Goal: Information Seeking & Learning: Understand process/instructions

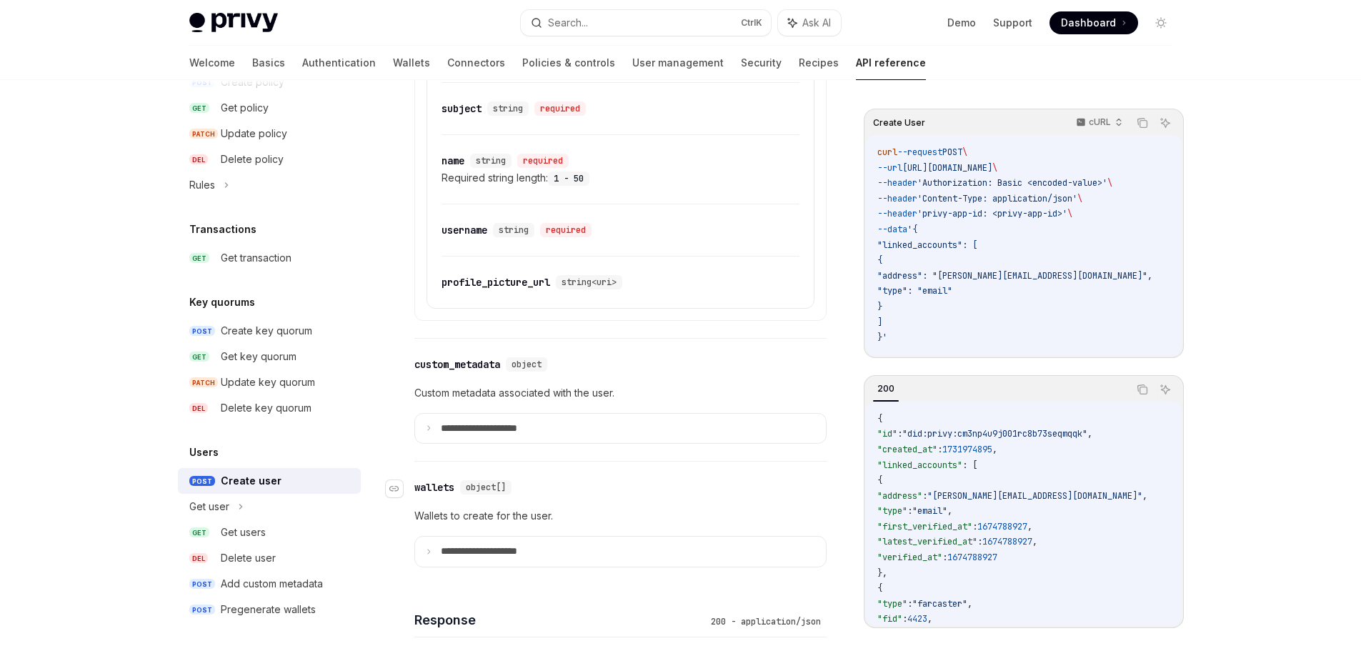
scroll to position [854, 0]
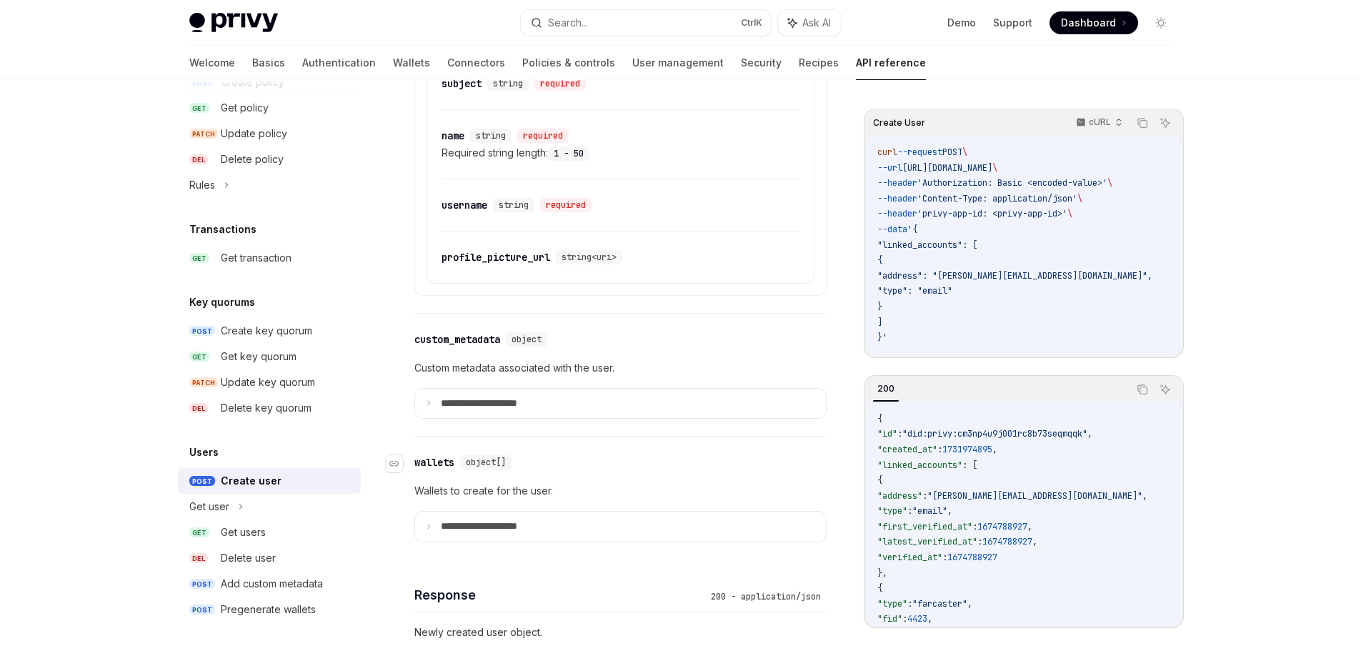
click at [708, 499] on div "**********" at bounding box center [620, 498] width 412 height 123
click at [666, 419] on summary "**********" at bounding box center [620, 404] width 411 height 30
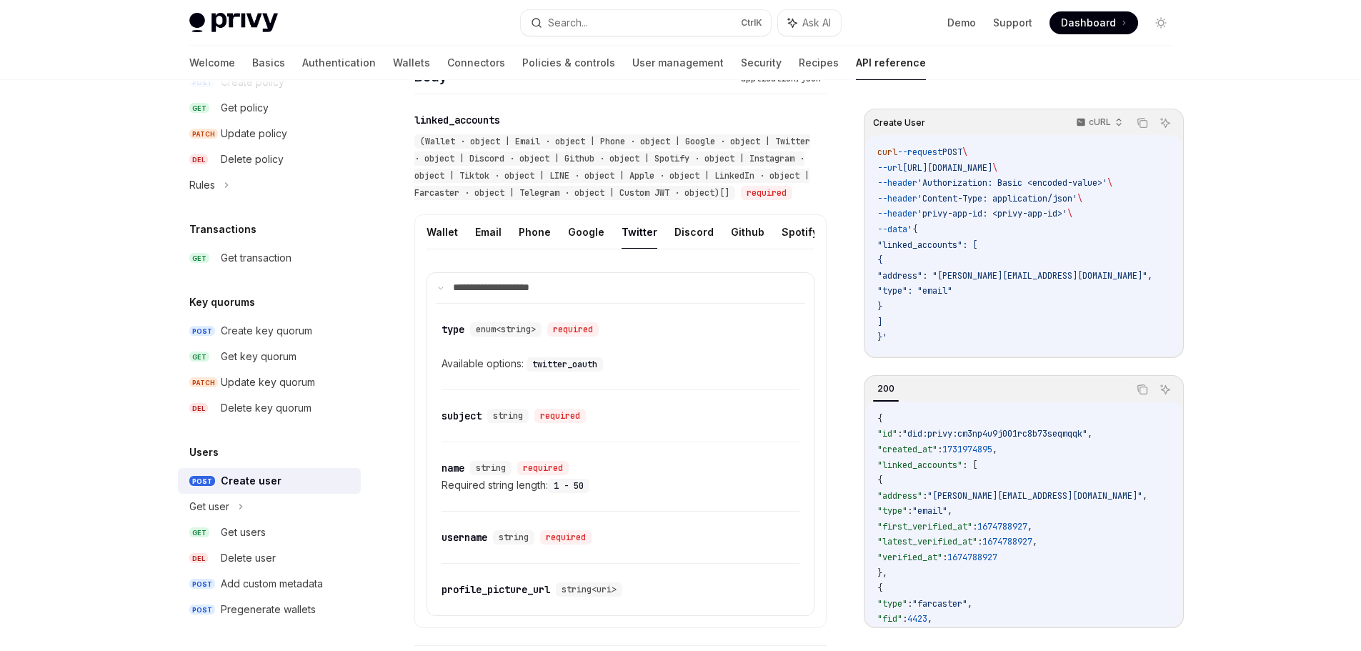
scroll to position [497, 0]
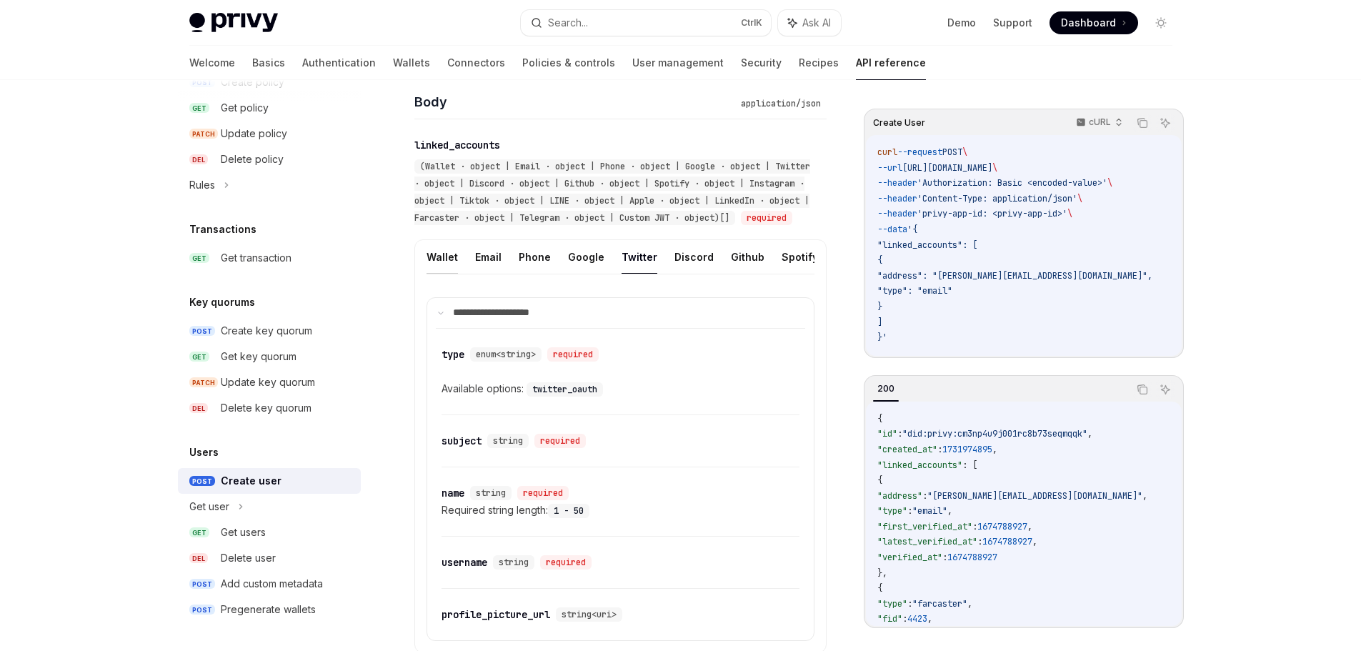
click at [443, 274] on button "Wallet" at bounding box center [442, 257] width 31 height 34
type textarea "*"
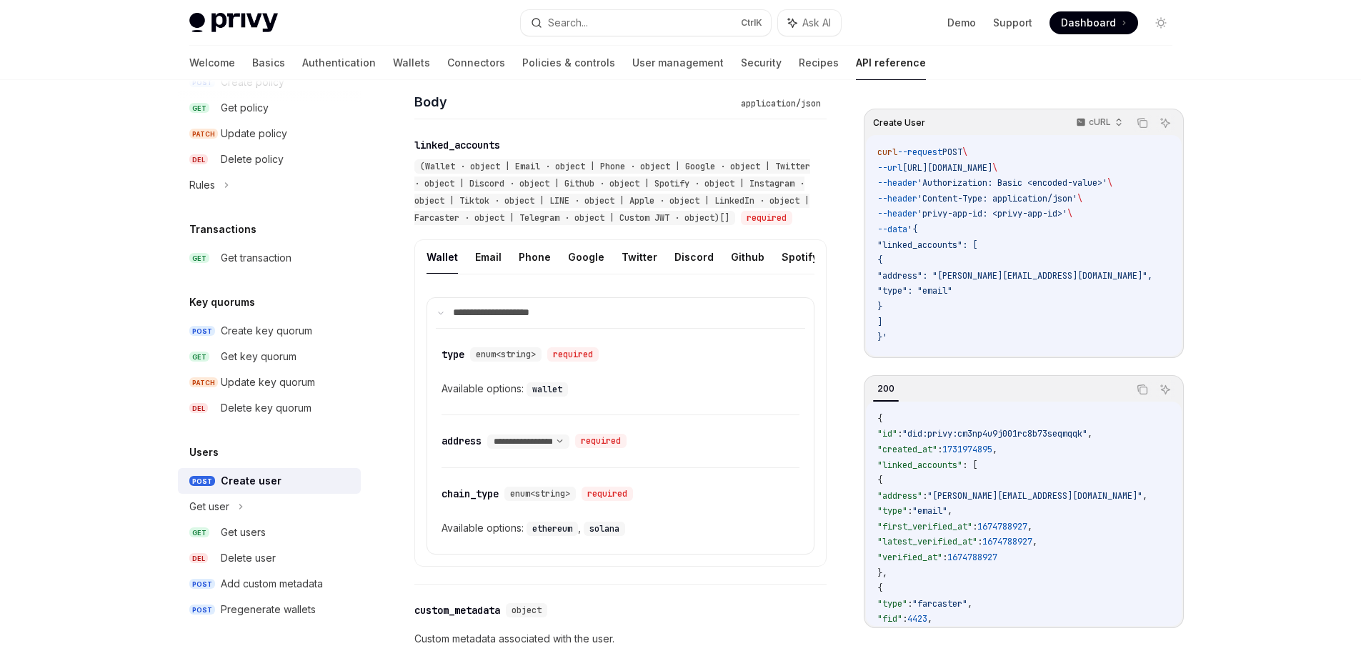
click at [556, 536] on code "ethereum" at bounding box center [552, 529] width 51 height 14
copy code "ethereum"
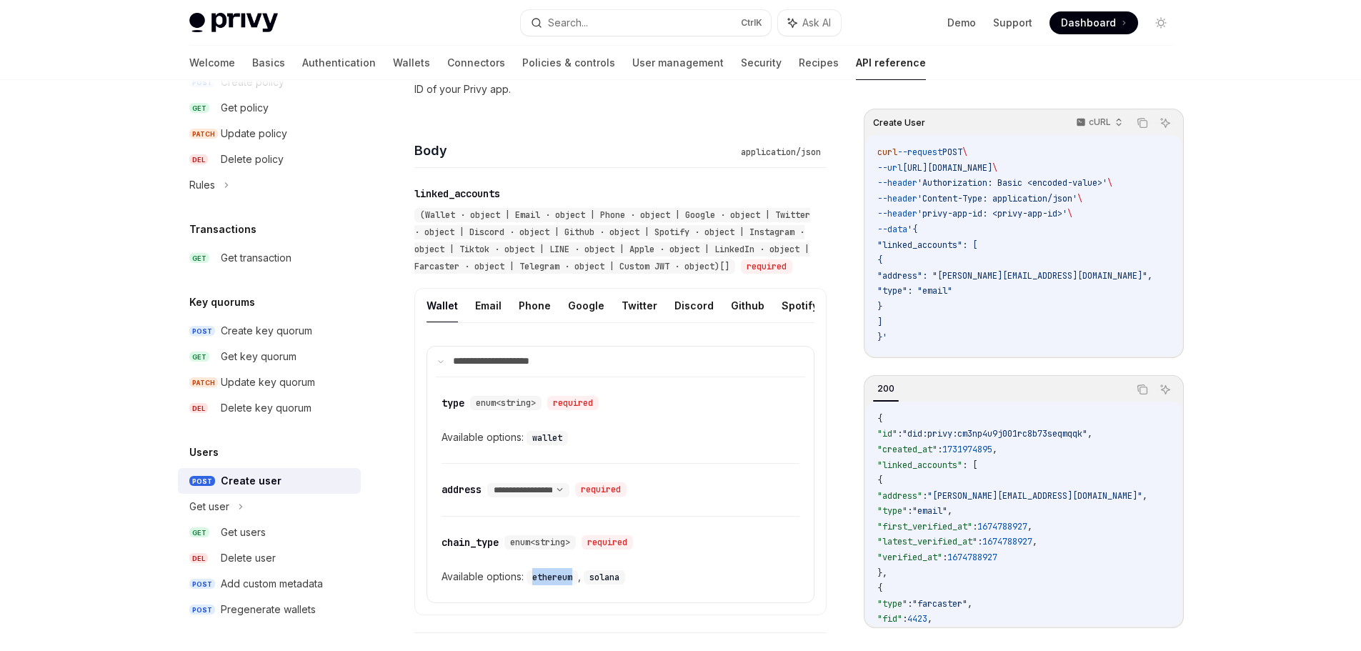
scroll to position [425, 0]
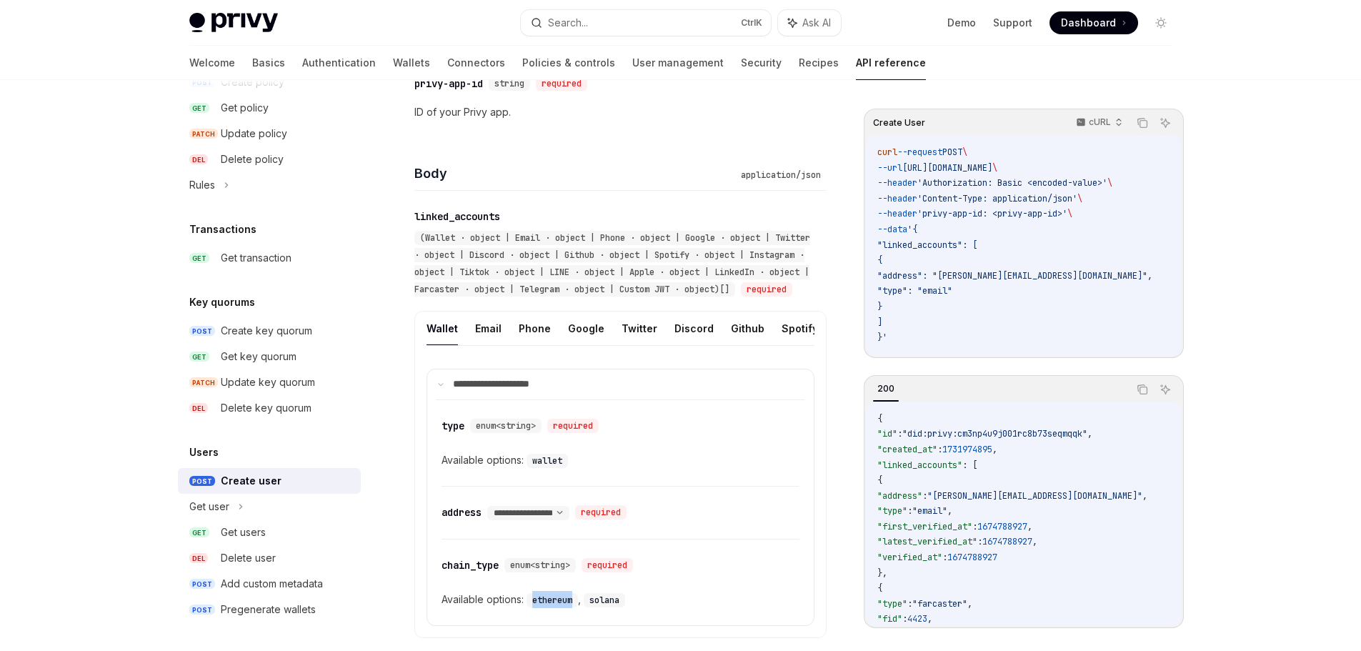
click at [270, 484] on div "Create user" at bounding box center [251, 480] width 61 height 17
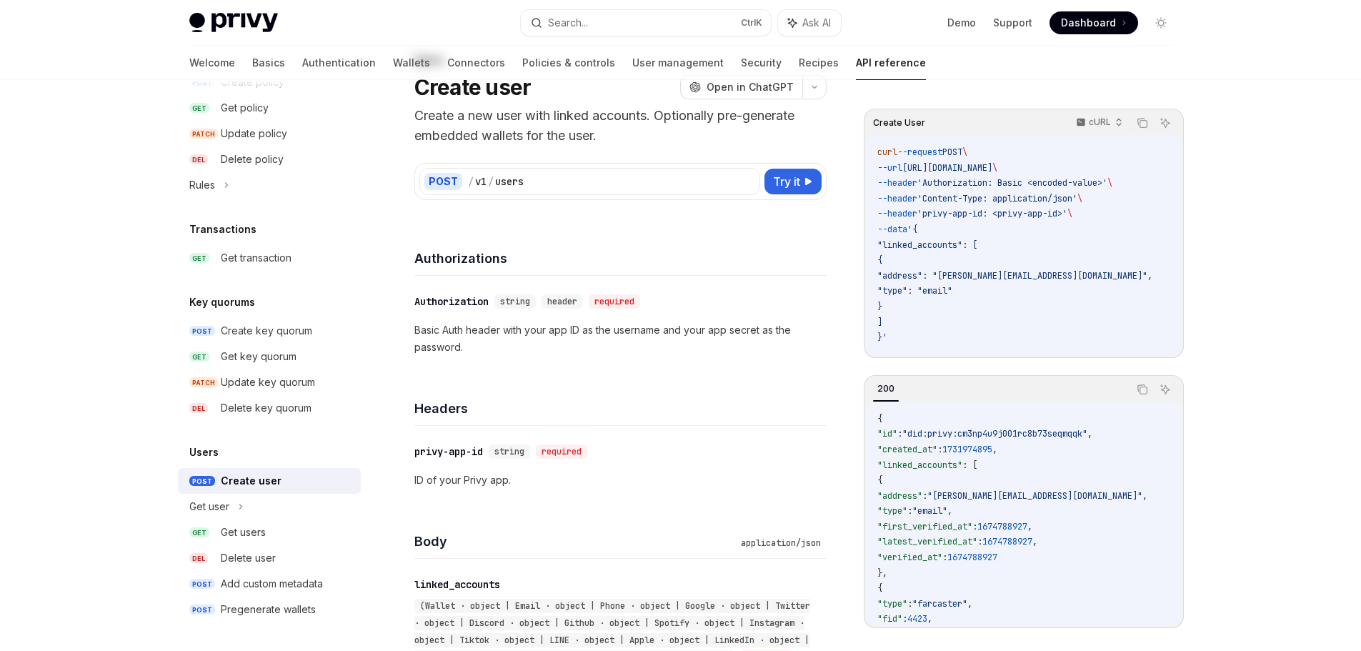
scroll to position [0, 0]
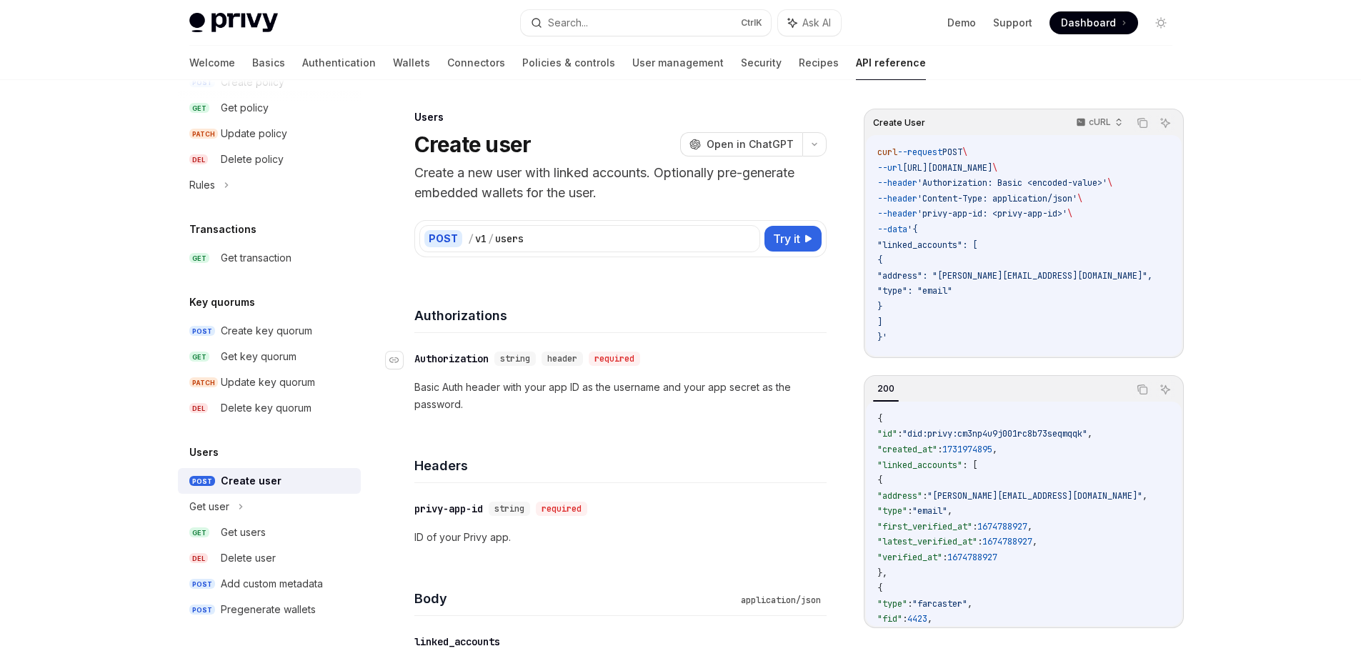
click at [467, 354] on div "Authorization" at bounding box center [451, 359] width 74 height 14
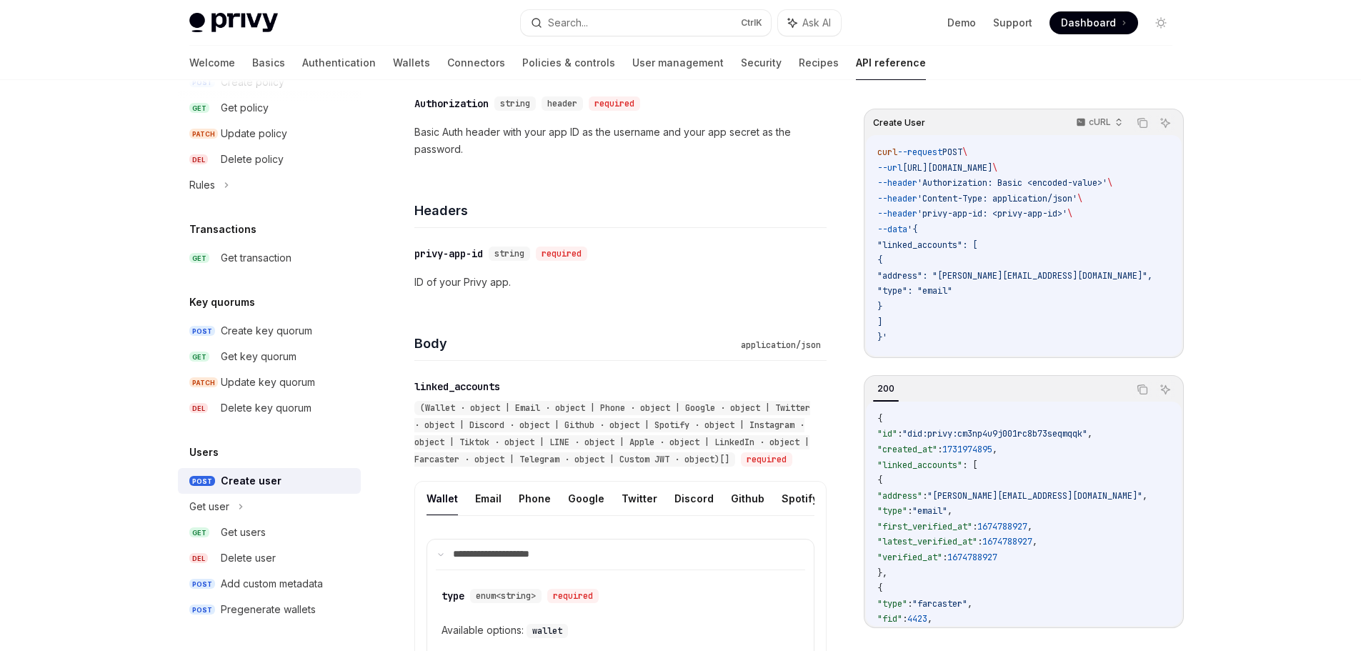
scroll to position [256, 0]
click at [562, 139] on p "Basic Auth header with your app ID as the username and your app secret as the p…" at bounding box center [620, 140] width 412 height 34
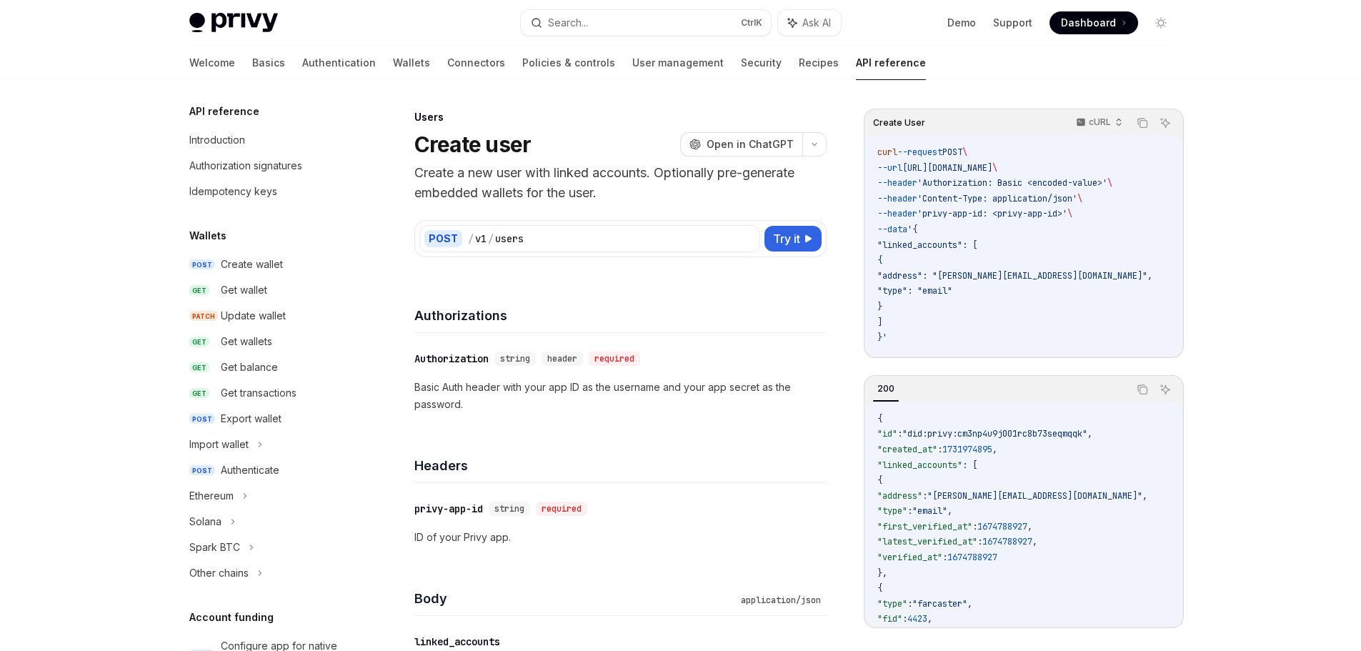
click at [486, 529] on p "ID of your Privy app." at bounding box center [620, 537] width 412 height 17
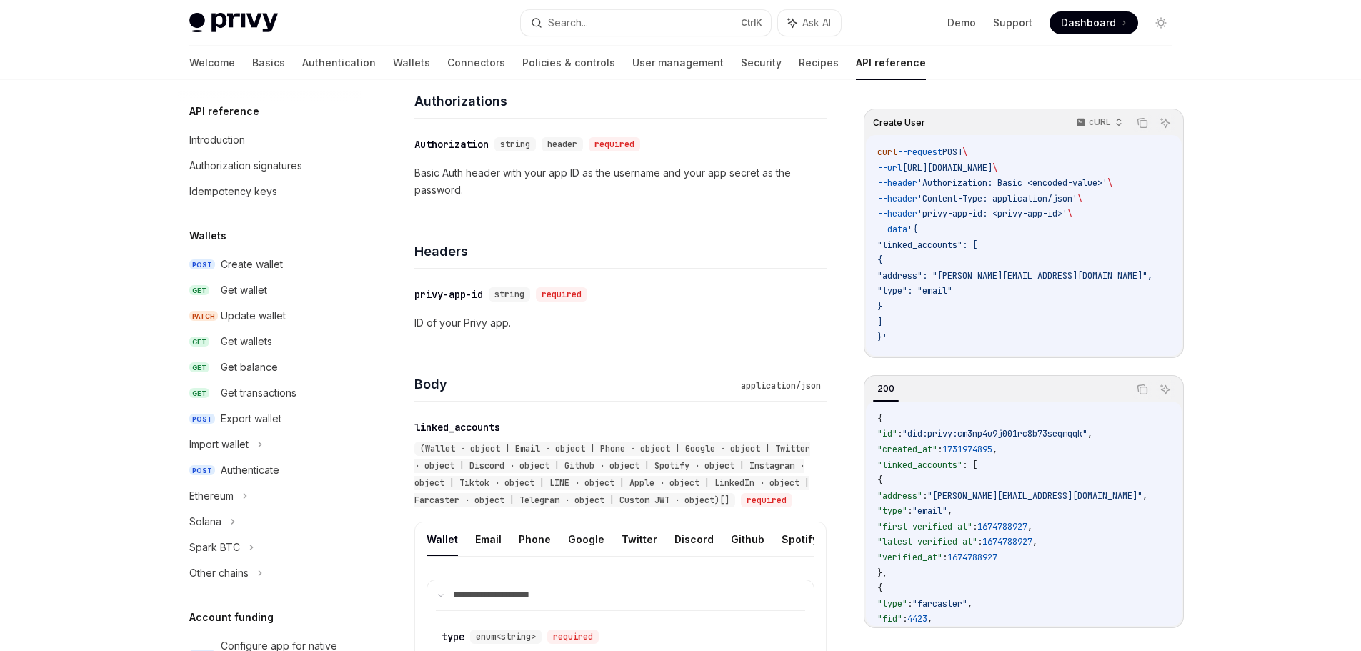
scroll to position [825, 0]
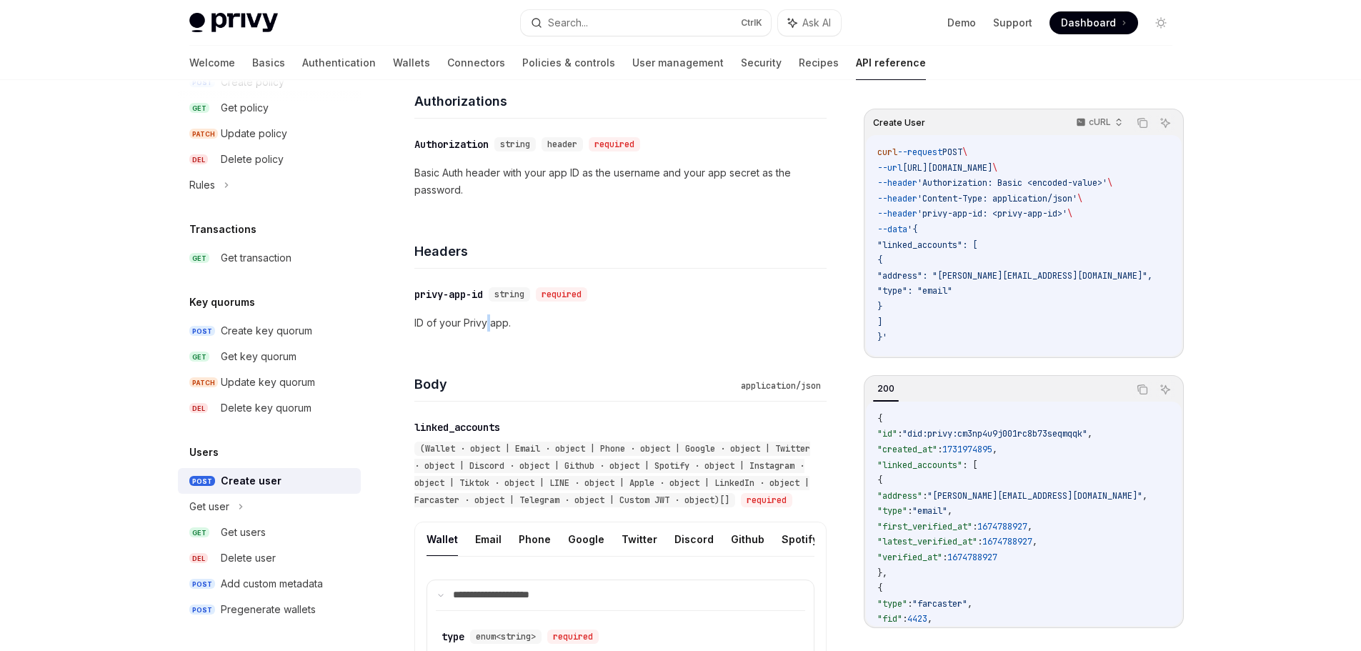
click at [486, 319] on p "ID of your Privy app." at bounding box center [620, 322] width 412 height 17
click at [622, 327] on p "ID of your Privy app." at bounding box center [620, 322] width 412 height 17
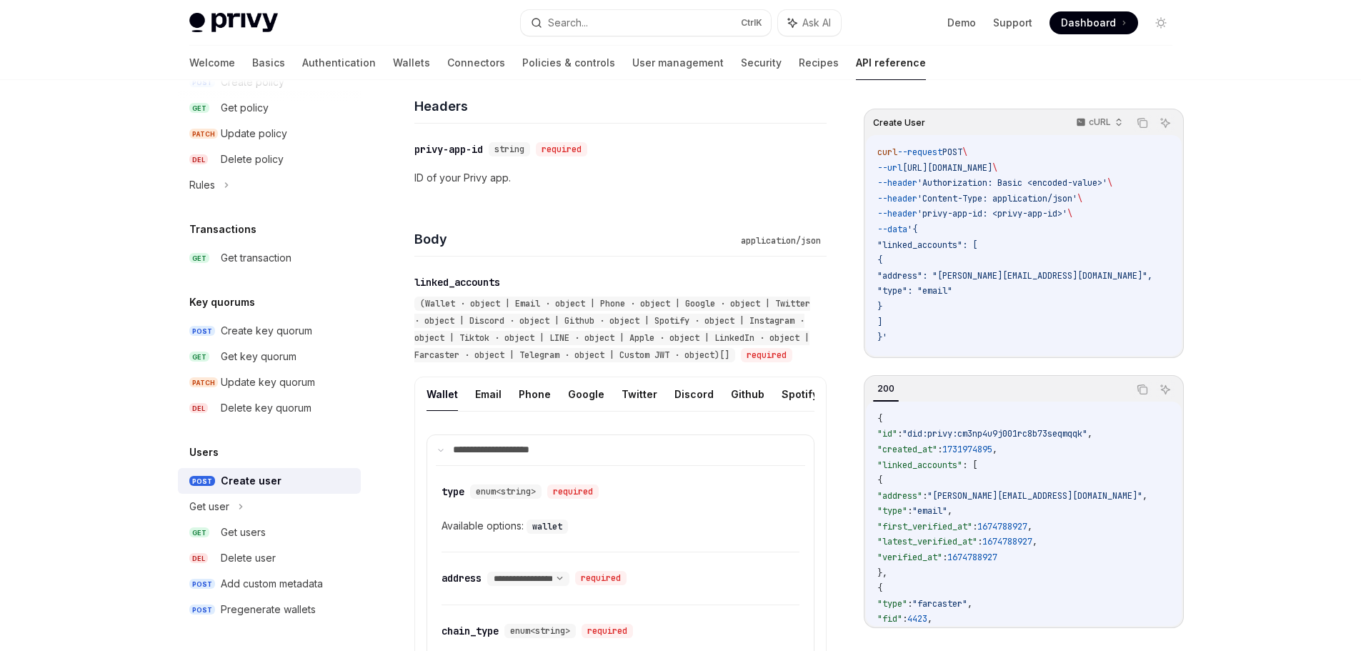
scroll to position [429, 0]
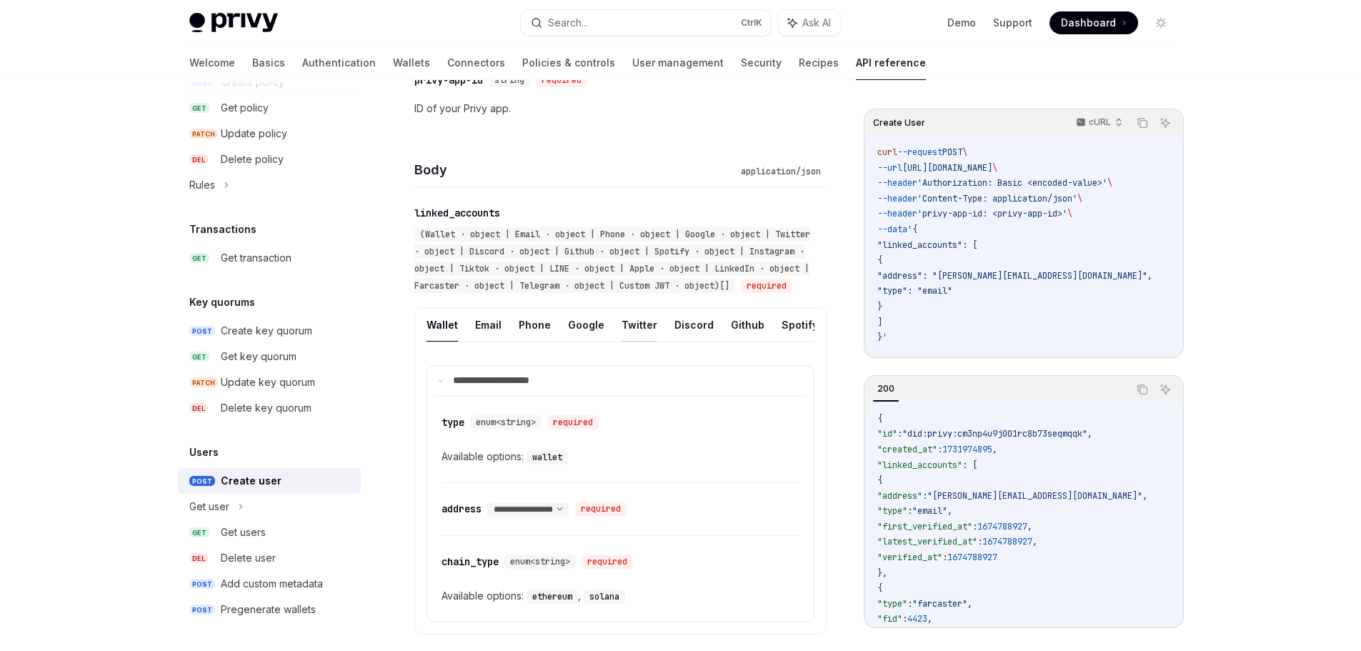
click at [642, 342] on button "Twitter" at bounding box center [640, 325] width 36 height 34
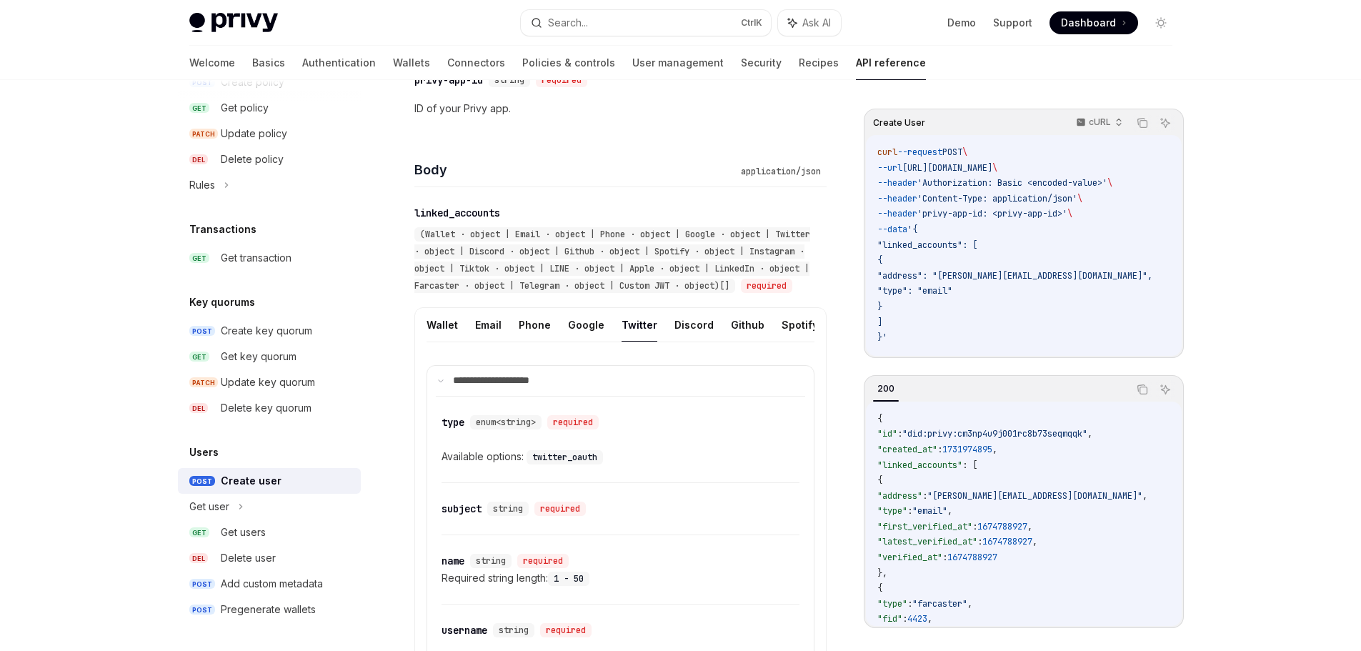
click at [630, 342] on button "Twitter" at bounding box center [640, 325] width 36 height 34
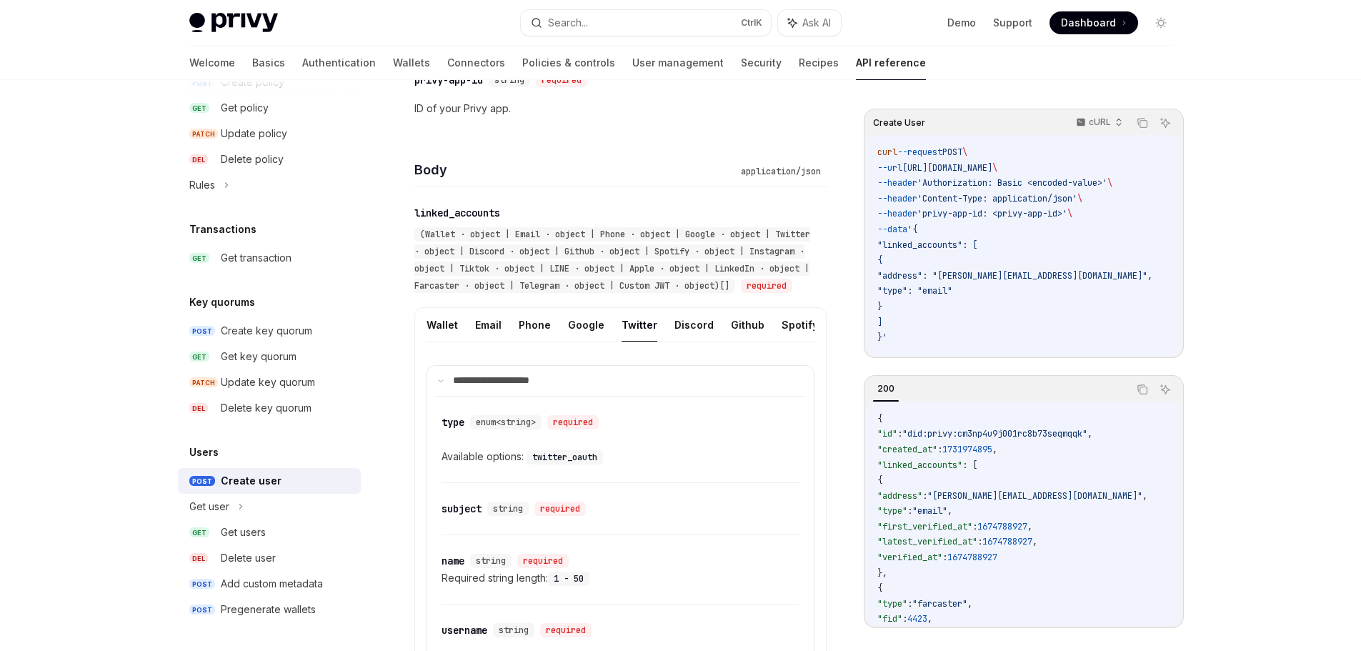
type textarea "*"
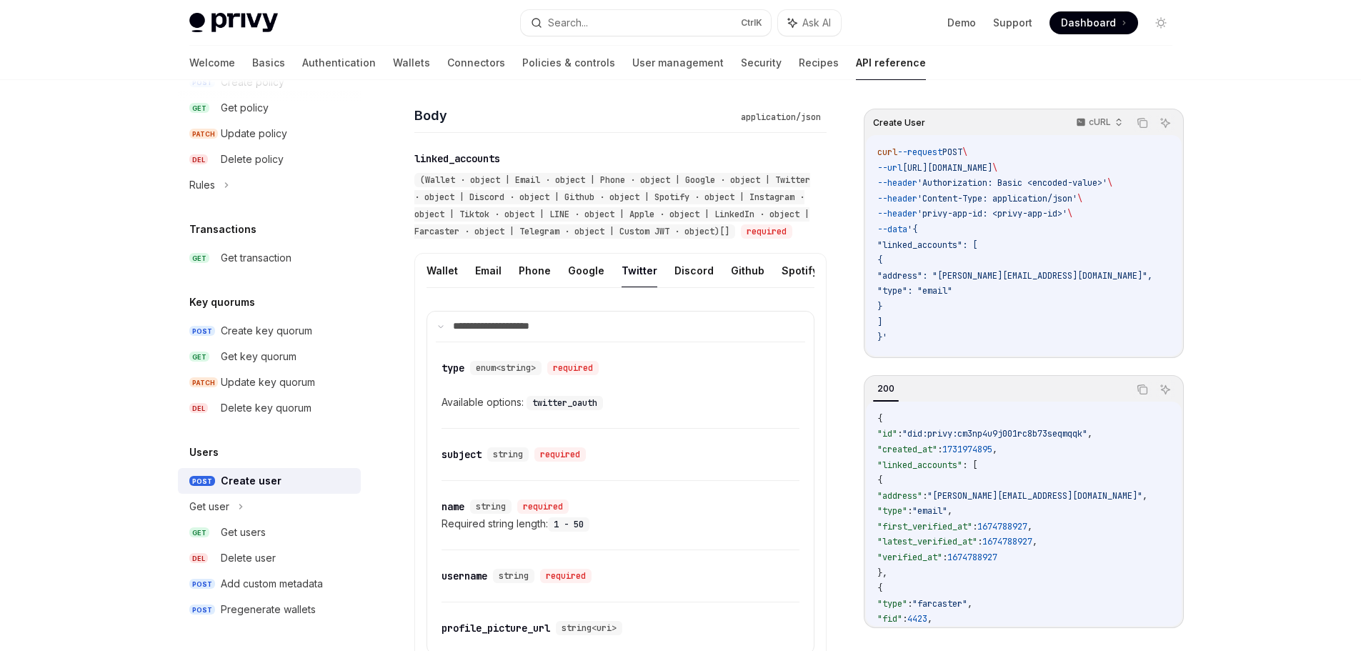
scroll to position [572, 0]
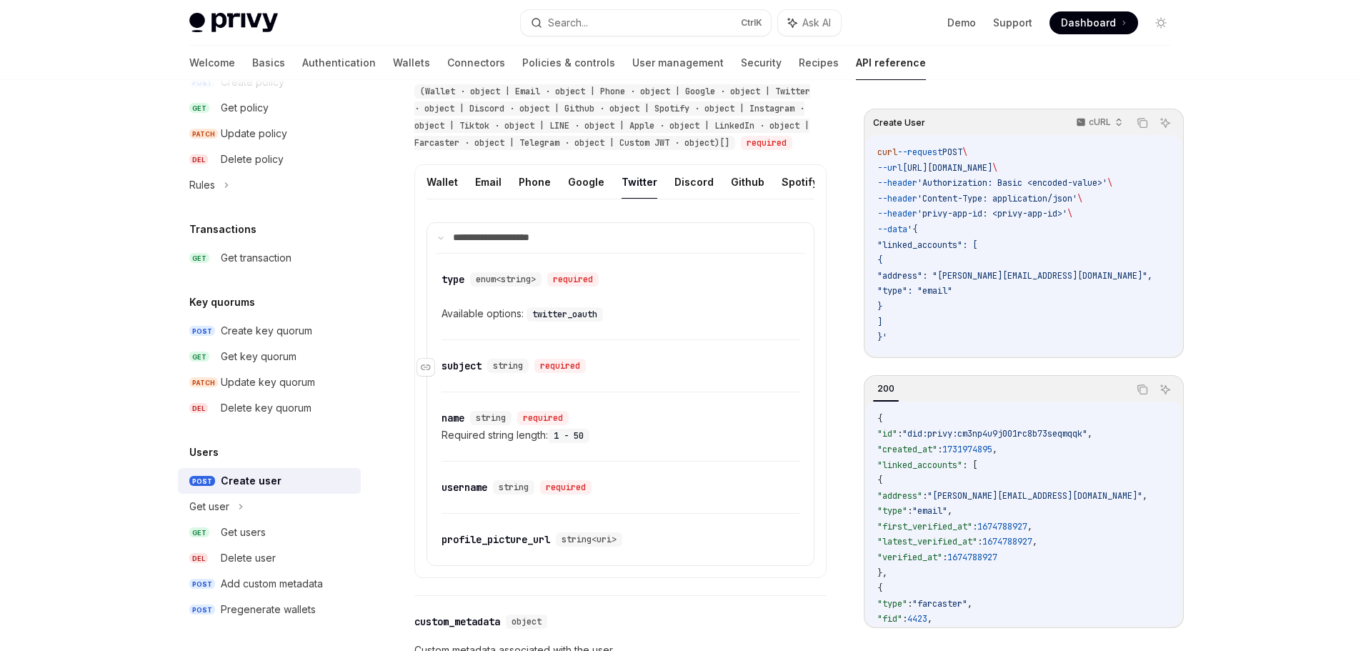
click at [512, 372] on span "string" at bounding box center [508, 365] width 30 height 11
click at [447, 373] on div "subject" at bounding box center [462, 366] width 40 height 14
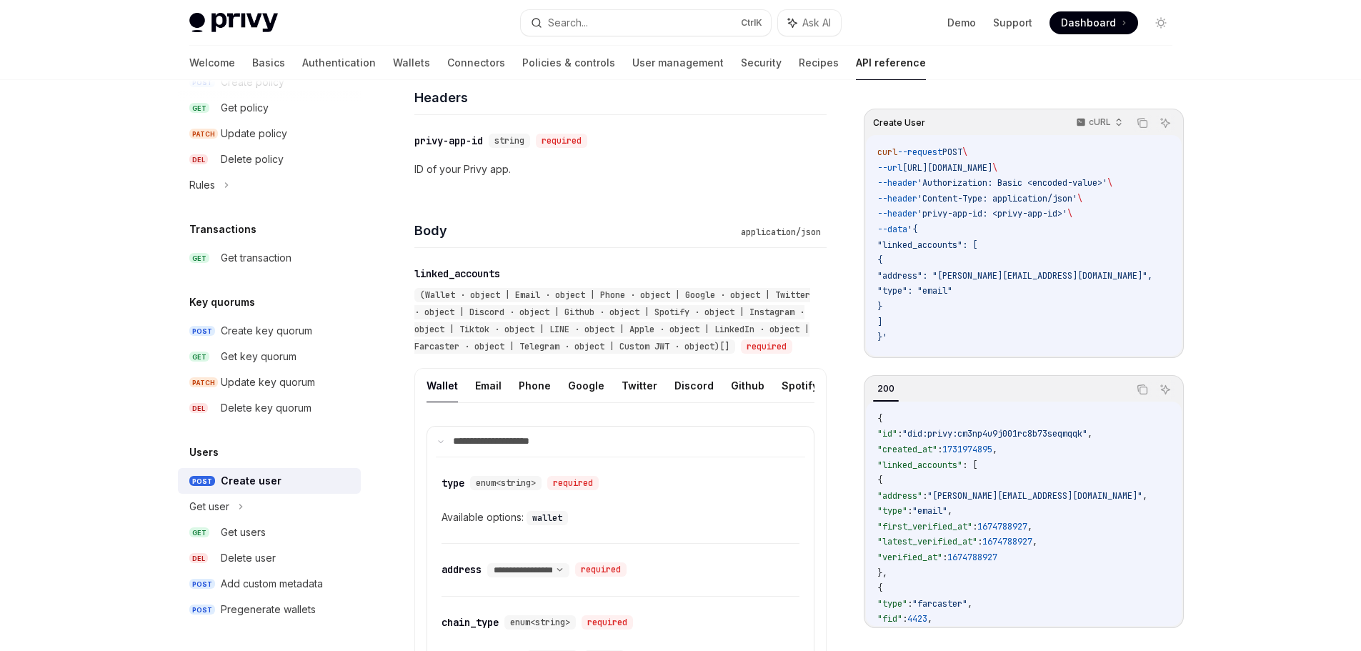
scroll to position [362, 0]
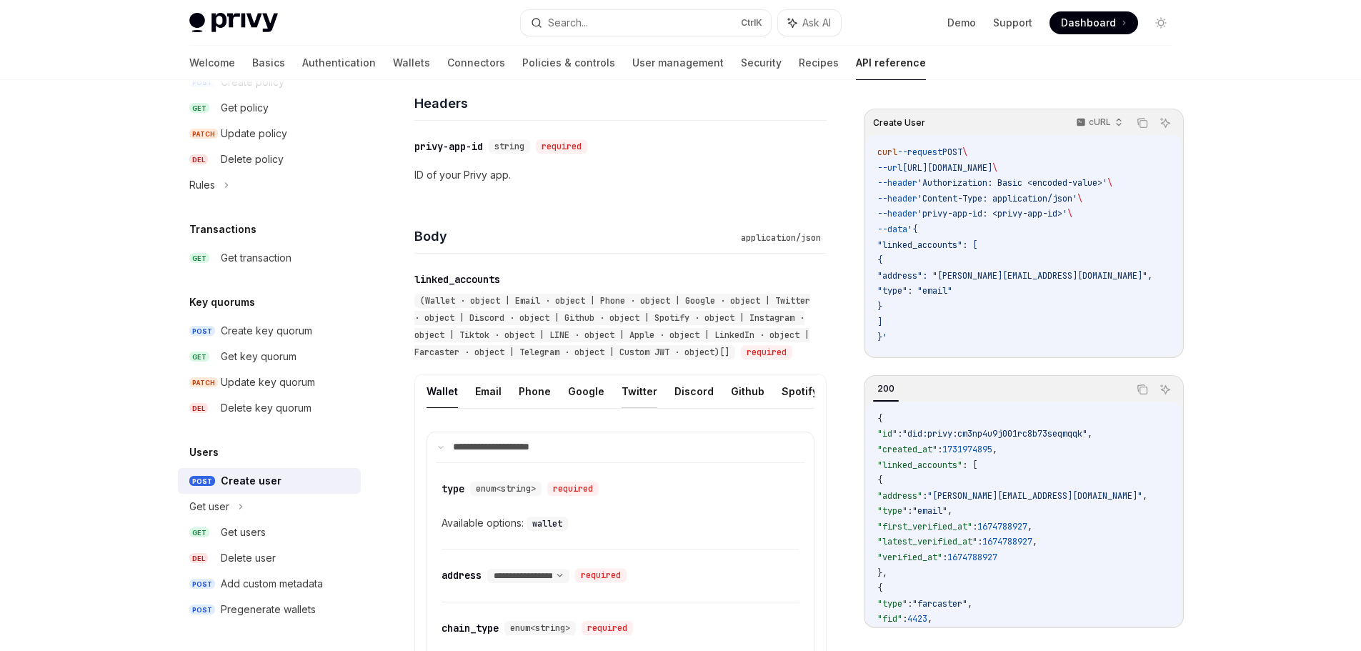
click at [639, 408] on button "Twitter" at bounding box center [640, 391] width 36 height 34
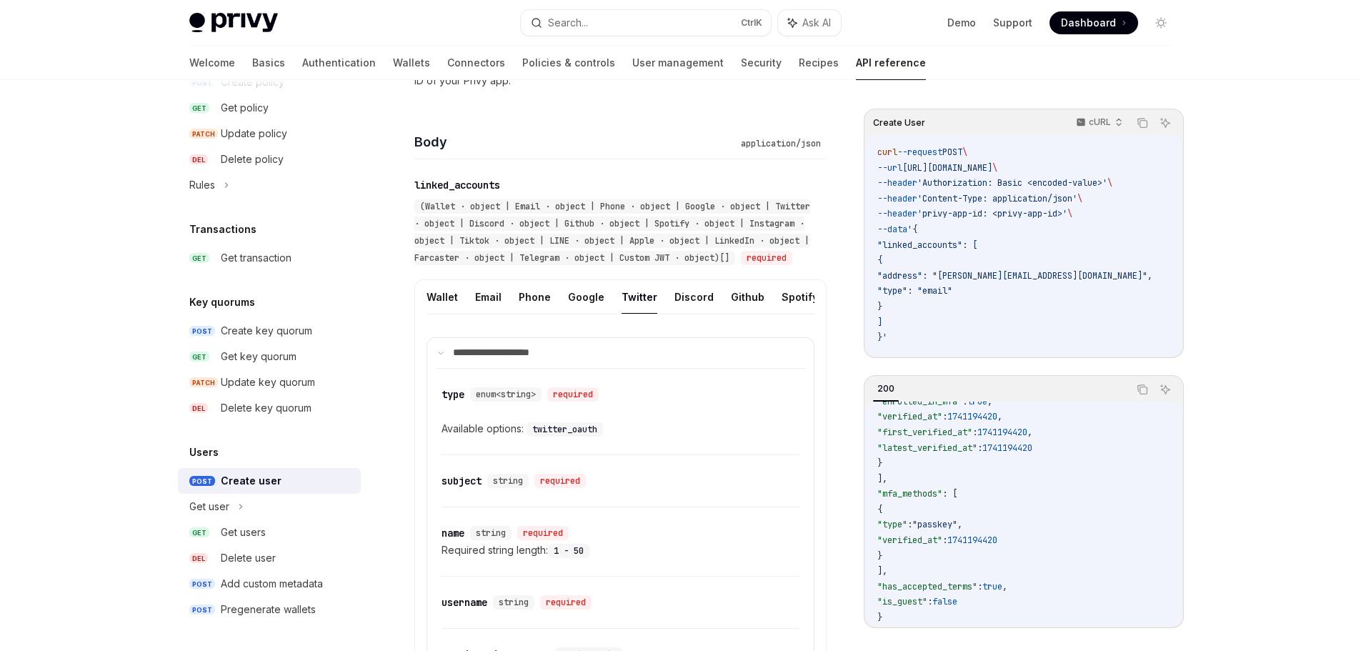
scroll to position [434, 0]
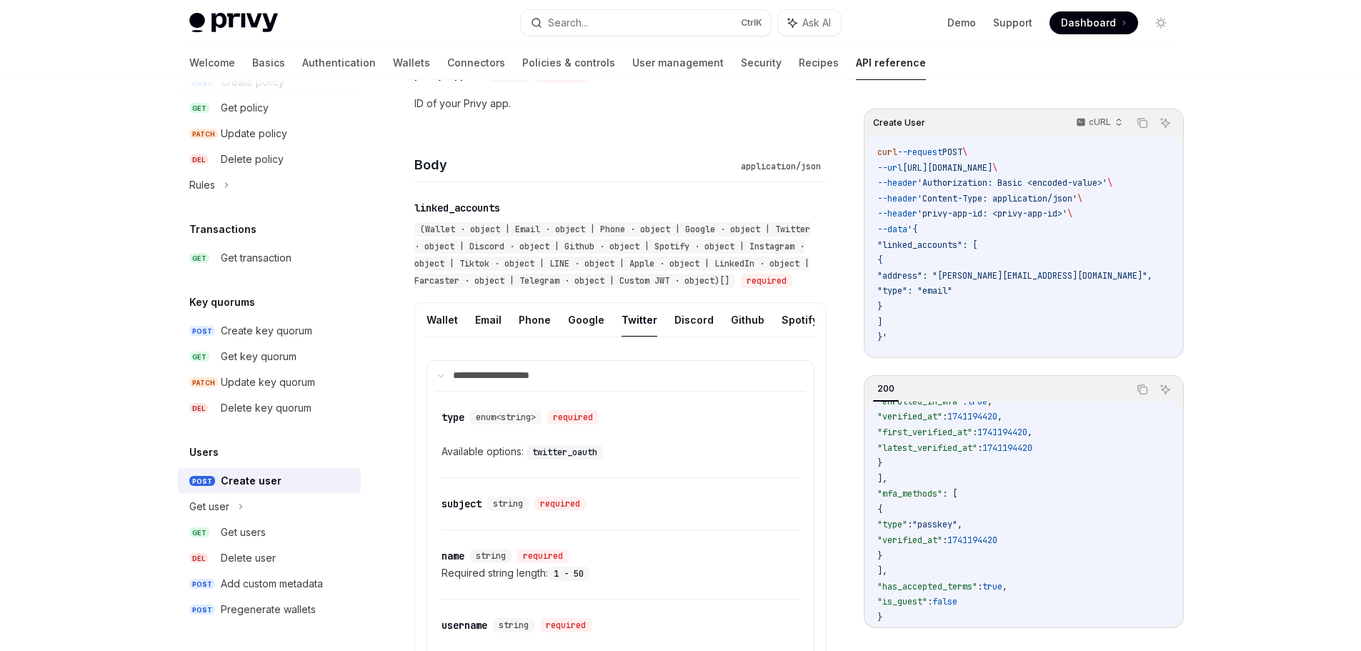
click at [627, 337] on button "Twitter" at bounding box center [640, 320] width 36 height 34
click at [712, 187] on div "**********" at bounding box center [620, 457] width 412 height 551
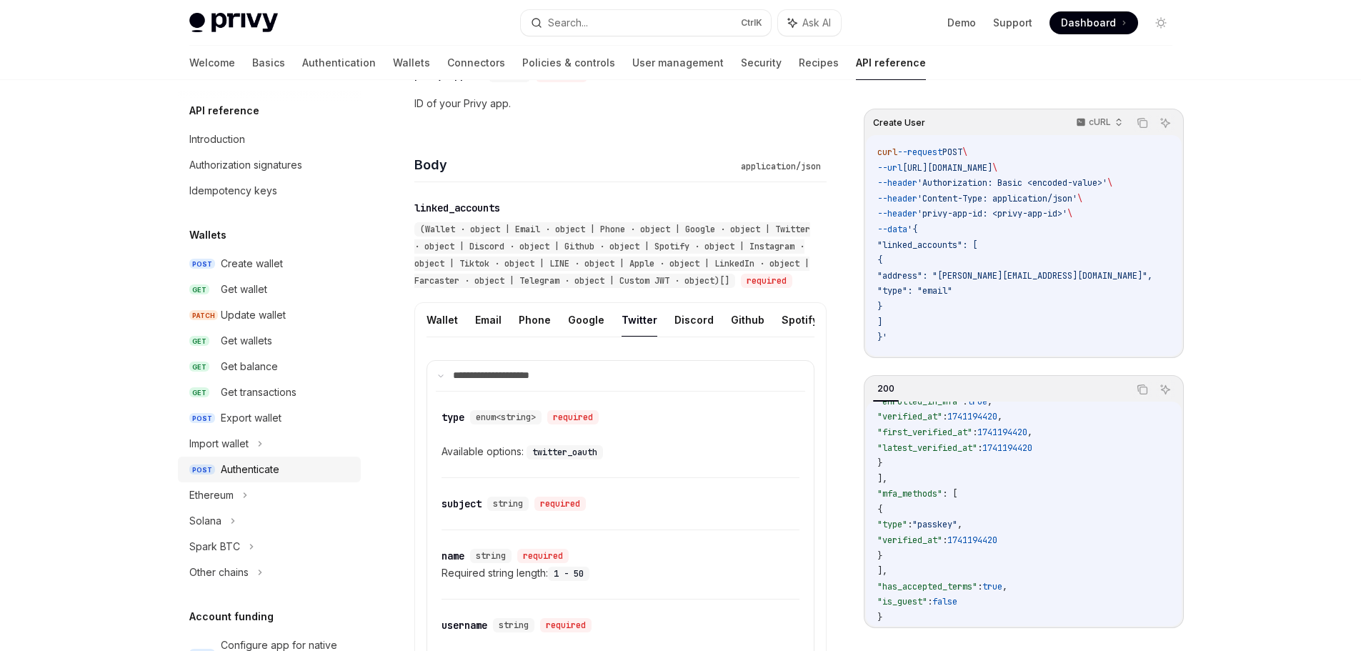
scroll to position [0, 0]
click at [272, 270] on div "Create wallet" at bounding box center [252, 264] width 62 height 17
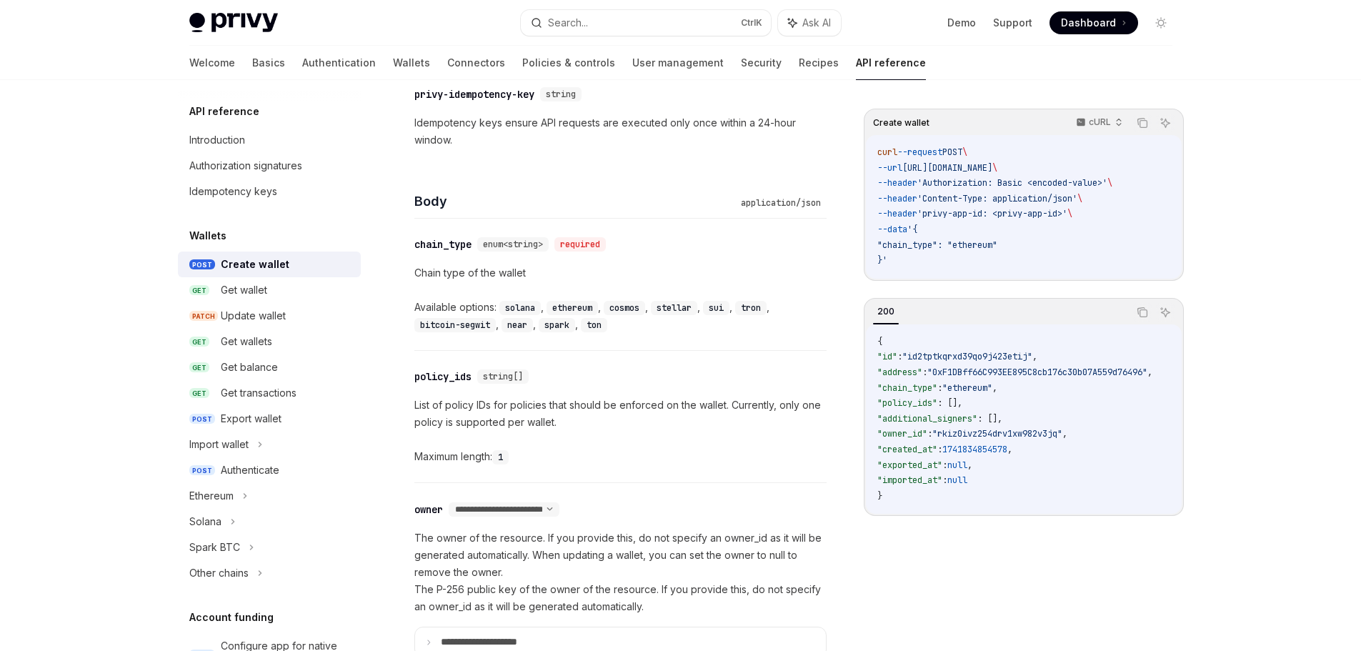
scroll to position [500, 0]
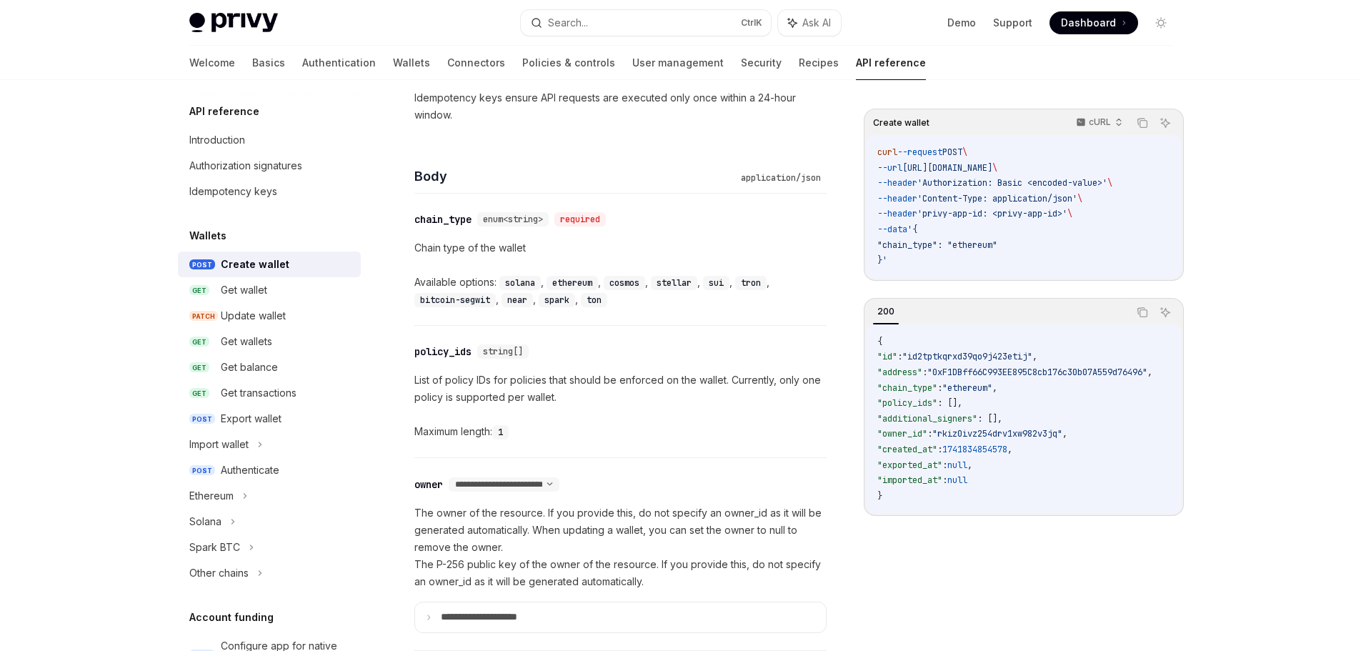
click at [565, 284] on code "ethereum" at bounding box center [572, 283] width 51 height 14
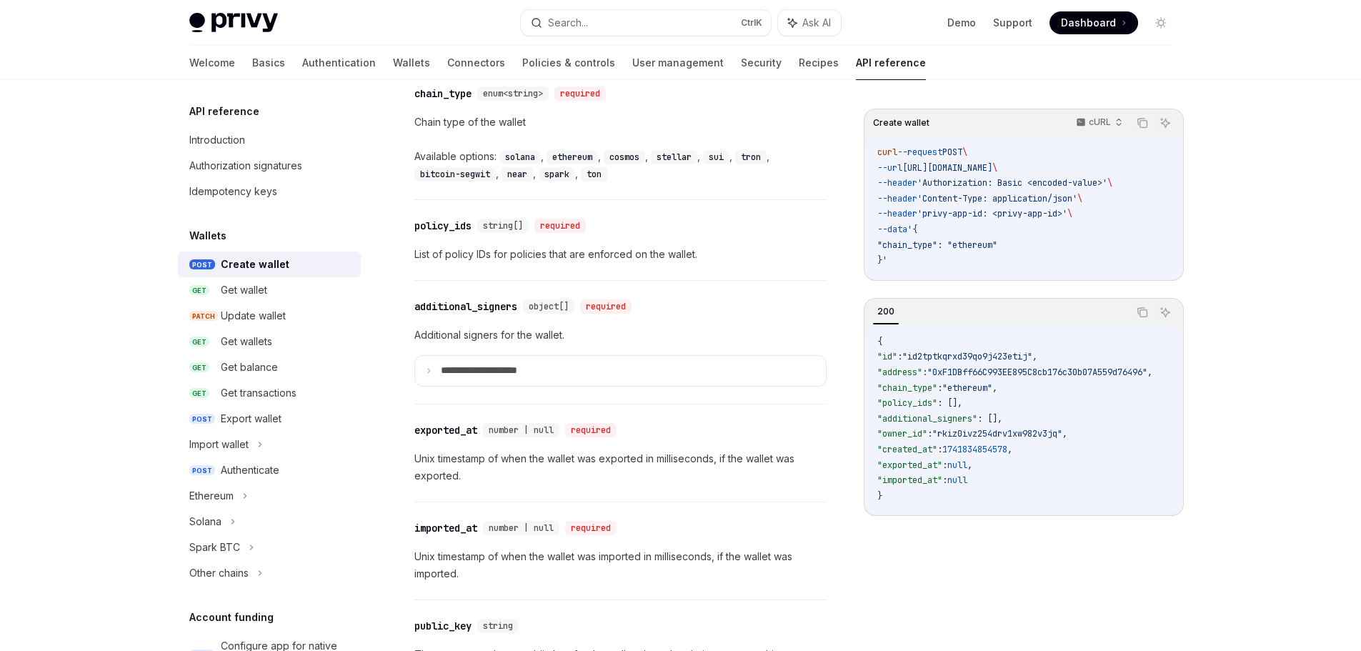
scroll to position [1715, 0]
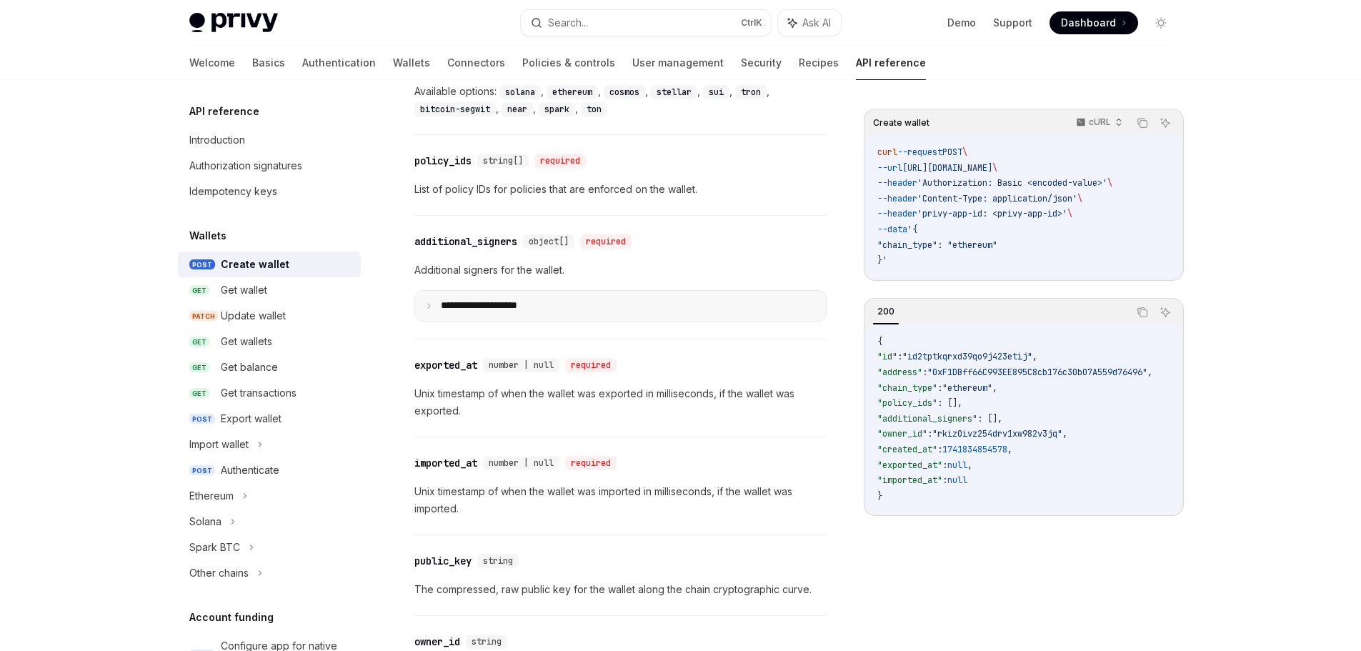
click at [423, 305] on summary "**********" at bounding box center [620, 306] width 411 height 30
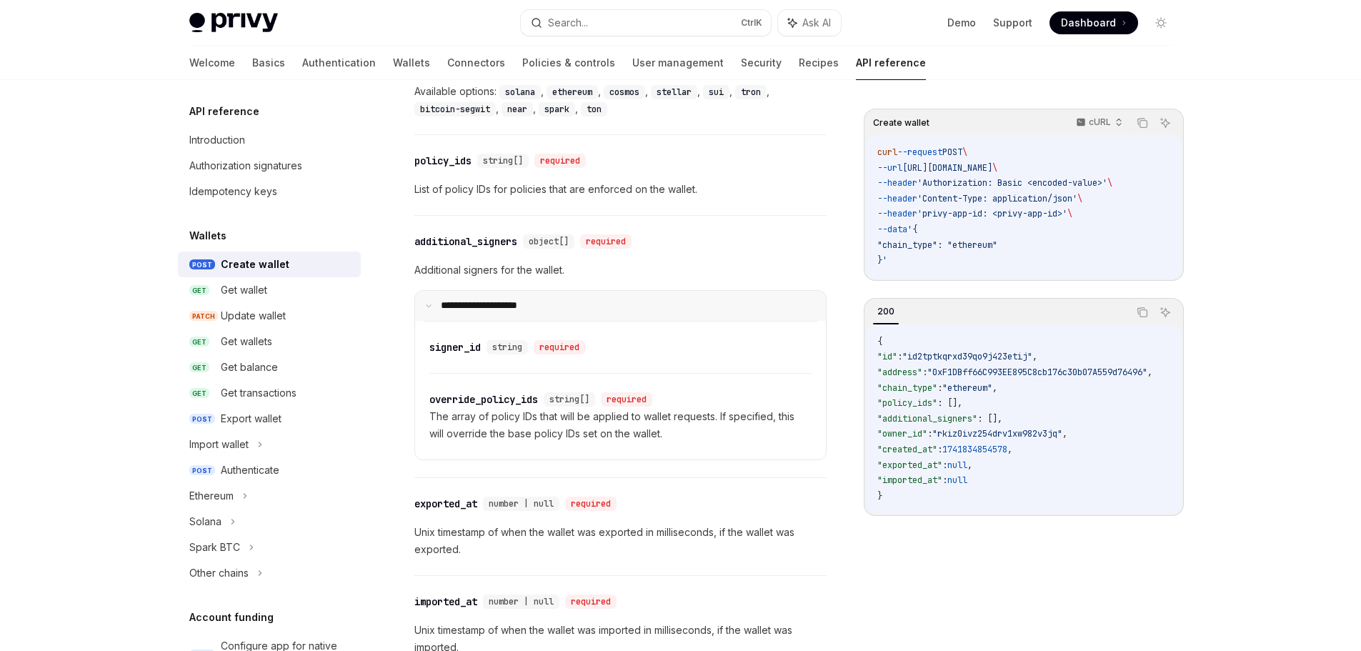
click at [423, 305] on summary "**********" at bounding box center [620, 306] width 411 height 30
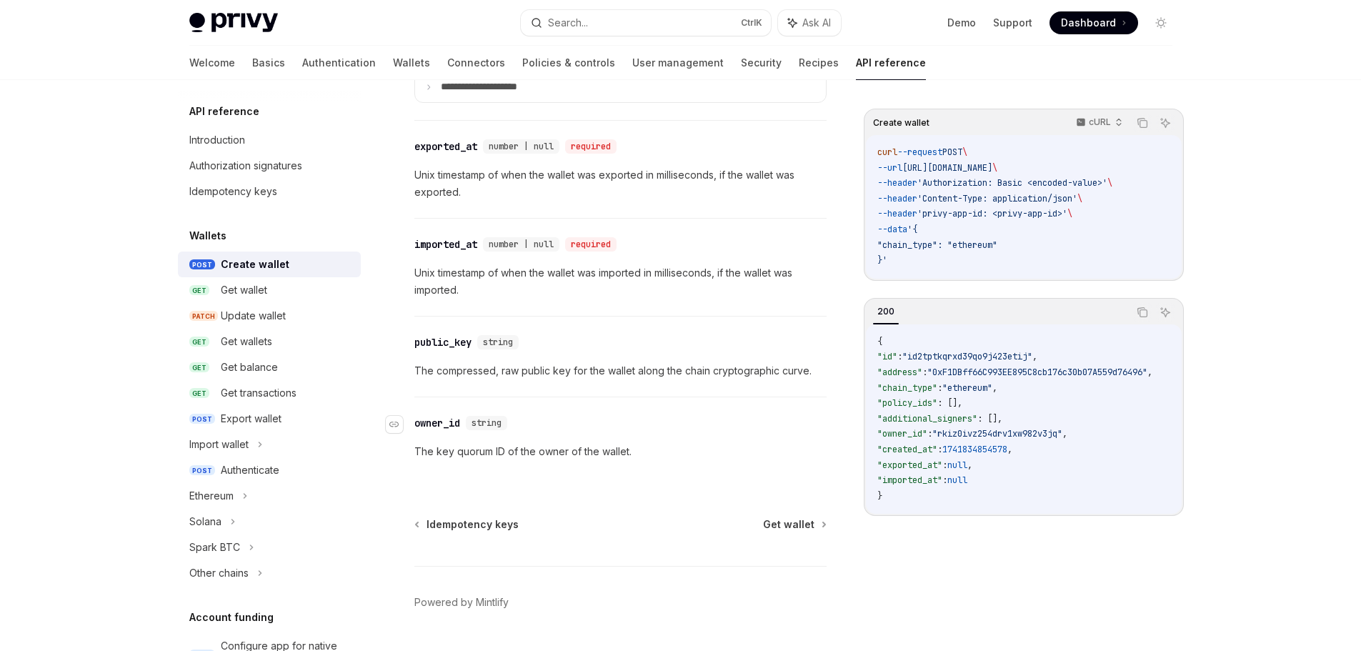
scroll to position [1900, 0]
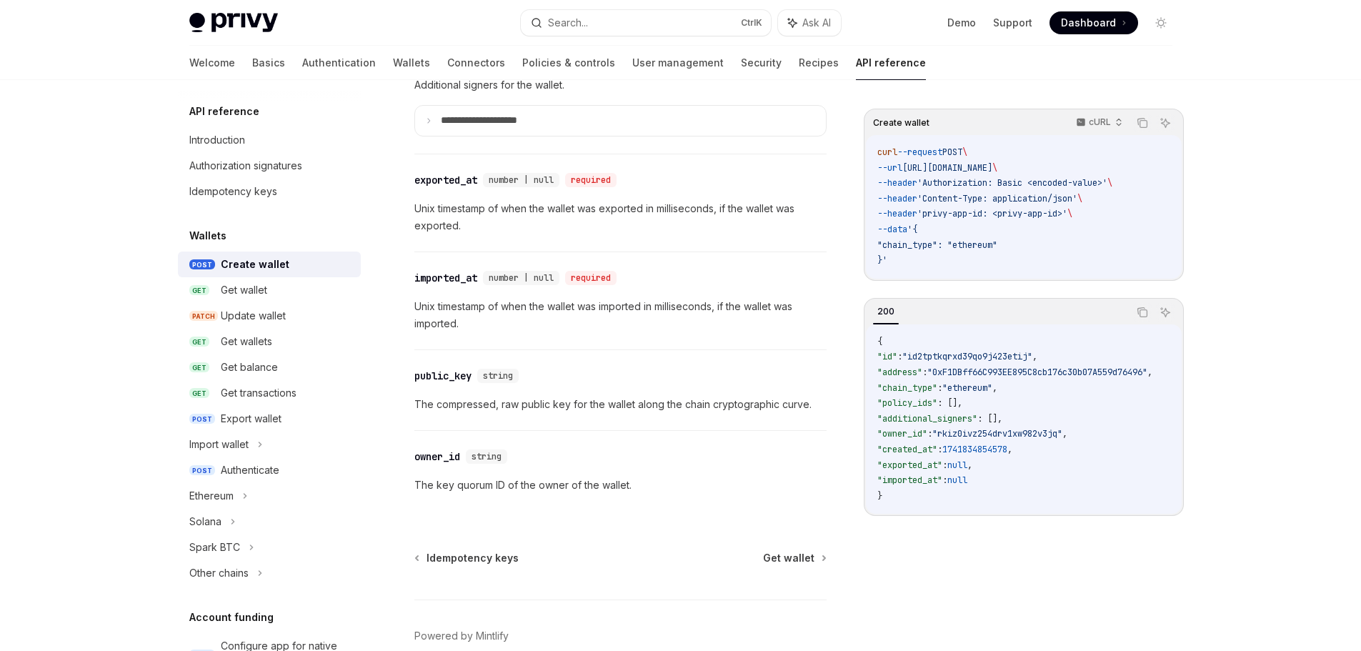
click at [764, 401] on p "The compressed, raw public key for the wallet along the chain cryptographic cur…" at bounding box center [620, 404] width 412 height 17
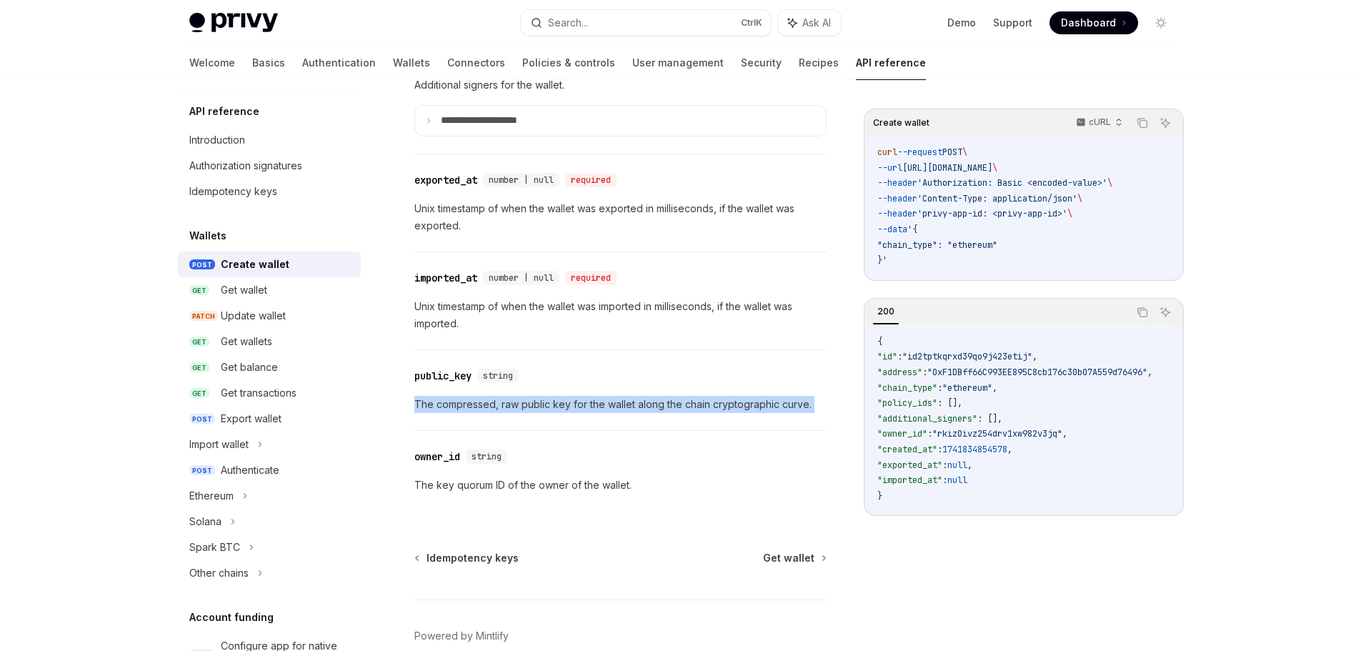
click at [764, 401] on p "The compressed, raw public key for the wallet along the chain cryptographic cur…" at bounding box center [620, 404] width 412 height 17
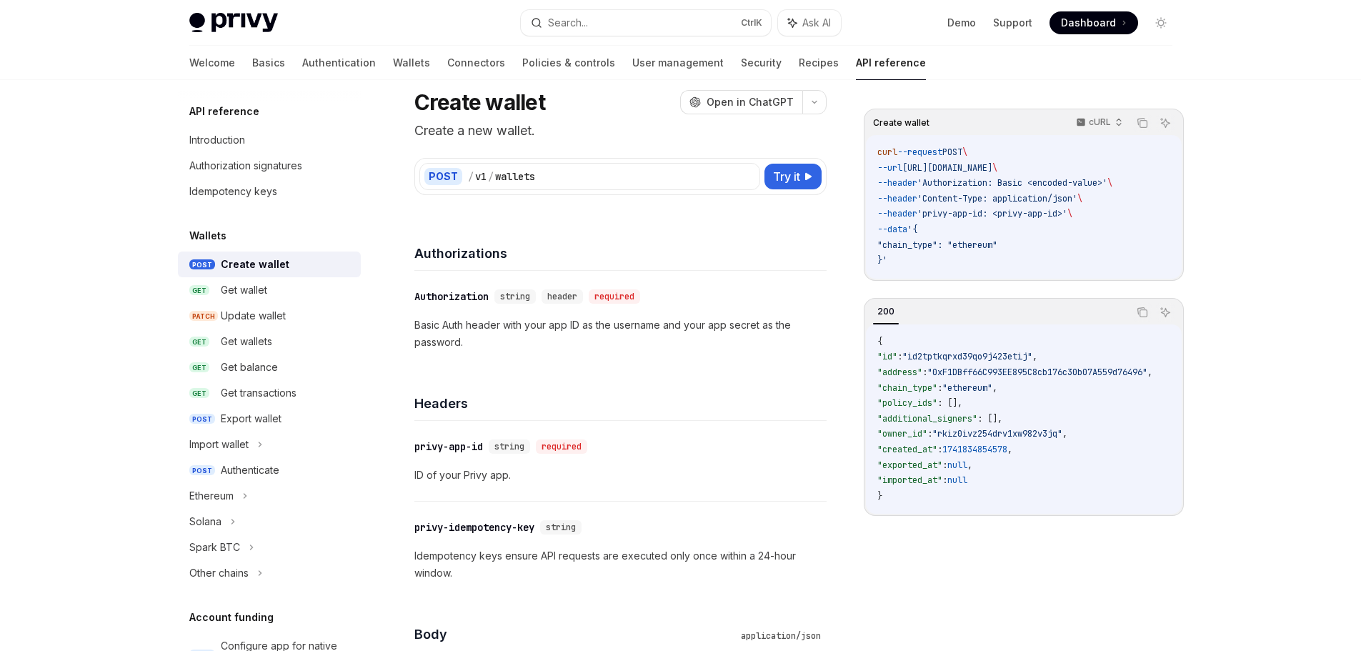
scroll to position [0, 0]
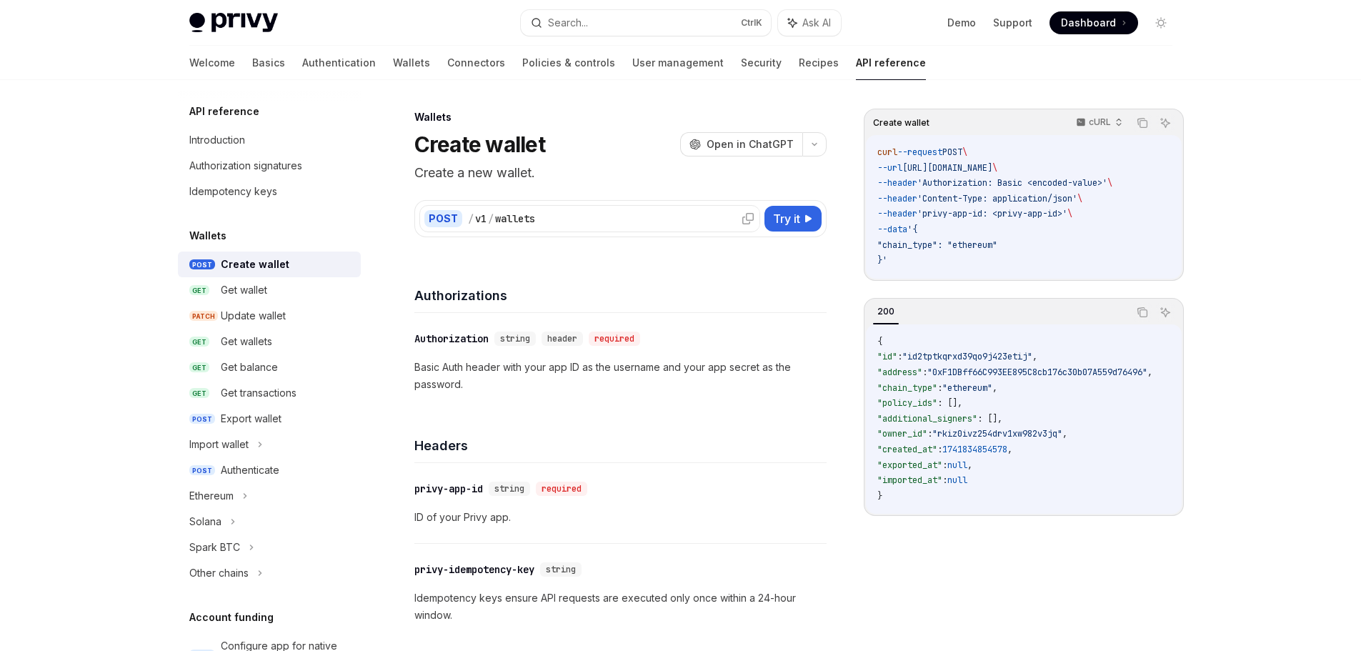
click at [726, 224] on div "/ v1 / wallets" at bounding box center [611, 219] width 287 height 14
click at [730, 224] on div "/ v1 / wallets" at bounding box center [611, 219] width 287 height 14
click at [269, 477] on div "Authenticate" at bounding box center [250, 470] width 59 height 17
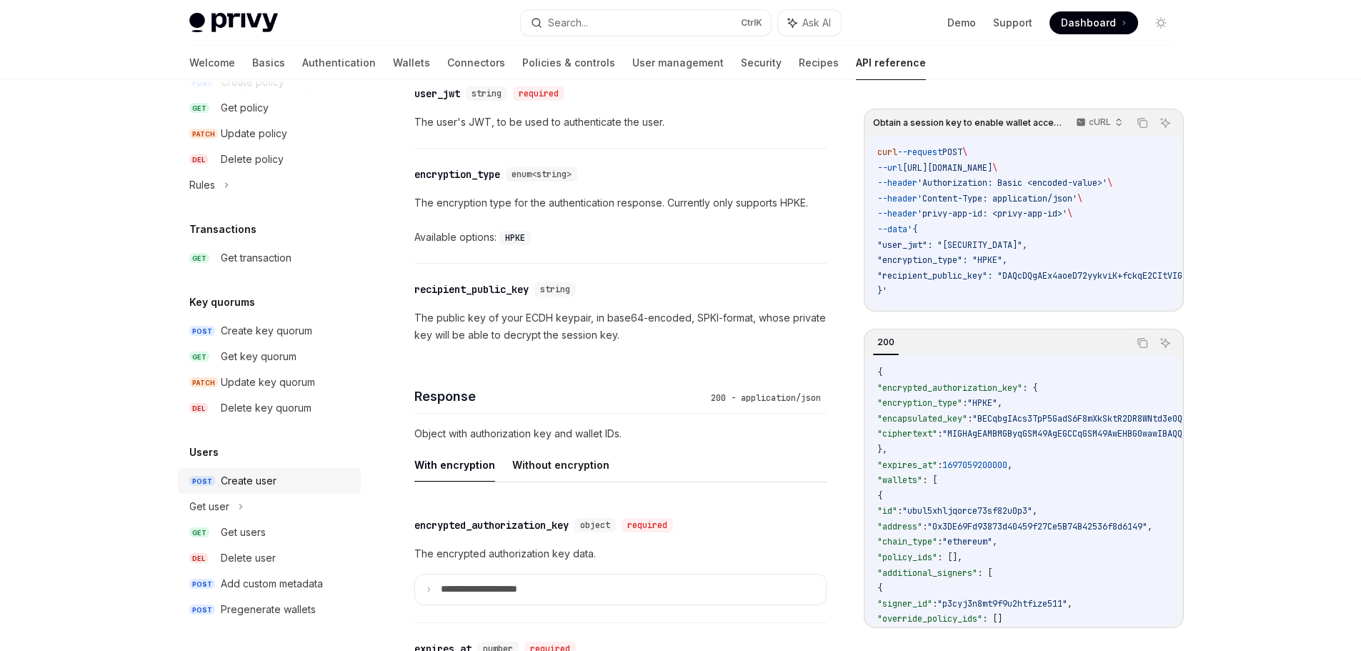
scroll to position [885, 0]
click at [274, 484] on div "Create user" at bounding box center [249, 480] width 56 height 17
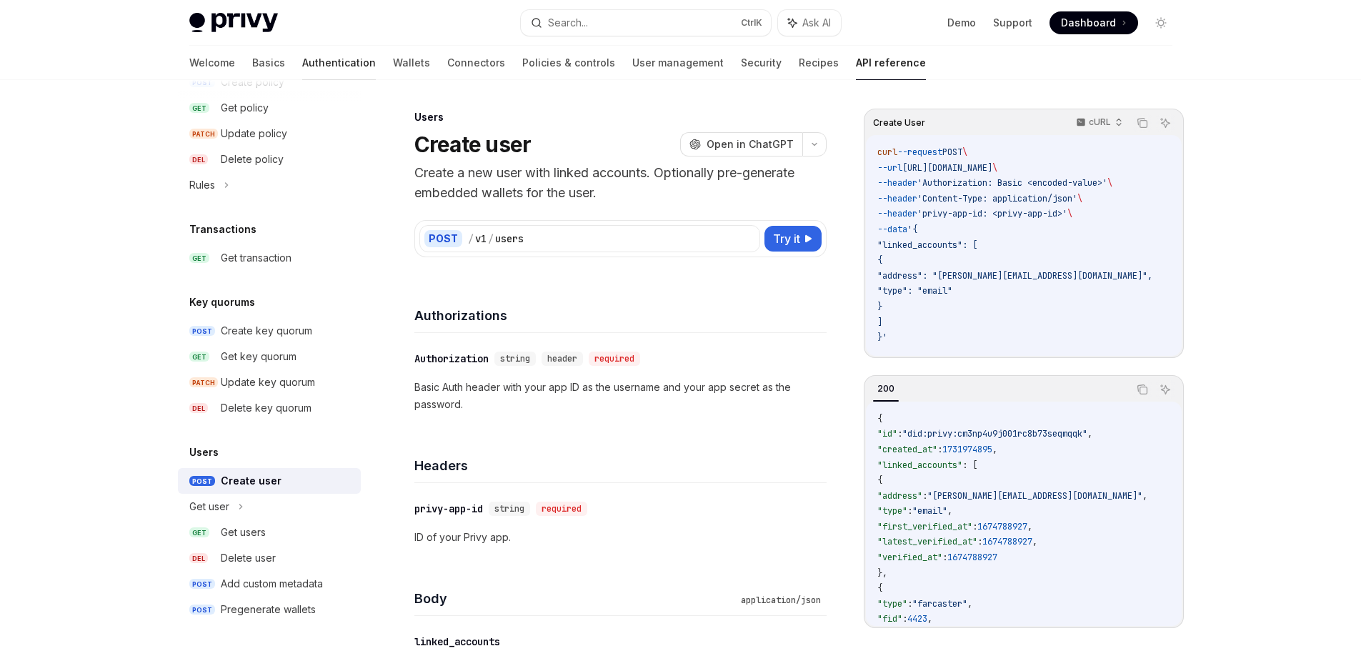
click at [302, 70] on link "Authentication" at bounding box center [339, 63] width 74 height 34
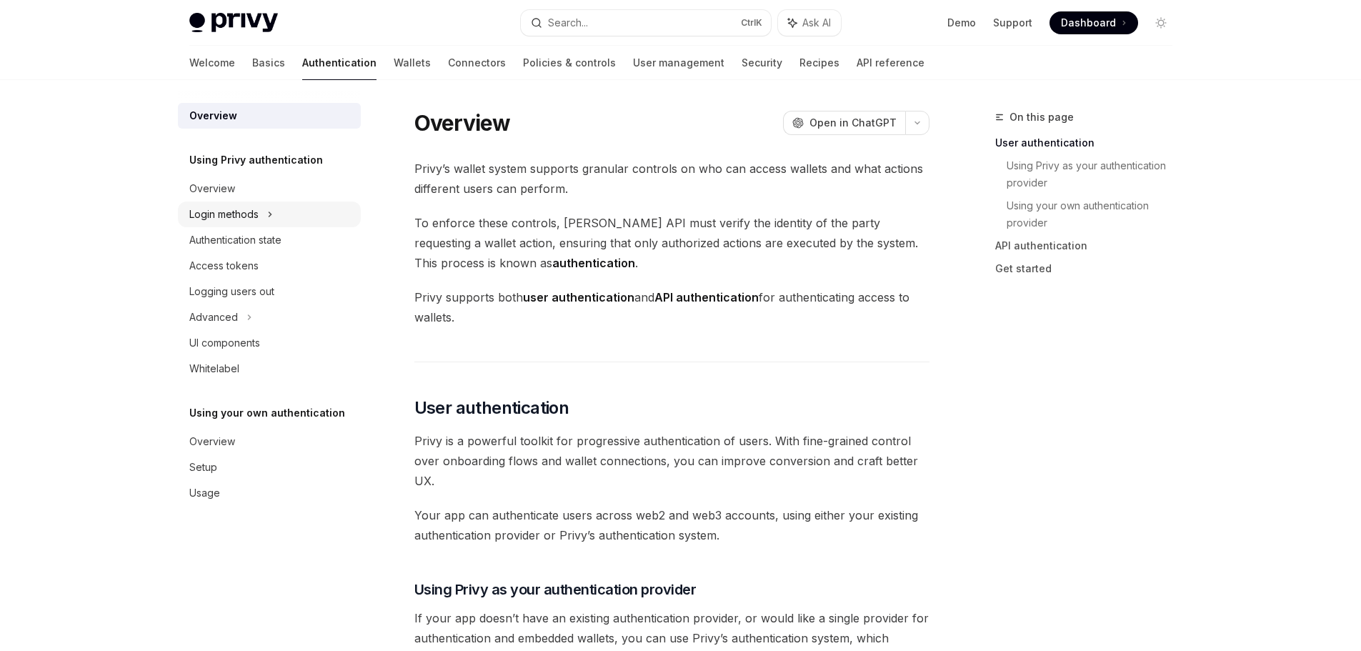
click at [272, 218] on icon at bounding box center [270, 214] width 6 height 17
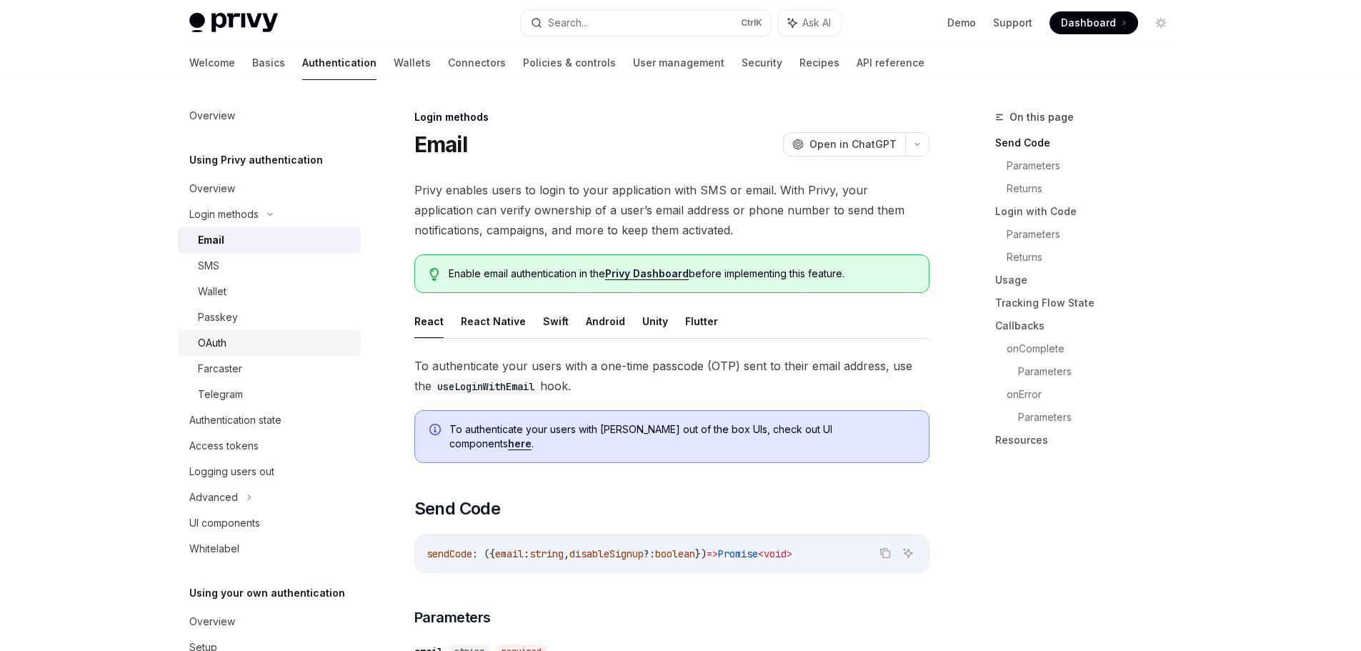
click at [238, 342] on div "OAuth" at bounding box center [275, 342] width 154 height 17
click at [229, 295] on div "Wallet" at bounding box center [275, 291] width 154 height 17
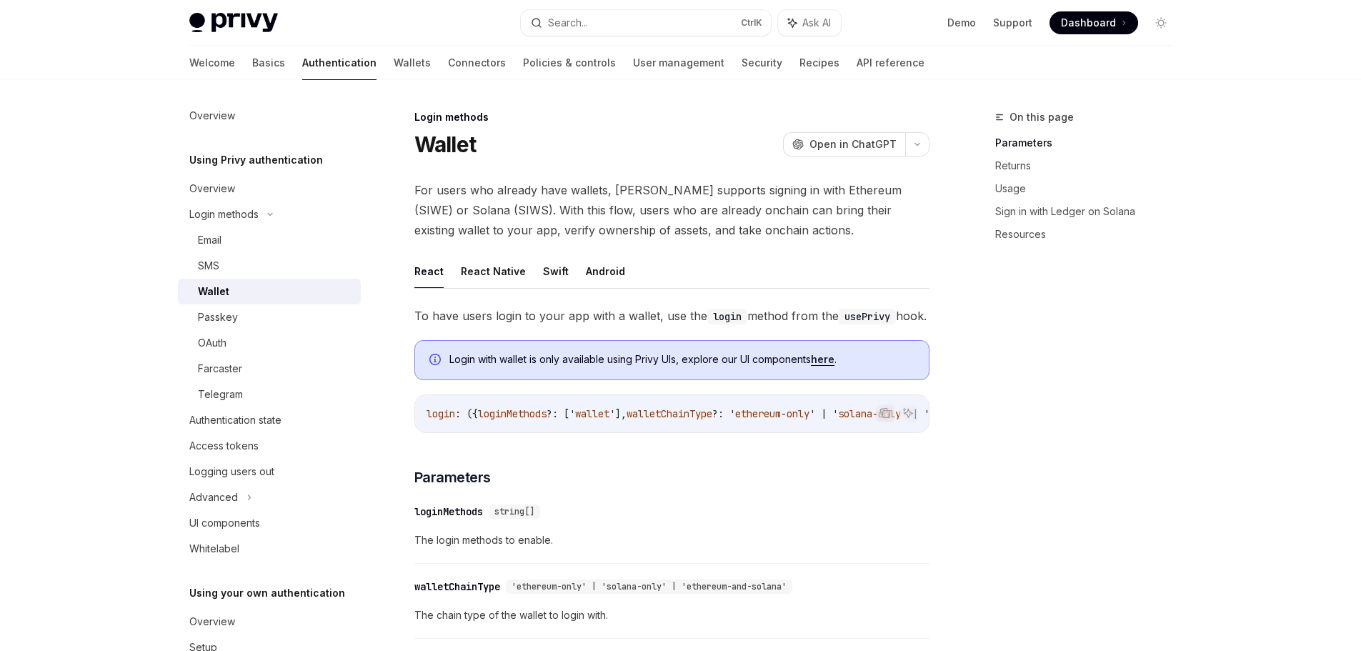
click at [229, 295] on div "Wallet" at bounding box center [275, 291] width 154 height 17
click at [227, 341] on div "OAuth" at bounding box center [275, 342] width 154 height 17
type textarea "*"
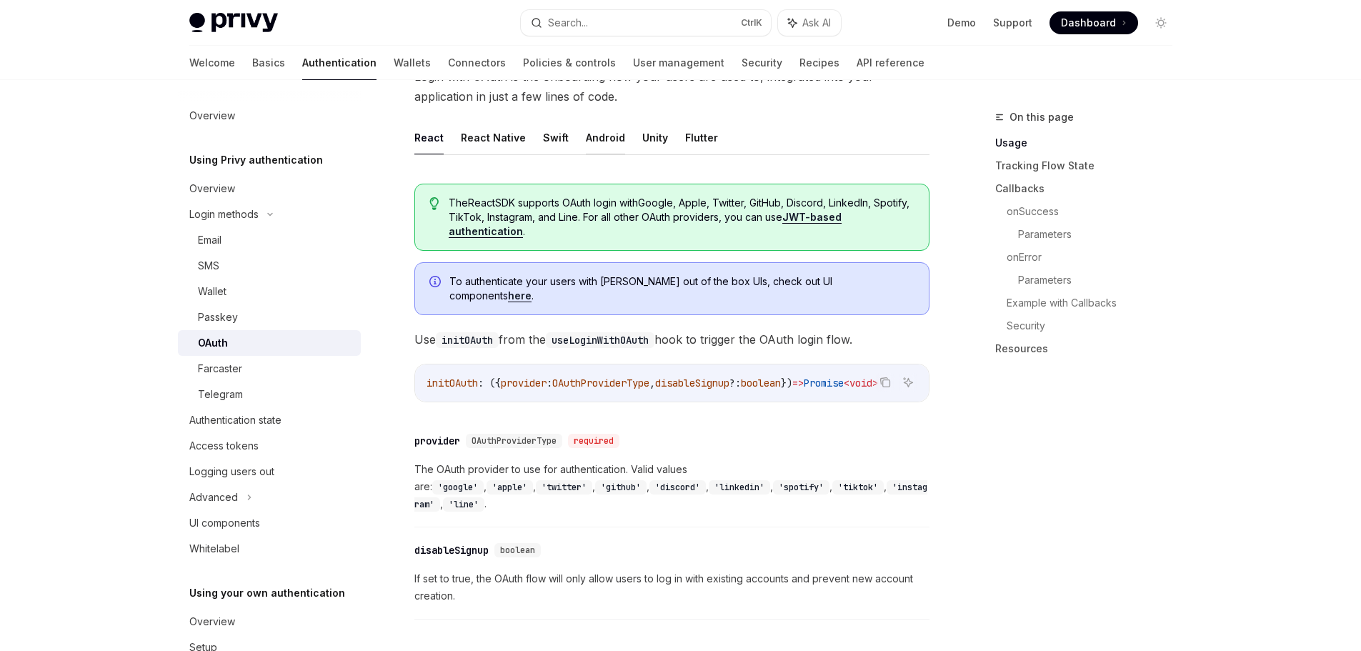
scroll to position [429, 0]
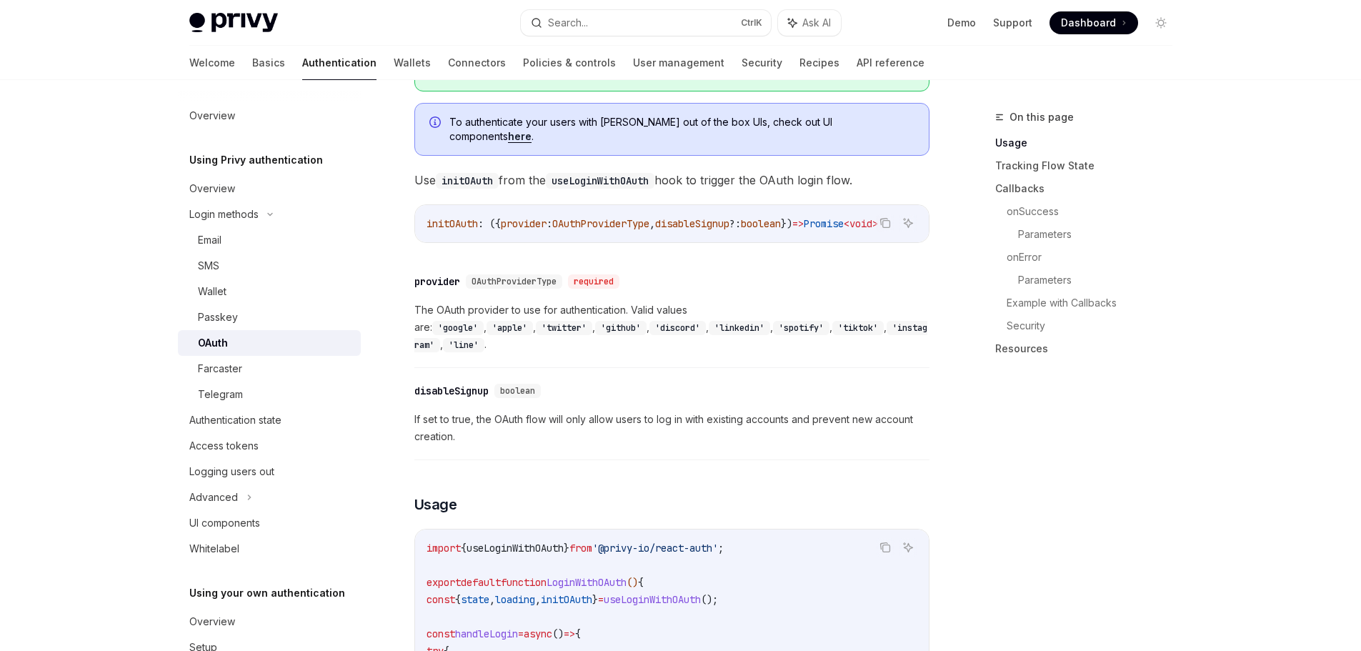
click at [592, 321] on code "'twitter'" at bounding box center [564, 328] width 56 height 14
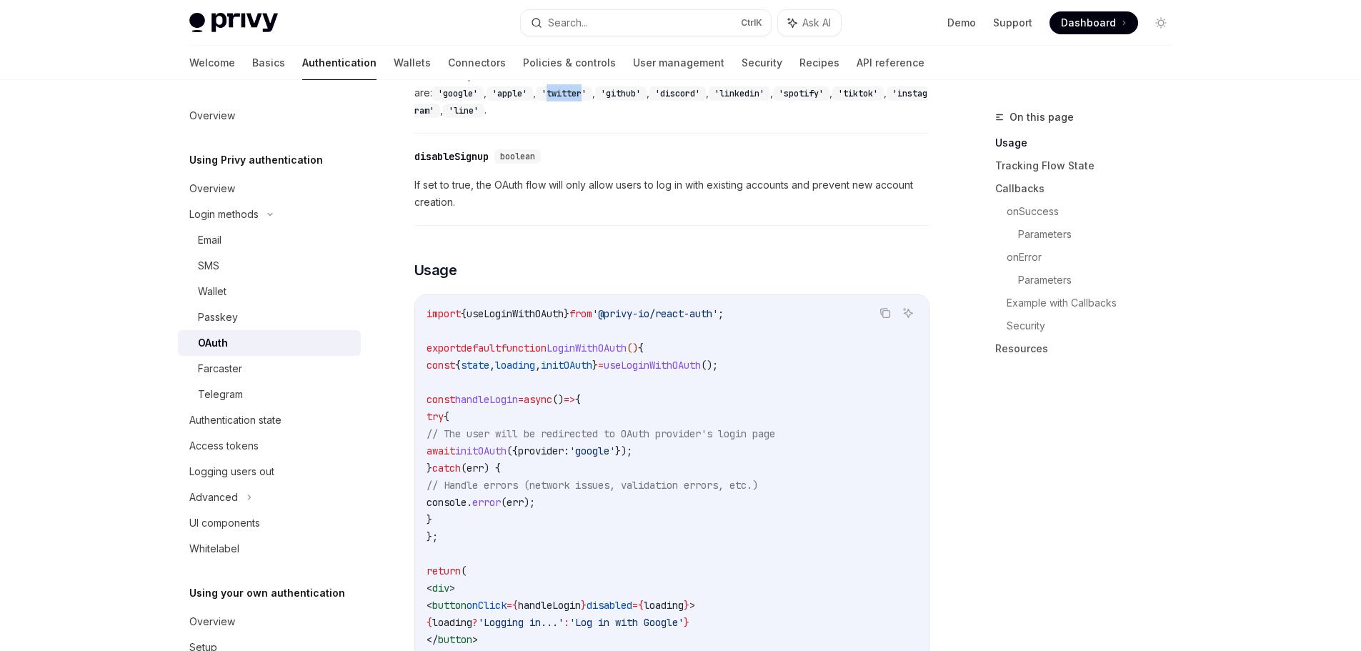
scroll to position [715, 0]
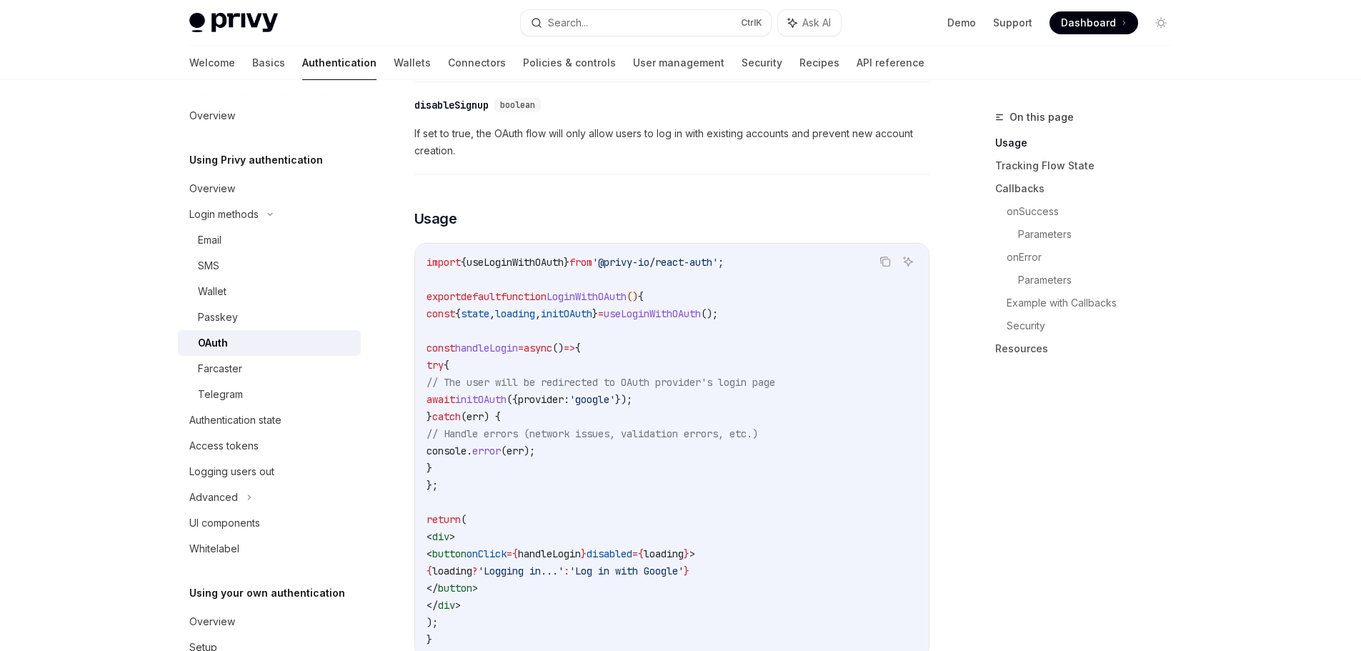
click at [570, 393] on span "provider:" at bounding box center [543, 399] width 51 height 13
click at [615, 393] on span "'google'" at bounding box center [593, 399] width 46 height 13
click at [654, 430] on code "import { useLoginWithOAuth } from '@privy-io/react-auth' ; export default funct…" at bounding box center [672, 451] width 491 height 394
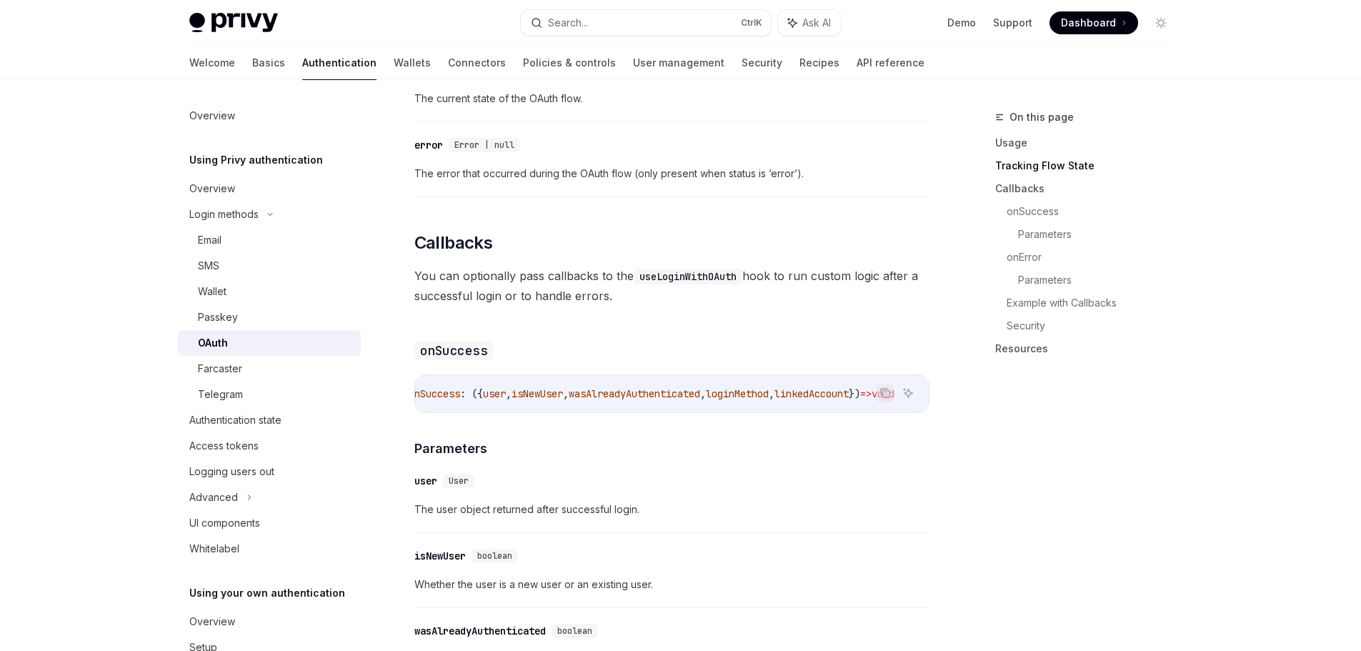
scroll to position [0, 0]
click at [689, 444] on div "The React SDK supports OAuth login with Google, Apple, Twitter, GitHub, Discord…" at bounding box center [671, 347] width 515 height 2955
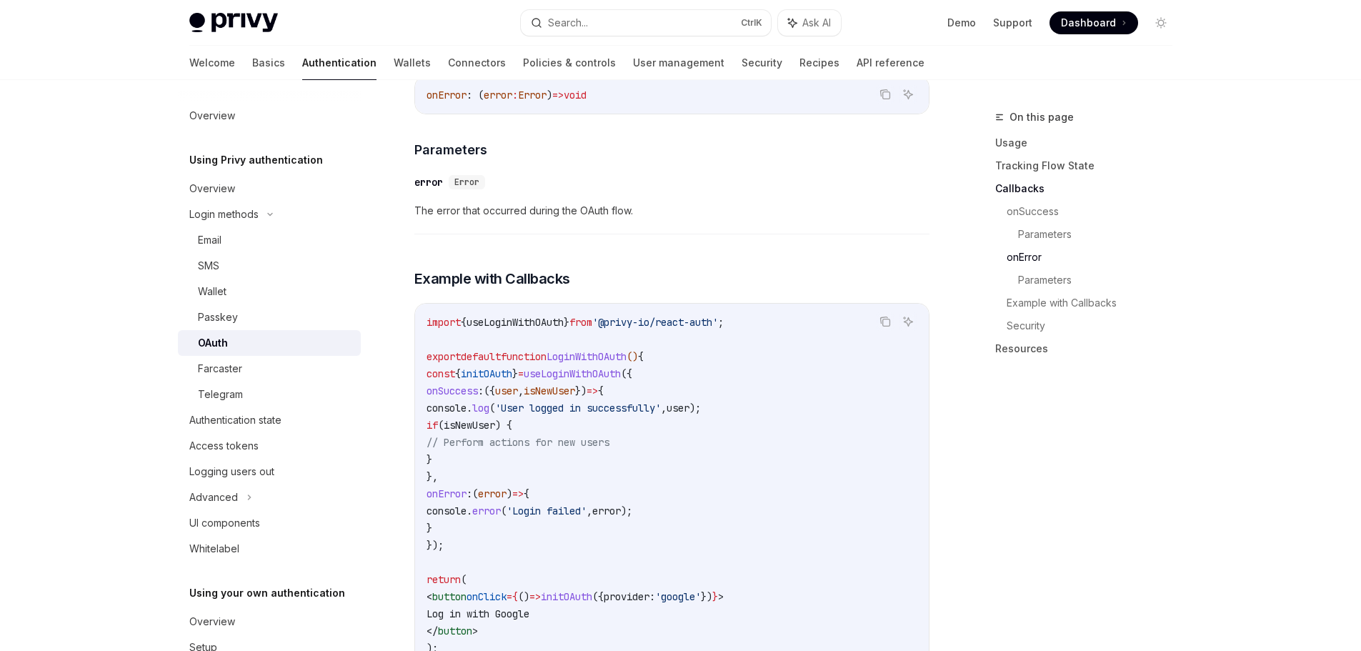
scroll to position [2430, 0]
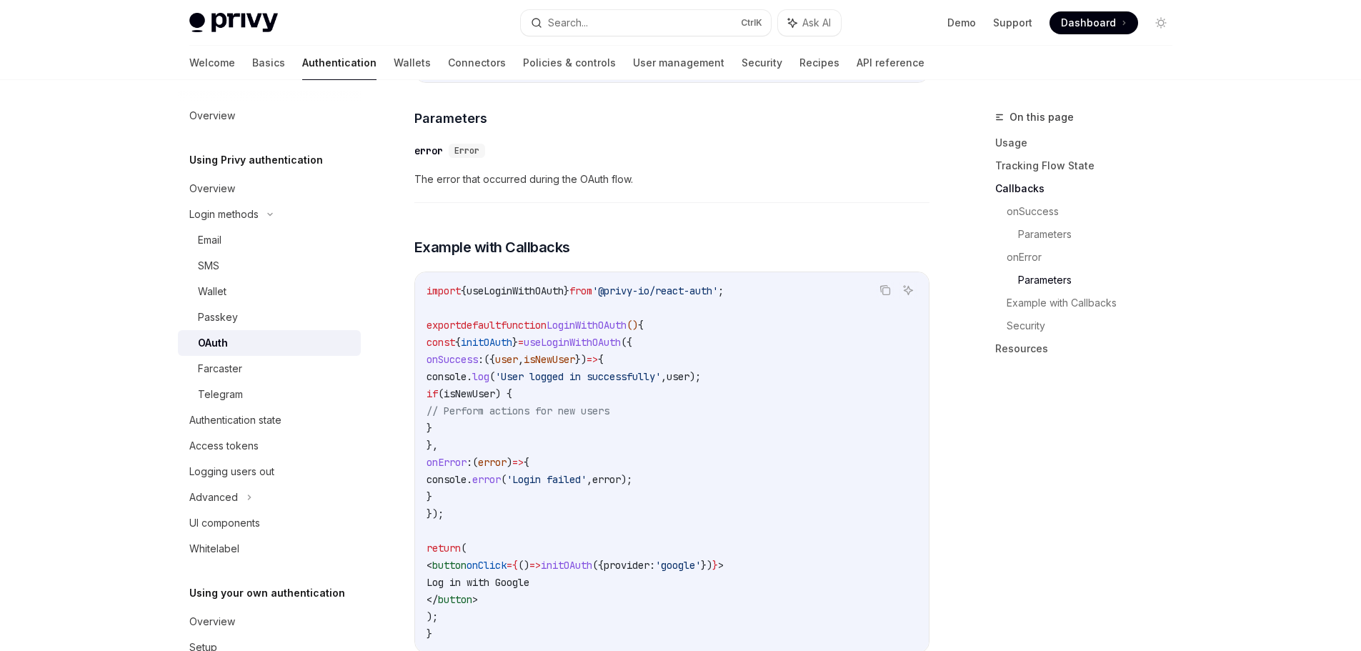
click at [682, 364] on code "import { useLoginWithOAuth } from '@privy-io/react-auth' ; export default funct…" at bounding box center [672, 462] width 491 height 360
click at [575, 353] on span "isNewUser" at bounding box center [549, 359] width 51 height 13
click at [621, 336] on span "useLoginWithOAuth" at bounding box center [572, 342] width 97 height 13
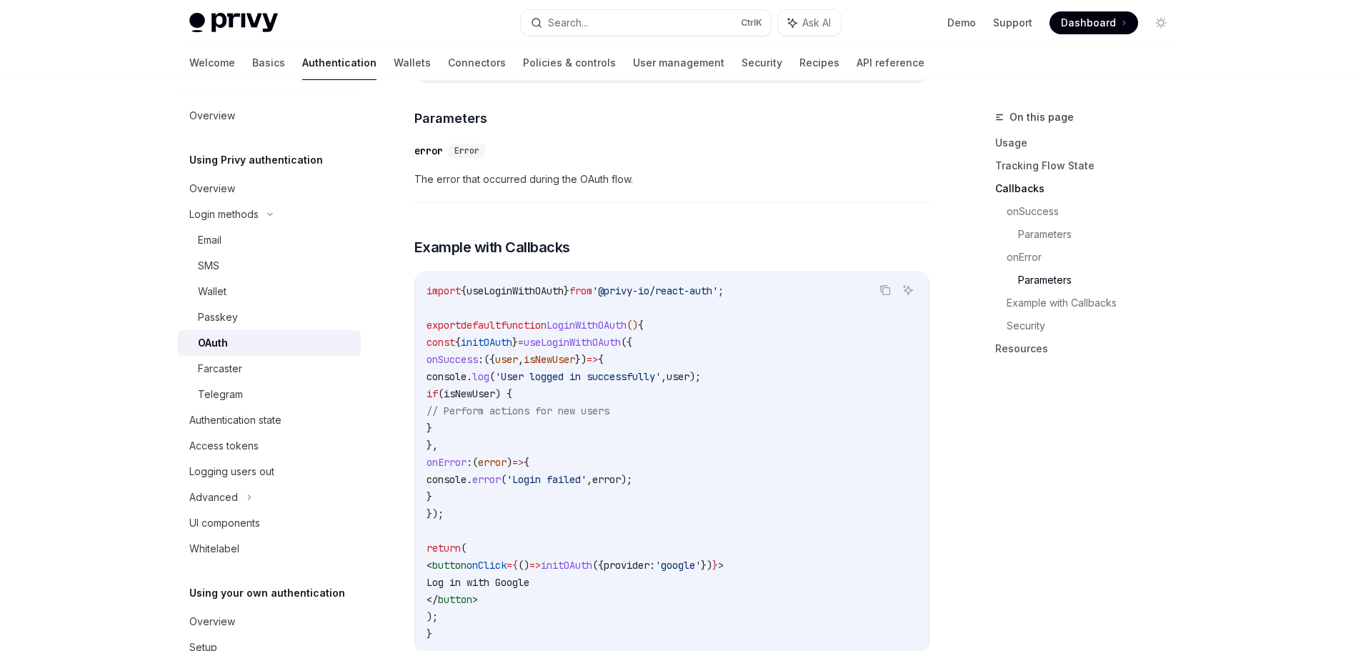
click at [621, 336] on span "useLoginWithOAuth" at bounding box center [572, 342] width 97 height 13
click at [575, 353] on span "isNewUser" at bounding box center [549, 359] width 51 height 13
click at [630, 383] on code "import { useLoginWithOAuth } from '@privy-io/react-auth' ; export default funct…" at bounding box center [672, 462] width 491 height 360
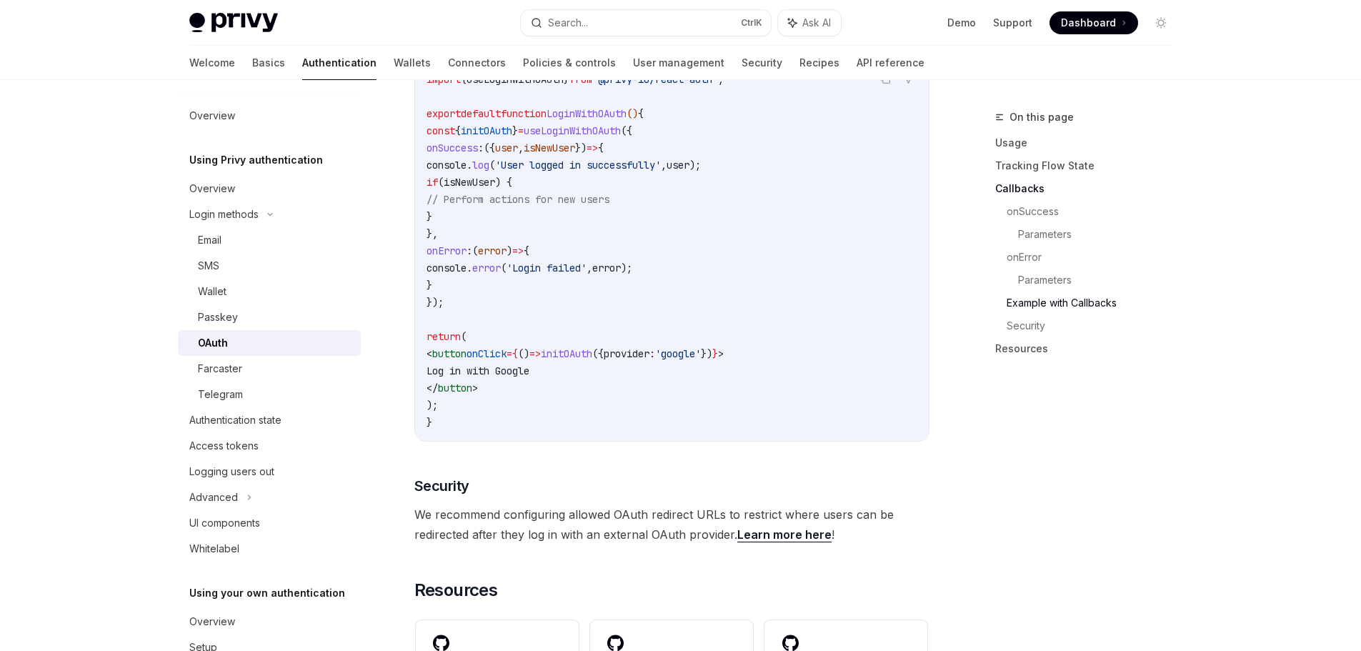
scroll to position [2644, 0]
click at [592, 344] on span "initOAuth" at bounding box center [566, 350] width 51 height 13
click at [701, 344] on span "'google'" at bounding box center [678, 350] width 46 height 13
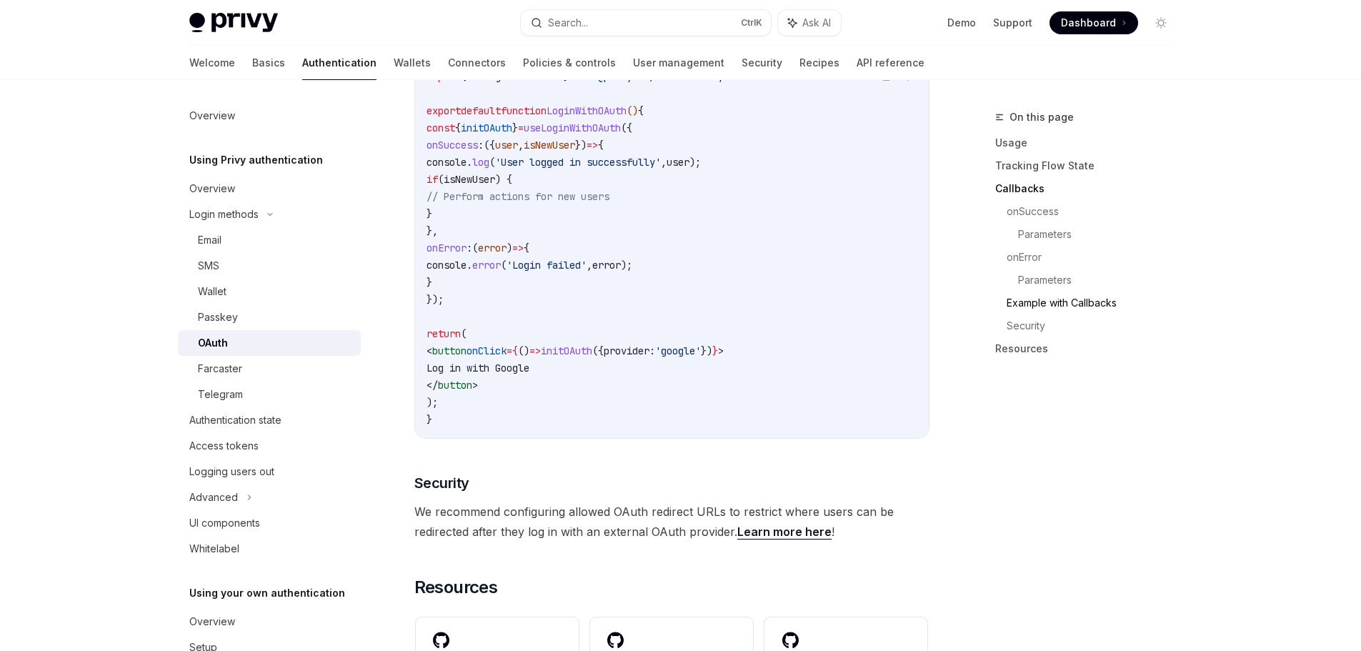
click at [604, 344] on span "({" at bounding box center [597, 350] width 11 height 13
click at [592, 344] on span "initOAuth" at bounding box center [566, 350] width 51 height 13
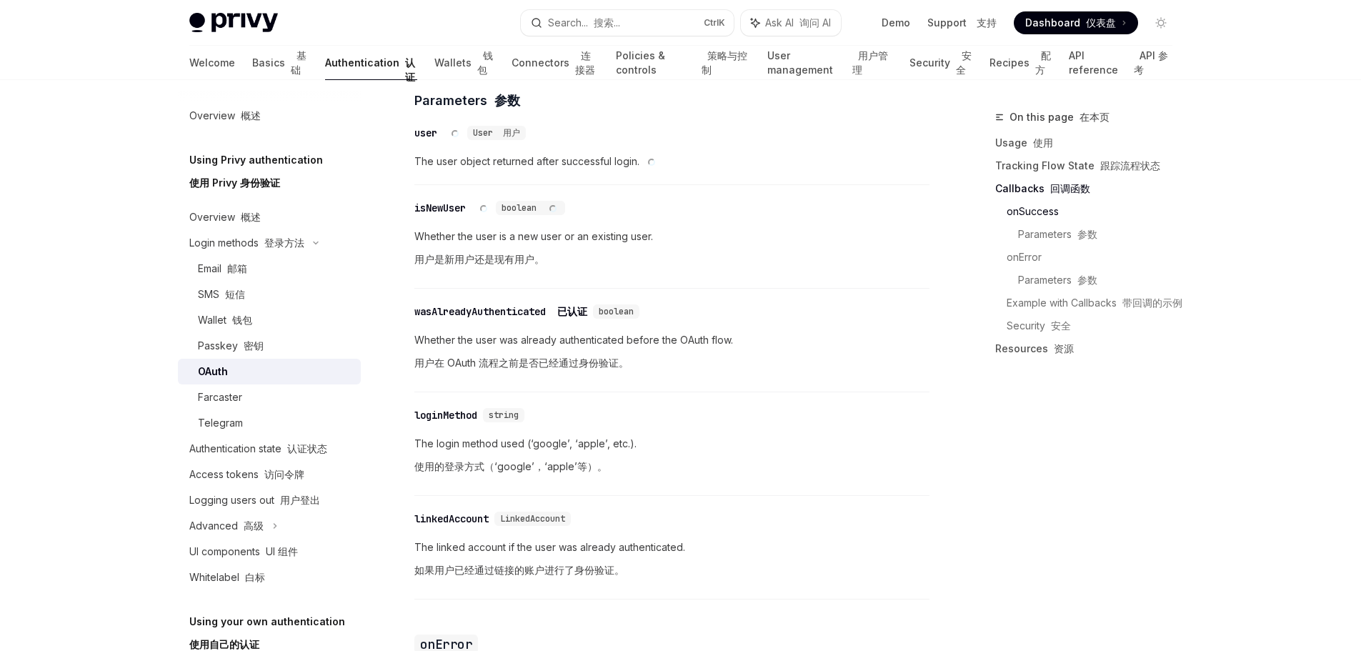
scroll to position [1796, 0]
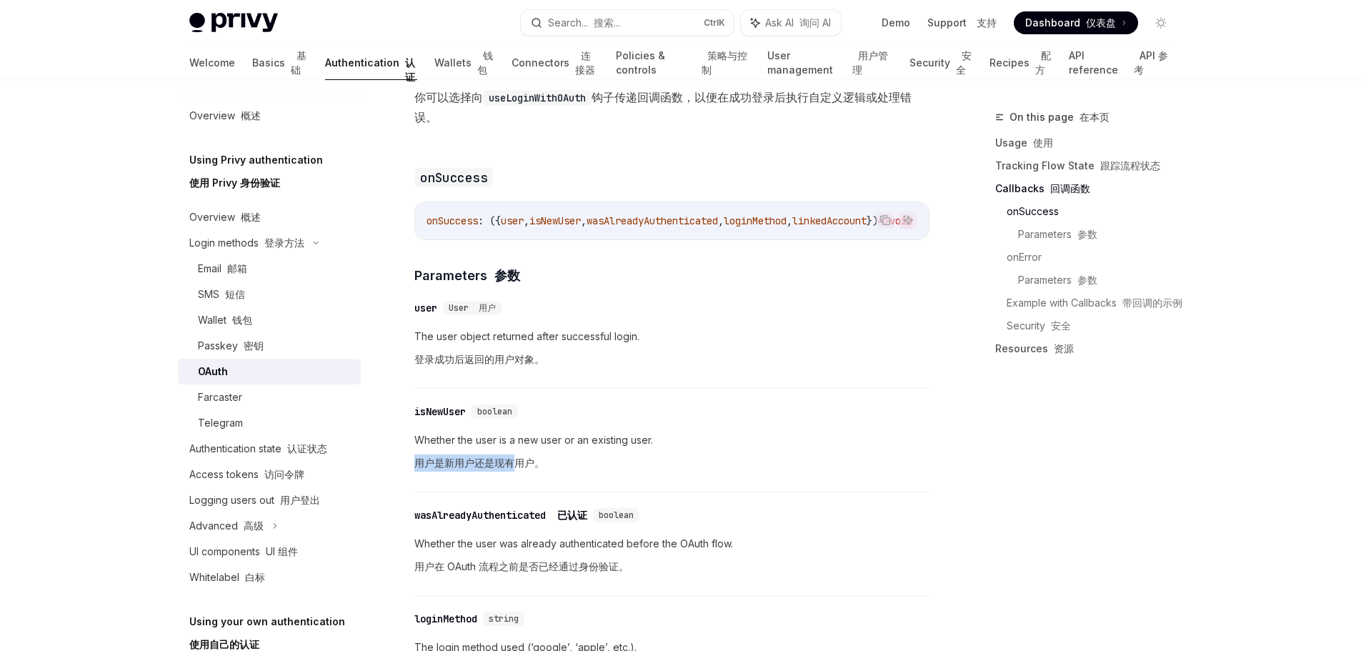
drag, startPoint x: 417, startPoint y: 447, endPoint x: 513, endPoint y: 448, distance: 95.8
click at [513, 457] on font "用户是新用户还是现有用户。" at bounding box center [479, 463] width 130 height 12
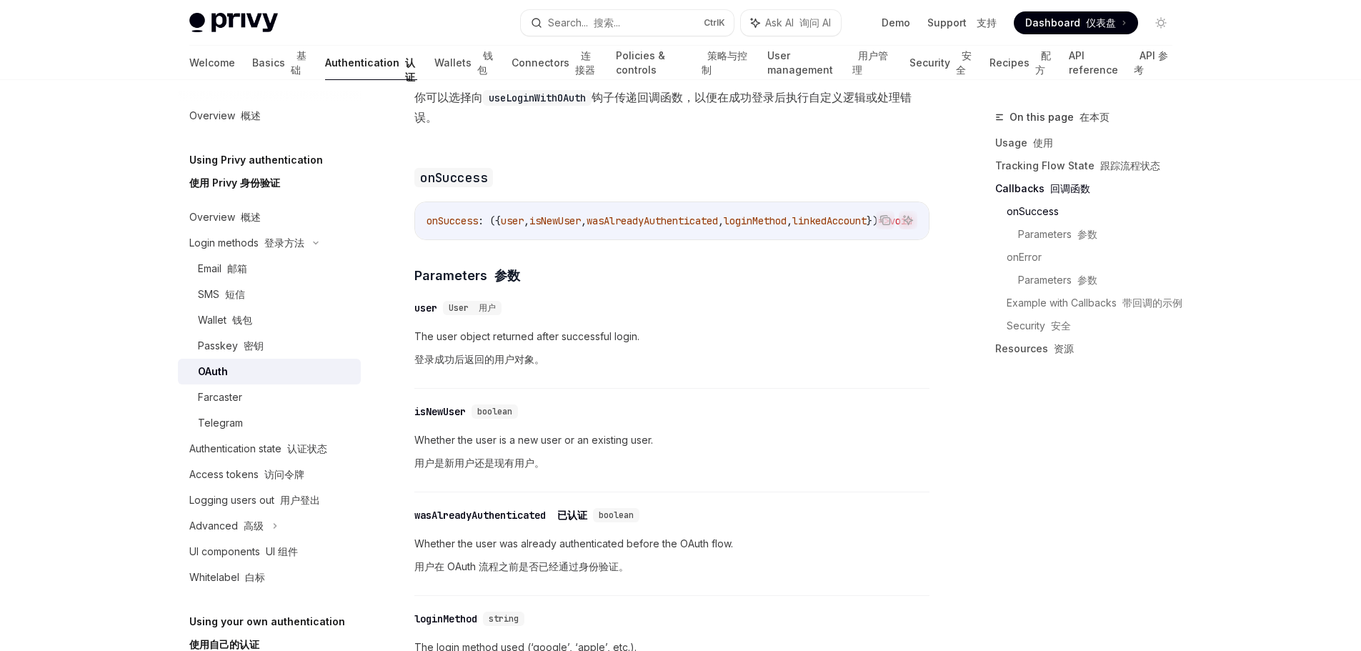
click at [647, 403] on div "​ isNewUser boolean" at bounding box center [664, 411] width 501 height 17
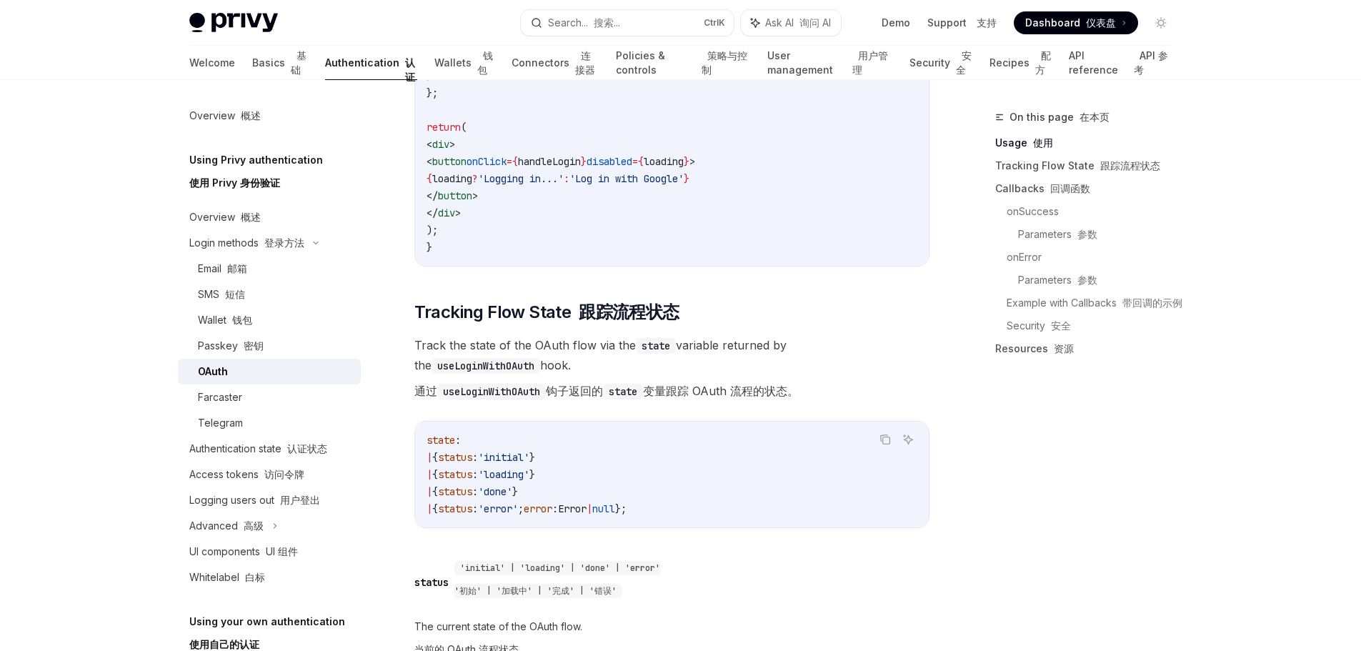
scroll to position [1082, 0]
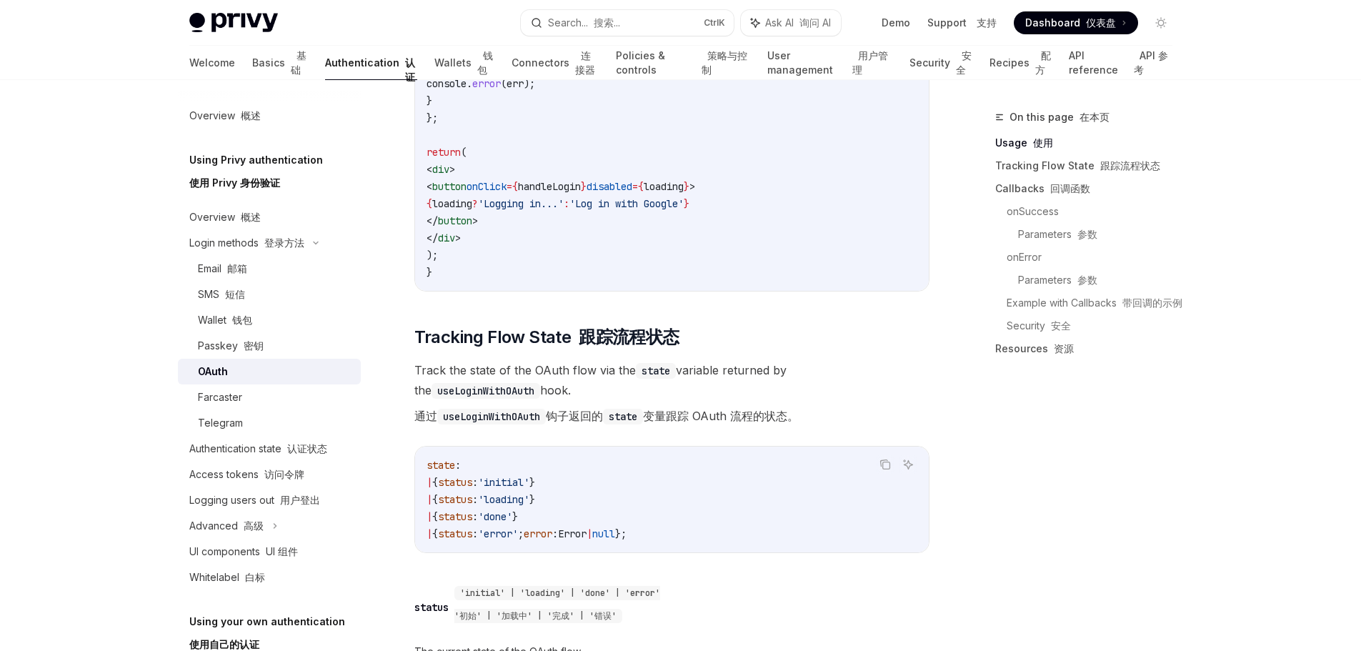
click at [733, 409] on font "通过 useLoginWithOAuth 钩子返回的 state 变量跟踪 OAuth 流程的状态。" at bounding box center [606, 416] width 384 height 14
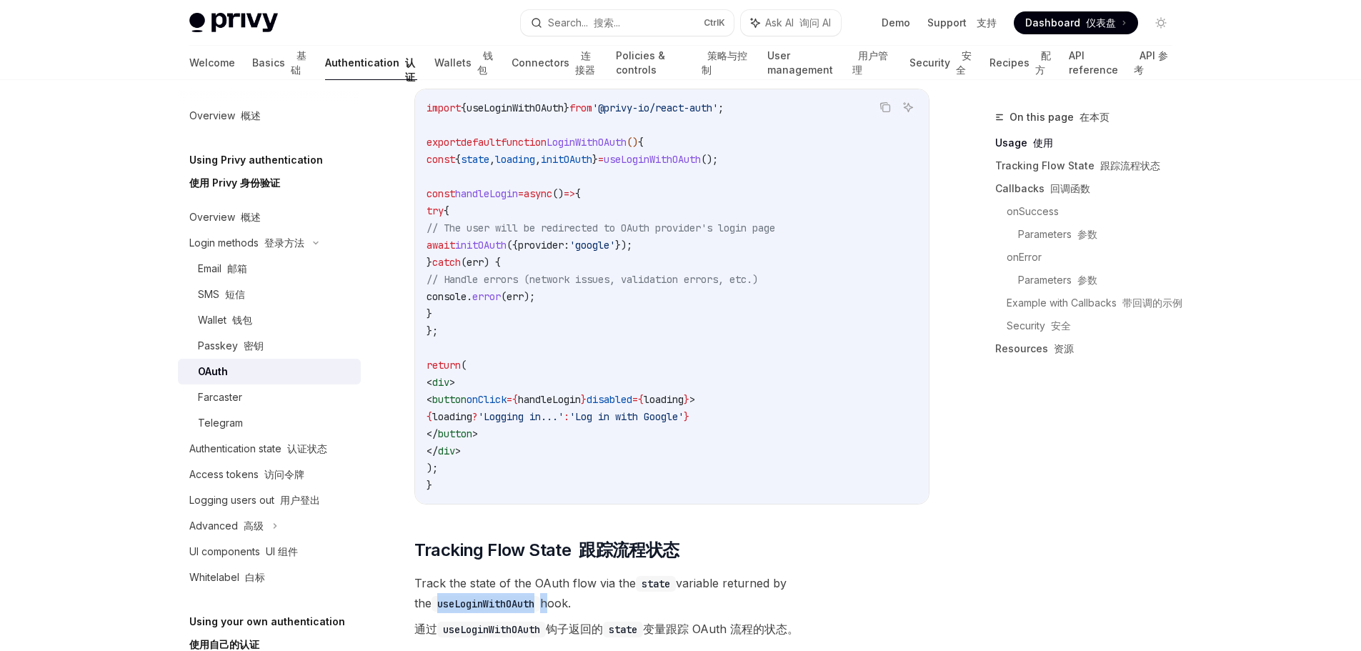
scroll to position [867, 0]
click at [684, 394] on span "loading" at bounding box center [664, 400] width 40 height 13
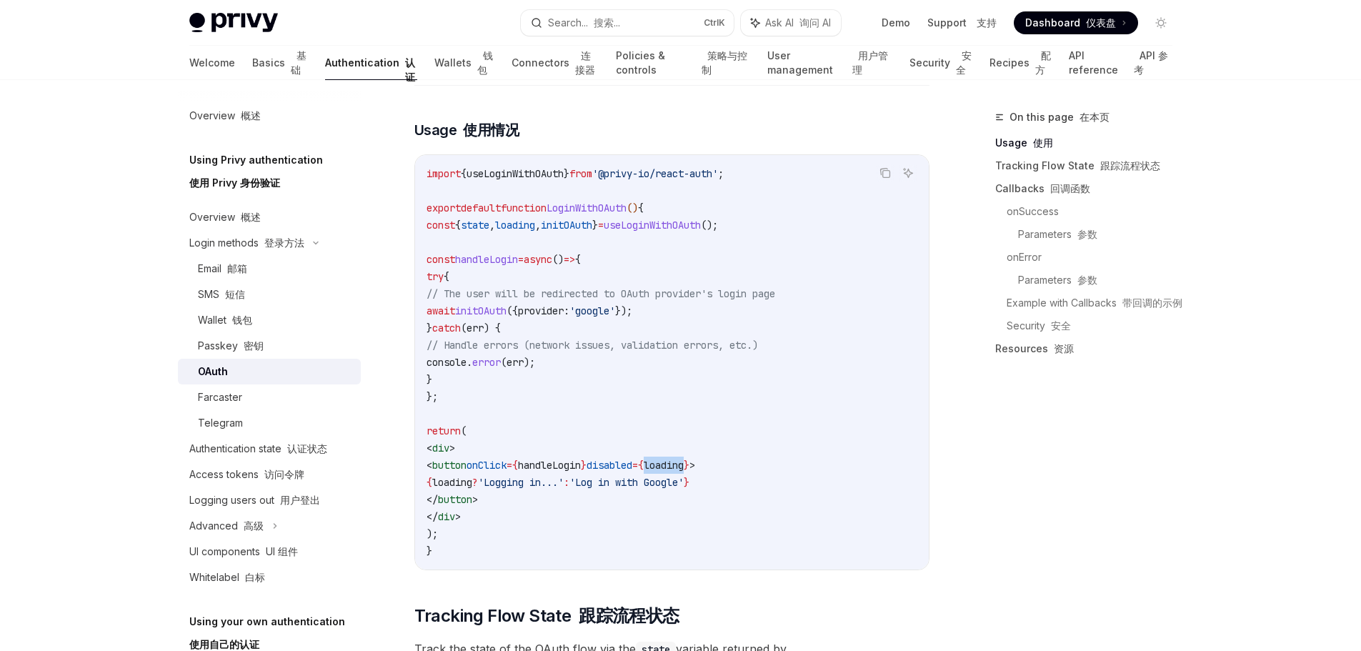
scroll to position [725, 0]
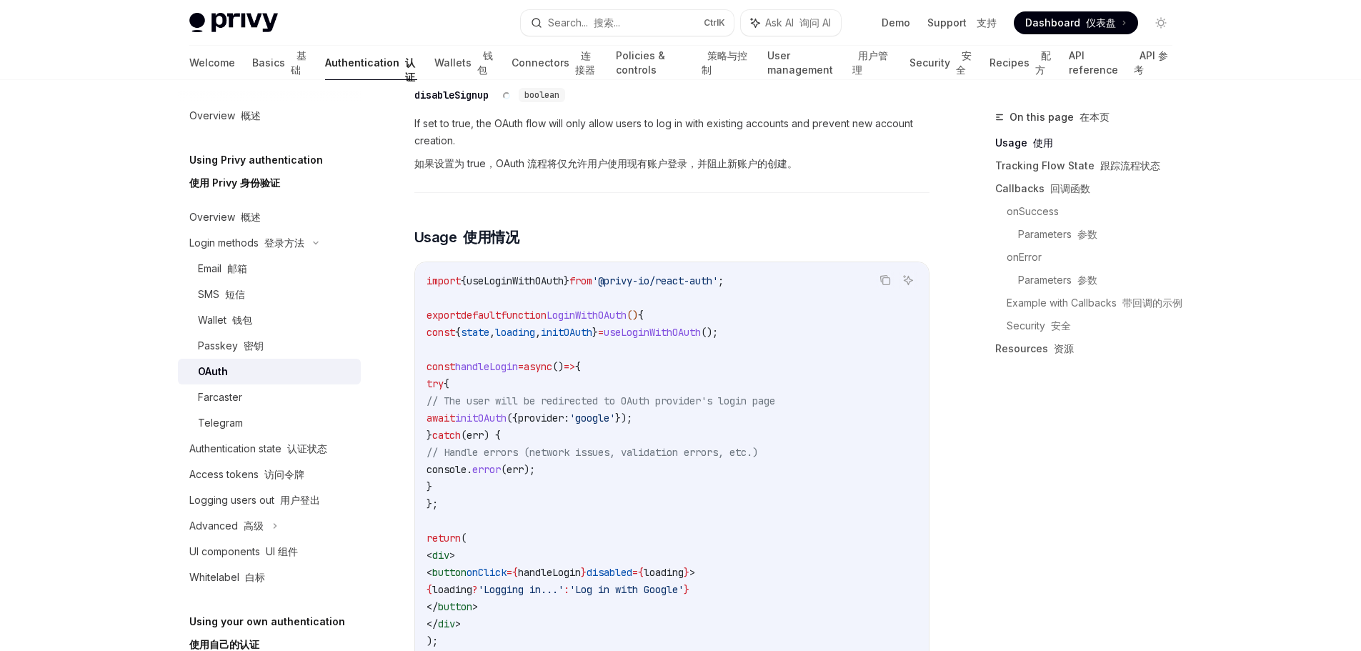
click at [612, 403] on code "import { useLoginWithOAuth } from '@privy-io/react-auth' ; export default funct…" at bounding box center [672, 469] width 491 height 394
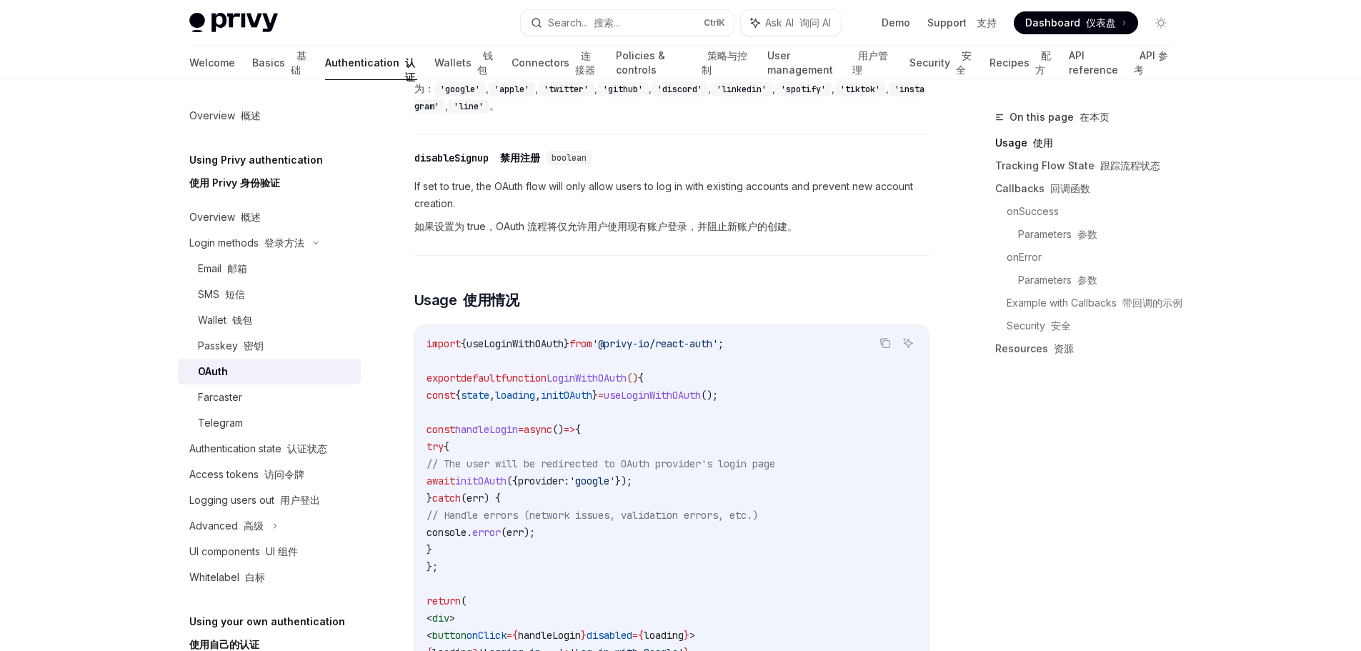
click at [701, 389] on span "useLoginWithOAuth" at bounding box center [652, 395] width 97 height 13
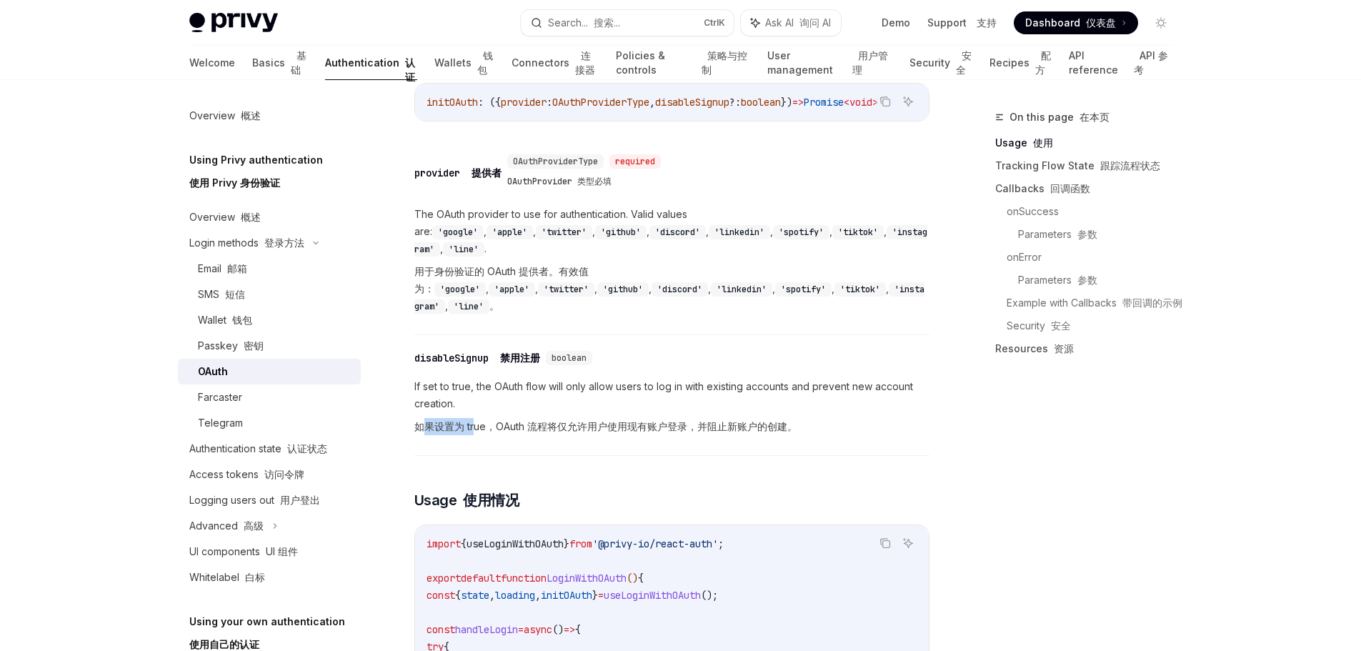
drag, startPoint x: 428, startPoint y: 379, endPoint x: 477, endPoint y: 379, distance: 48.6
click at [477, 420] on font "如果设置为 true，OAuth 流程将仅允许用户使用现有账户登录，并阻止新账户的创建。" at bounding box center [605, 426] width 383 height 12
click at [504, 420] on font "如果设置为 true，OAuth 流程将仅允许用户使用现有账户登录，并阻止新账户的创建。" at bounding box center [605, 426] width 383 height 12
drag, startPoint x: 552, startPoint y: 381, endPoint x: 640, endPoint y: 382, distance: 88.6
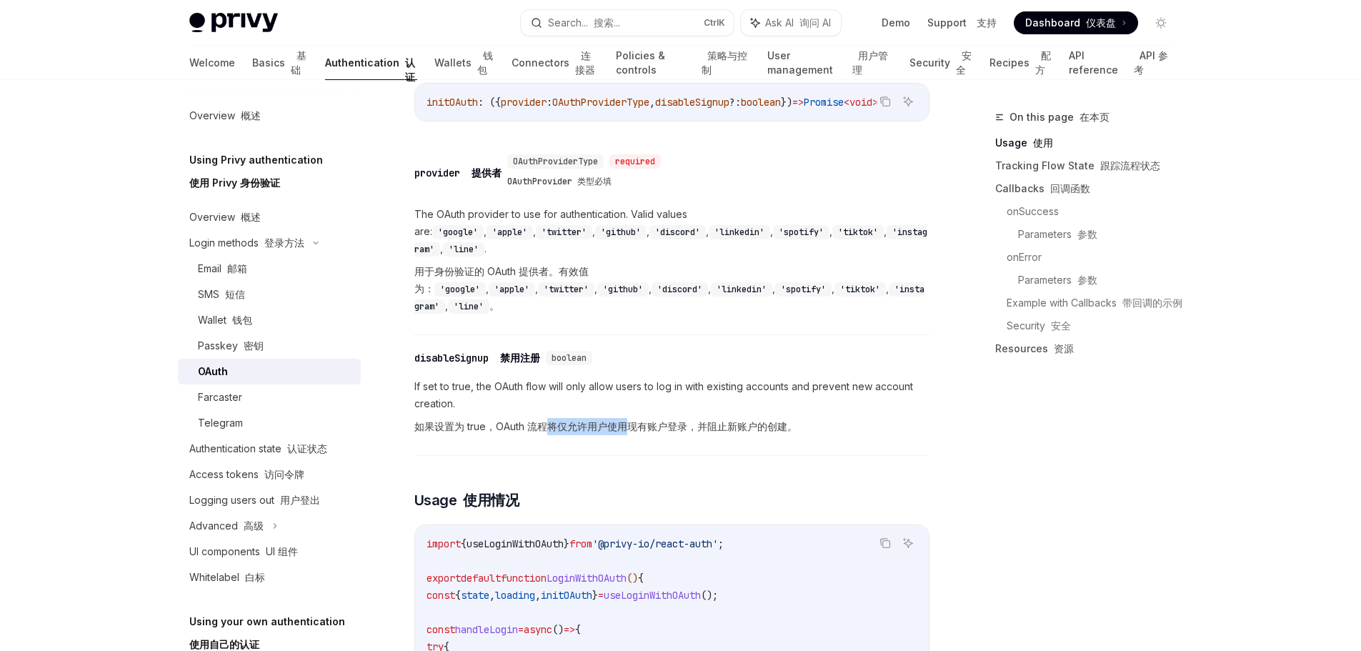
click at [633, 420] on font "如果设置为 true，OAuth 流程将仅允许用户使用现有账户登录，并阻止新账户的创建。" at bounding box center [605, 426] width 383 height 12
click at [642, 420] on font "如果设置为 true，OAuth 流程将仅允许用户使用现有账户登录，并阻止新账户的创建。" at bounding box center [605, 426] width 383 height 12
drag, startPoint x: 708, startPoint y: 387, endPoint x: 782, endPoint y: 387, distance: 74.3
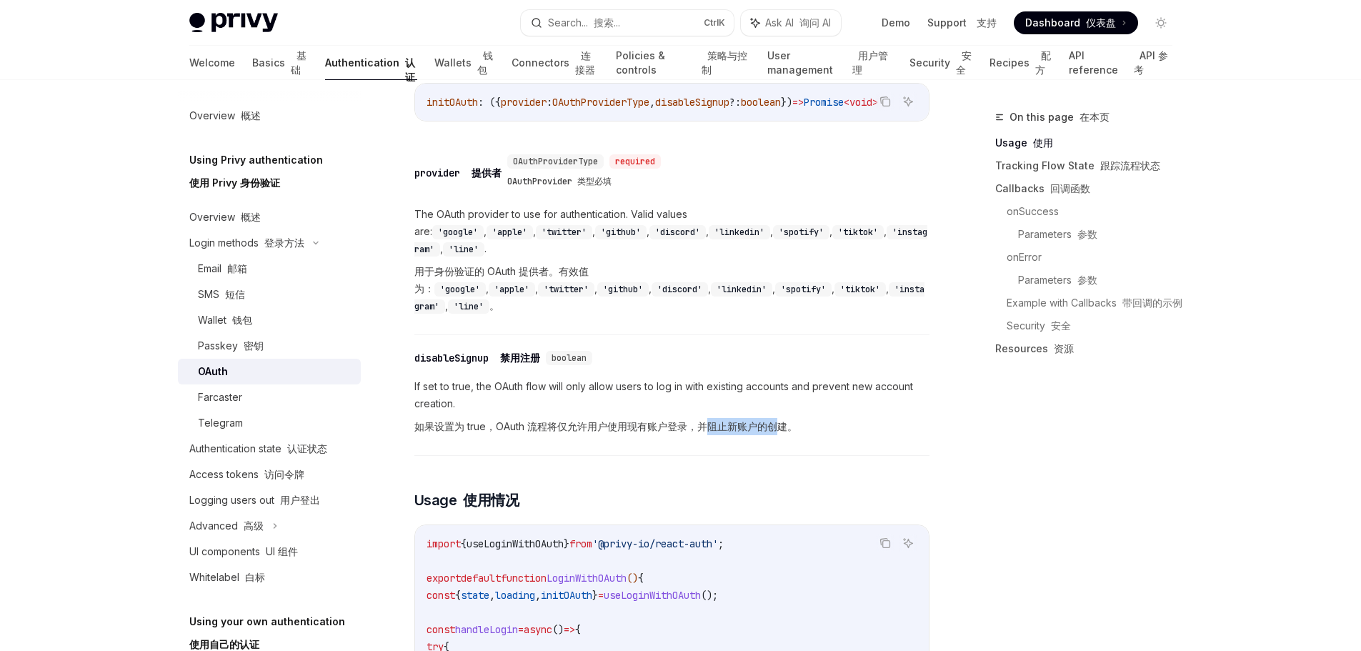
click at [782, 420] on font "如果设置为 true，OAuth 流程将仅允许用户使用现有账户登录，并阻止新账户的创建。" at bounding box center [605, 426] width 383 height 12
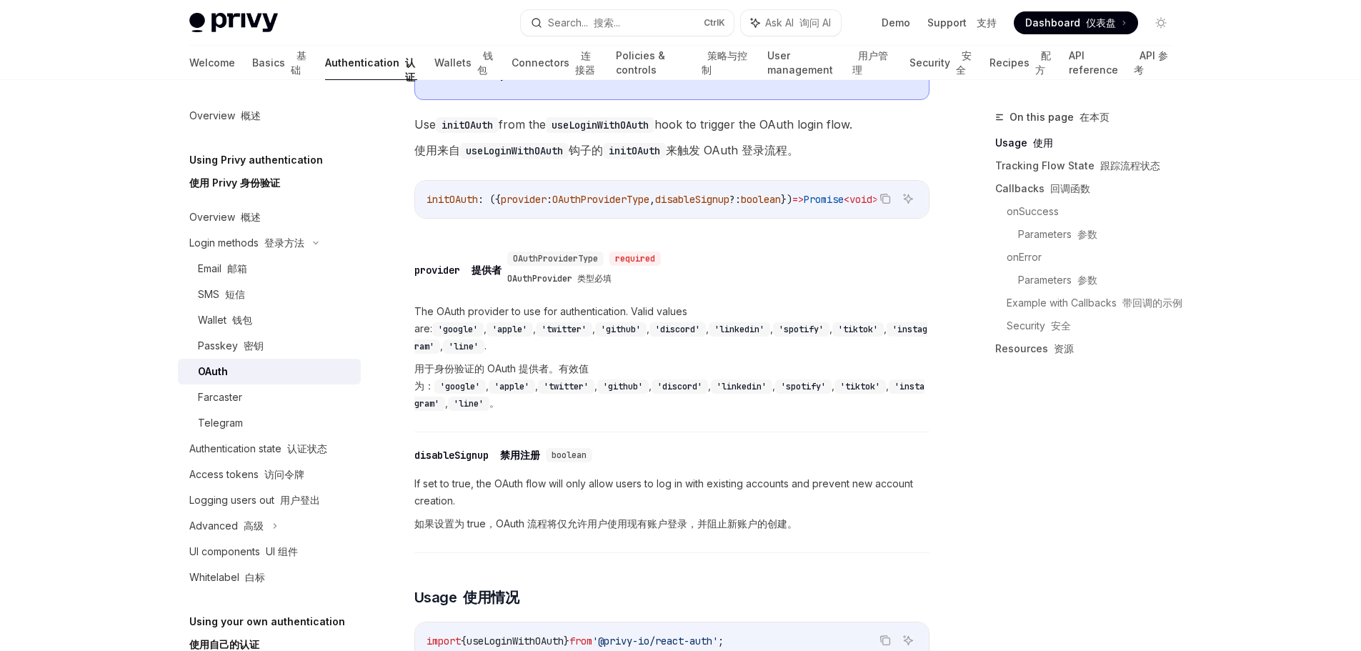
click at [595, 322] on code "'github'" at bounding box center [620, 329] width 51 height 14
drag, startPoint x: 440, startPoint y: 319, endPoint x: 497, endPoint y: 324, distance: 56.6
click at [595, 322] on code "'github'" at bounding box center [620, 329] width 51 height 14
click at [650, 324] on code "'discord'" at bounding box center [678, 329] width 56 height 14
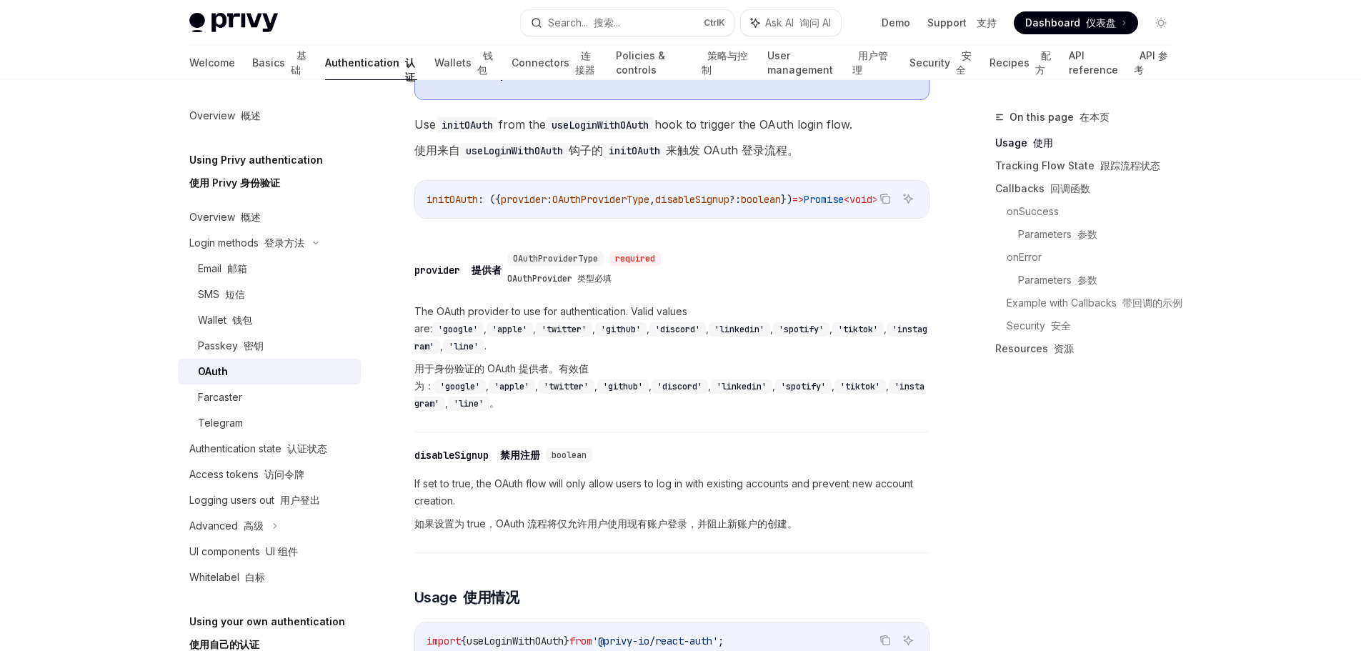
click at [773, 324] on code "'spotify'" at bounding box center [801, 329] width 56 height 14
click at [832, 322] on code "'tiktok'" at bounding box center [857, 329] width 51 height 14
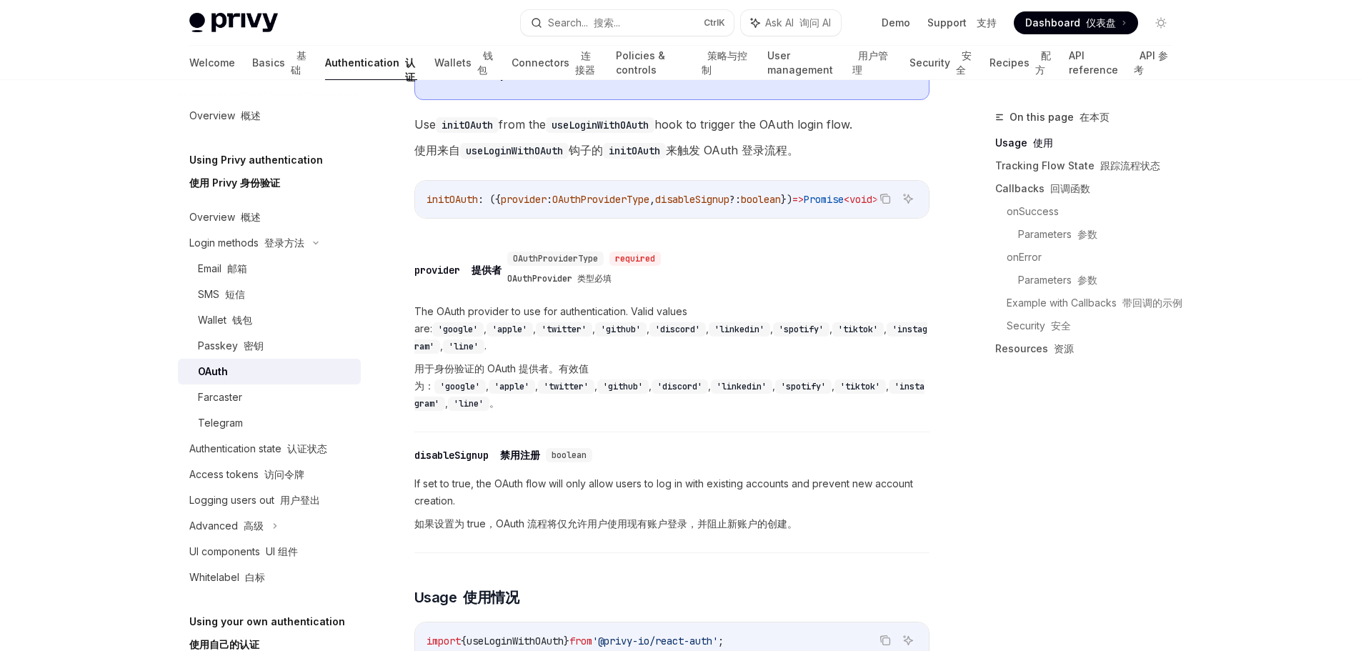
click at [832, 322] on code "'tiktok'" at bounding box center [857, 329] width 51 height 14
click at [759, 322] on code "'instagram'" at bounding box center [670, 337] width 513 height 31
click at [484, 339] on code "'line'" at bounding box center [463, 346] width 41 height 14
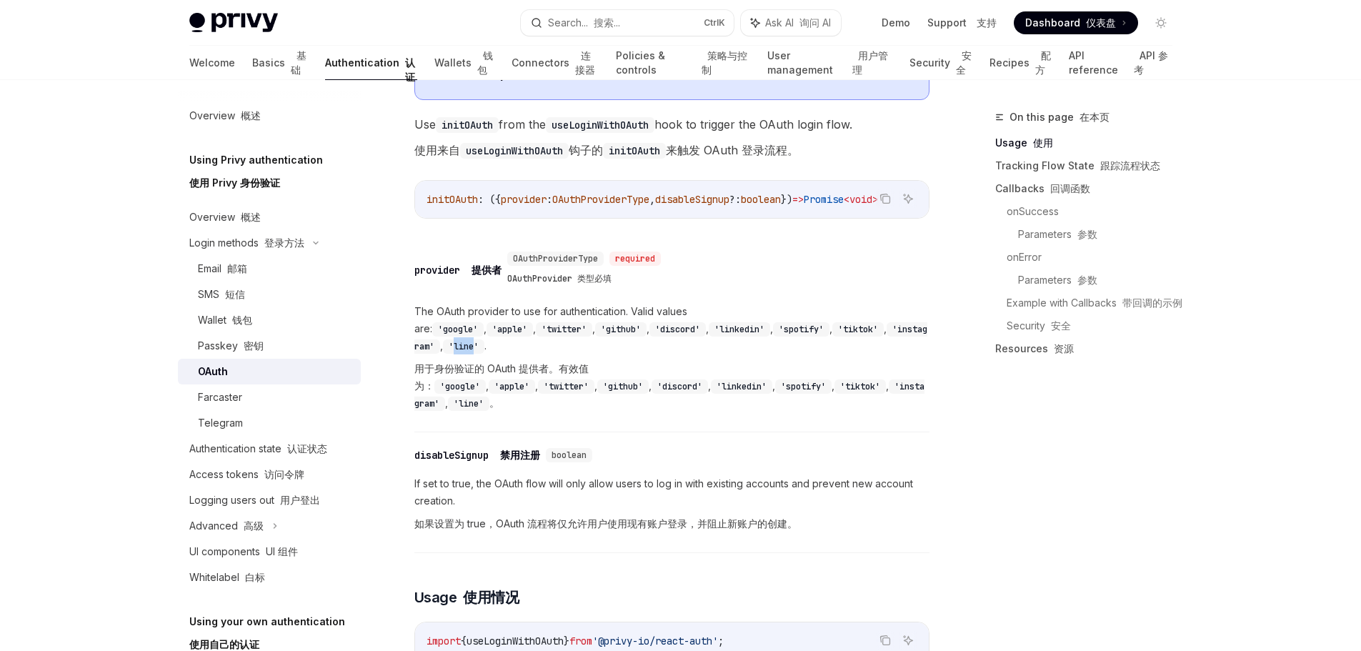
click at [484, 339] on code "'line'" at bounding box center [463, 346] width 41 height 14
drag, startPoint x: 563, startPoint y: 342, endPoint x: 676, endPoint y: 350, distance: 113.2
click at [676, 362] on font "用于身份验证的 OAuth 提供者。有效值为： 'google' , 'apple' , 'twitter' , 'github' , 'discord' ,…" at bounding box center [669, 385] width 510 height 46
click at [535, 379] on code "'apple'" at bounding box center [512, 386] width 46 height 14
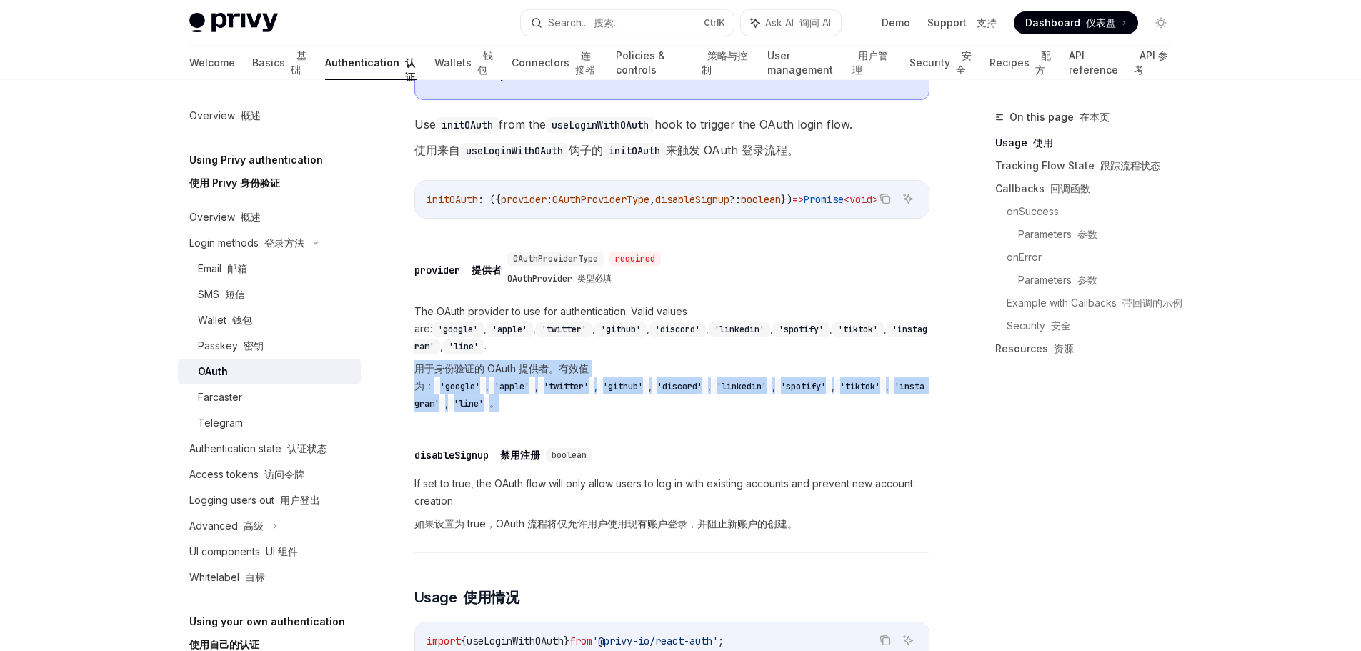
click at [535, 379] on code "'apple'" at bounding box center [512, 386] width 46 height 14
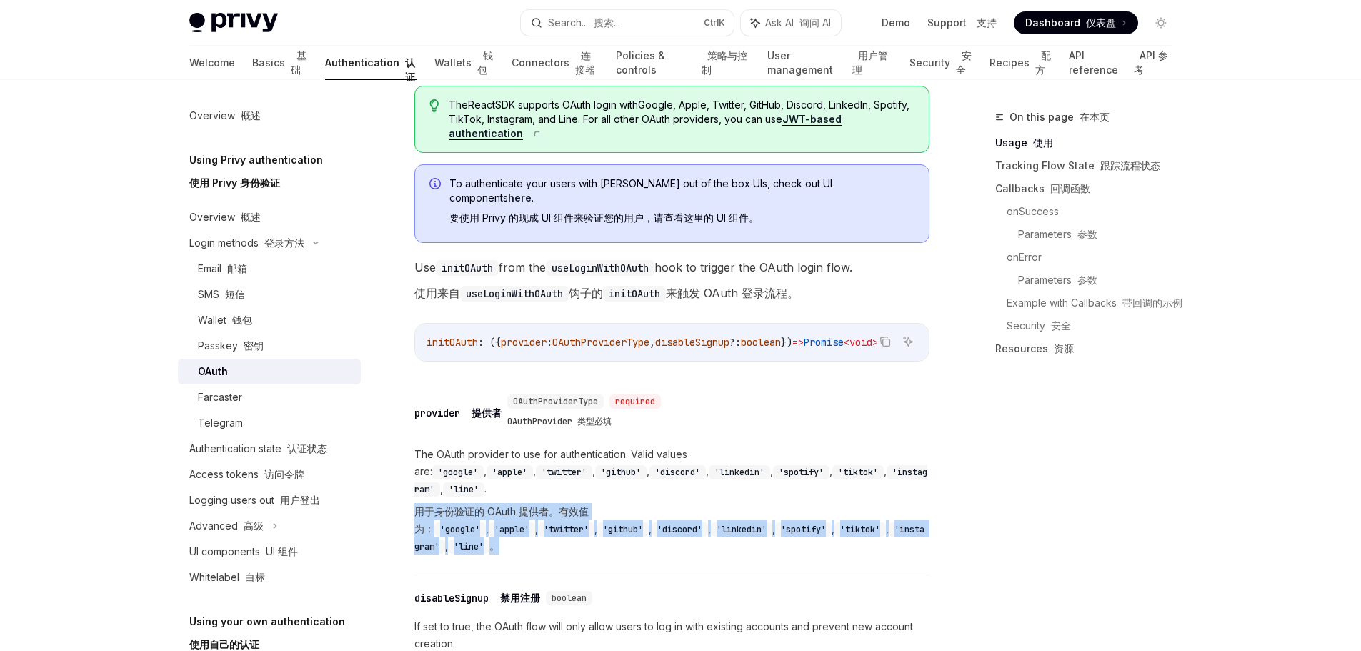
scroll to position [0, 0]
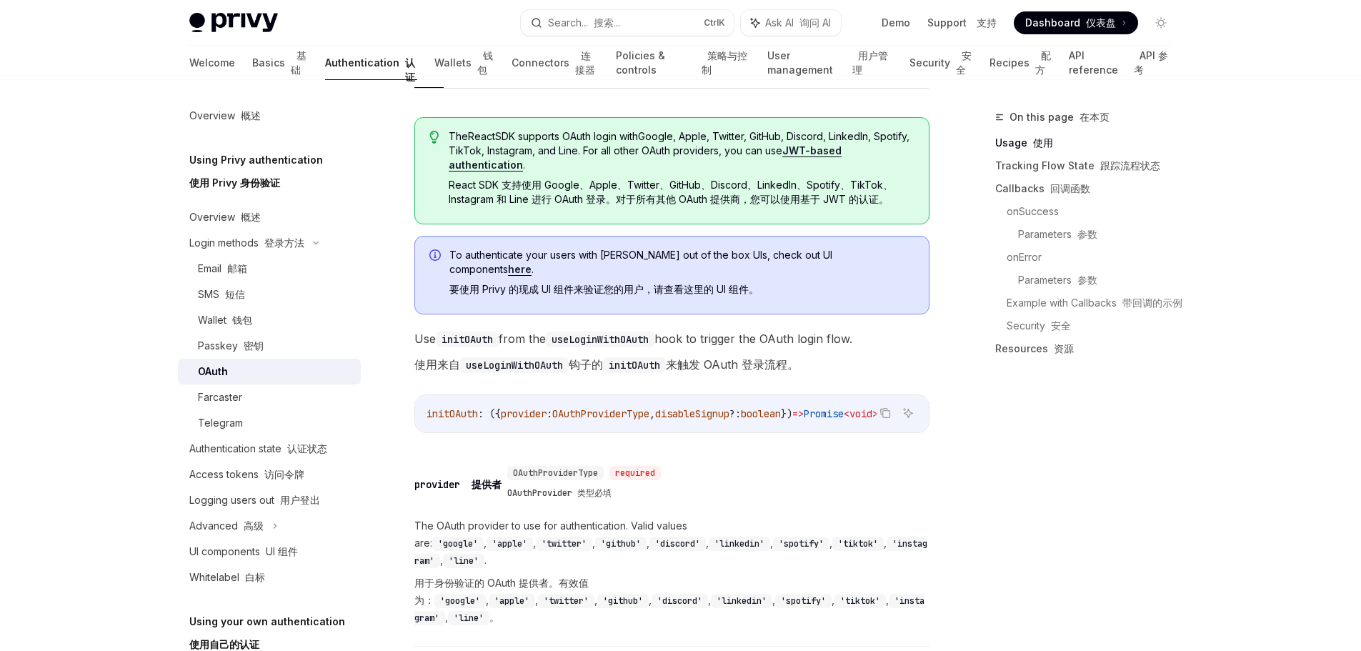
click at [655, 357] on code "initOAuth" at bounding box center [634, 365] width 63 height 16
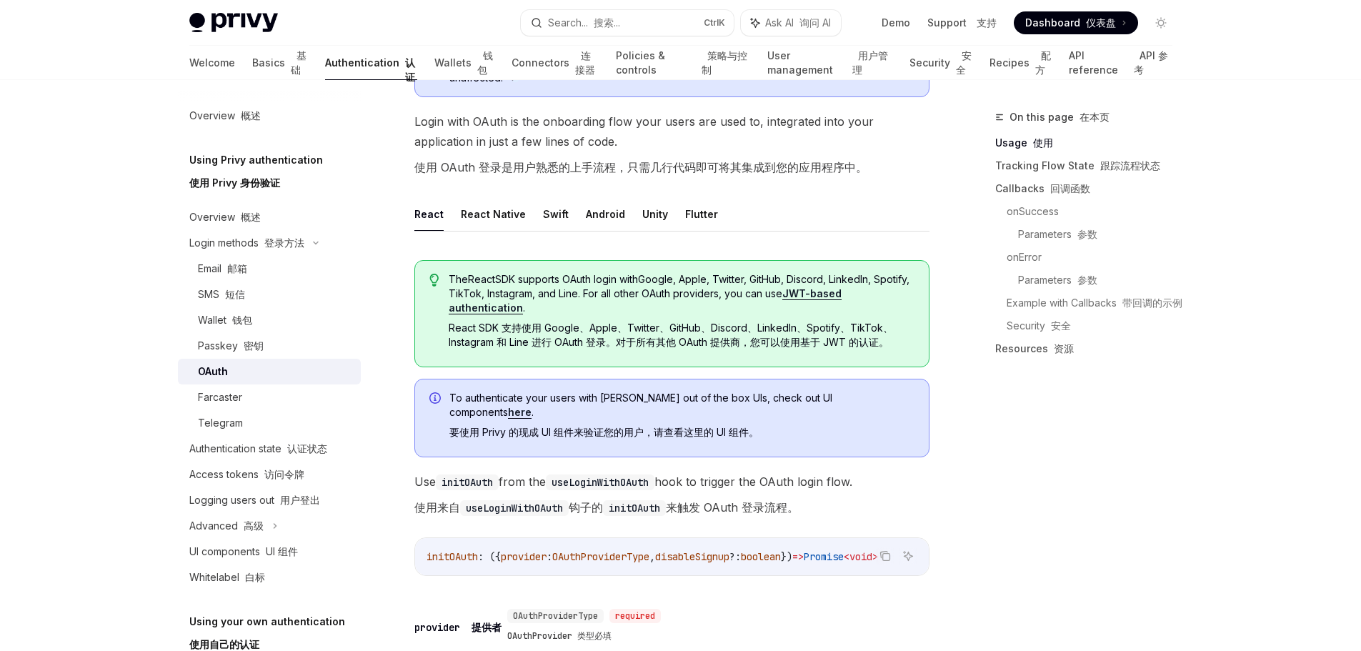
click at [658, 274] on span "The React SDK supports OAuth login with Google, Apple, Twitter, GitHub, Discord…" at bounding box center [681, 313] width 465 height 83
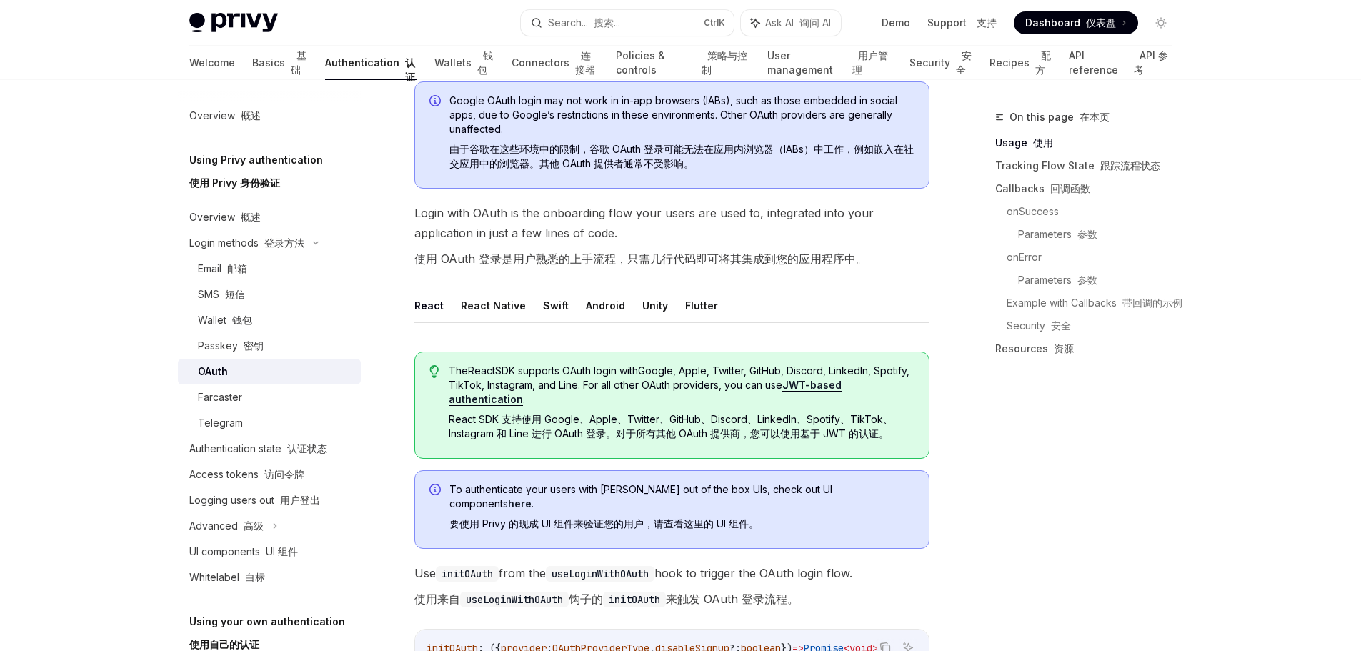
click at [832, 424] on font "React SDK 支持使用 Google、Apple、Twitter、GitHub、Discord、LinkedIn、Spotify、TikTok、Inst…" at bounding box center [671, 426] width 444 height 26
click at [863, 425] on font "React SDK 支持使用 Google、Apple、Twitter、GitHub、Discord、LinkedIn、Spotify、TikTok、Inst…" at bounding box center [681, 426] width 465 height 29
click at [566, 431] on font "React SDK 支持使用 Google、Apple、Twitter、GitHub、Discord、LinkedIn、Spotify、TikTok、Inst…" at bounding box center [671, 426] width 444 height 26
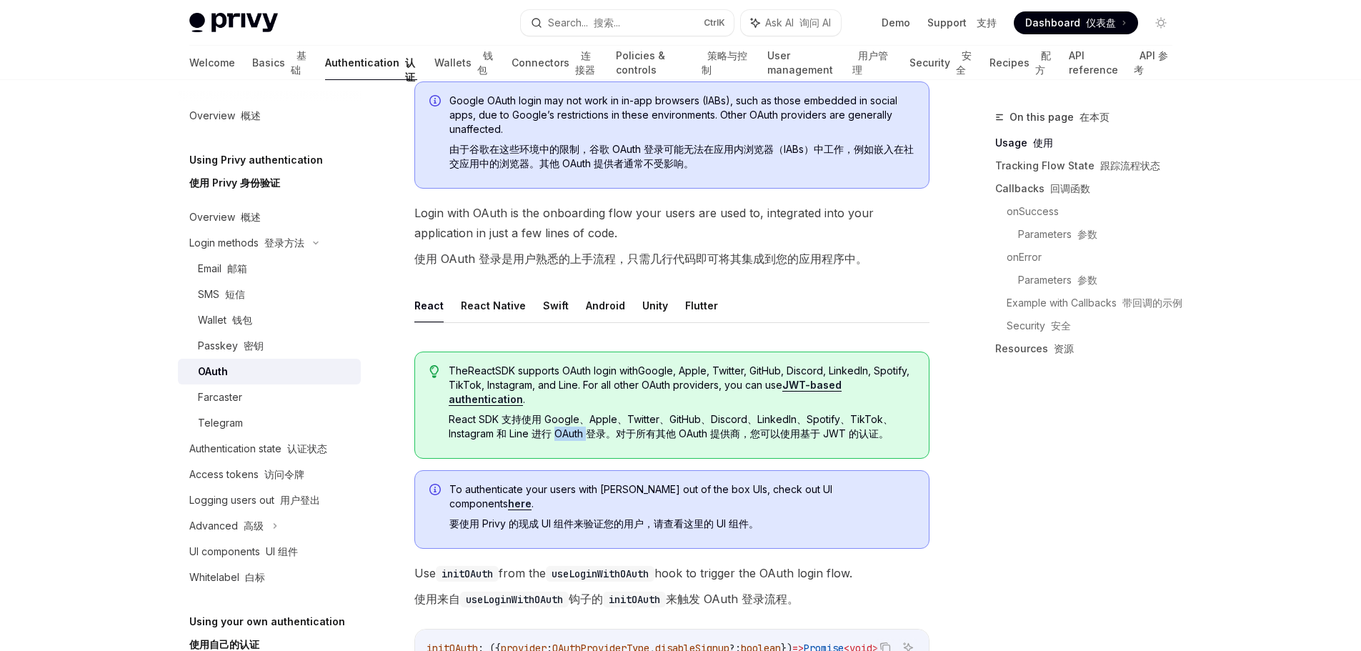
click at [566, 431] on font "React SDK 支持使用 Google、Apple、Twitter、GitHub、Discord、LinkedIn、Spotify、TikTok、Inst…" at bounding box center [671, 426] width 444 height 26
drag, startPoint x: 621, startPoint y: 431, endPoint x: 749, endPoint y: 431, distance: 127.9
click at [749, 431] on font "React SDK 支持使用 Google、Apple、Twitter、GitHub、Discord、LinkedIn、Spotify、TikTok、Inst…" at bounding box center [671, 426] width 444 height 26
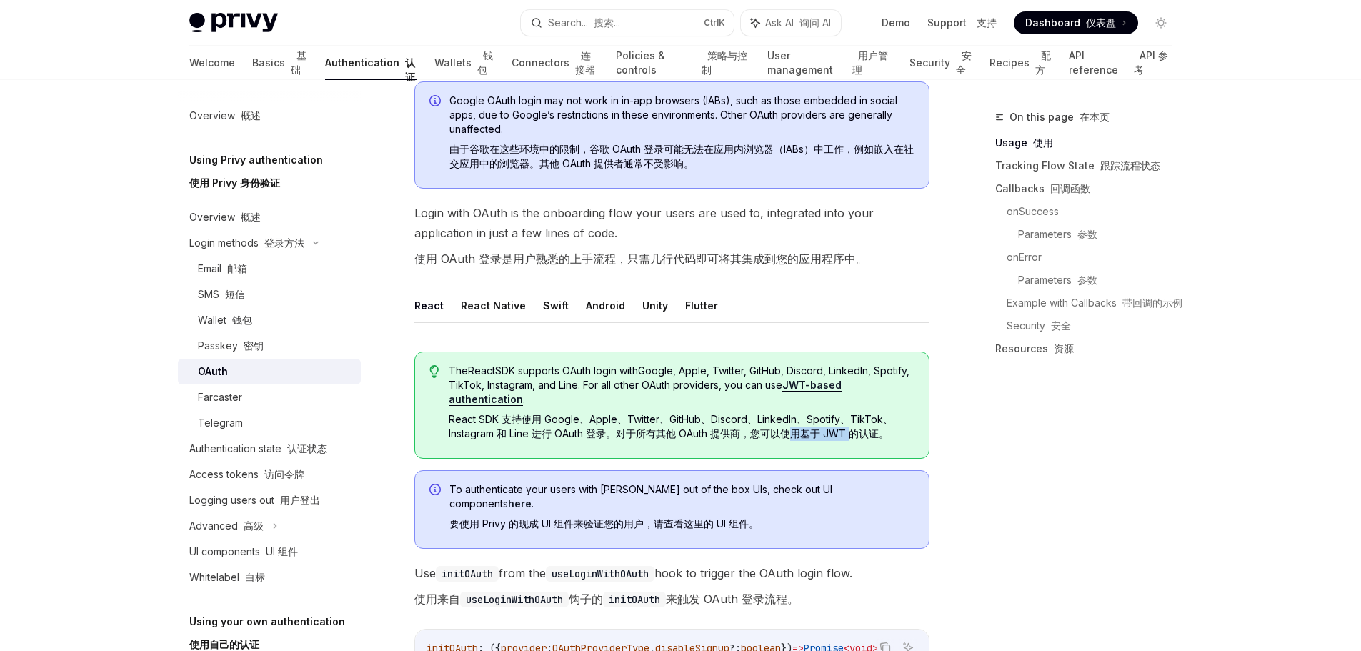
drag, startPoint x: 798, startPoint y: 434, endPoint x: 852, endPoint y: 436, distance: 54.4
click at [852, 436] on font "React SDK 支持使用 Google、Apple、Twitter、GitHub、Discord、LinkedIn、Spotify、TikTok、Inst…" at bounding box center [671, 426] width 444 height 26
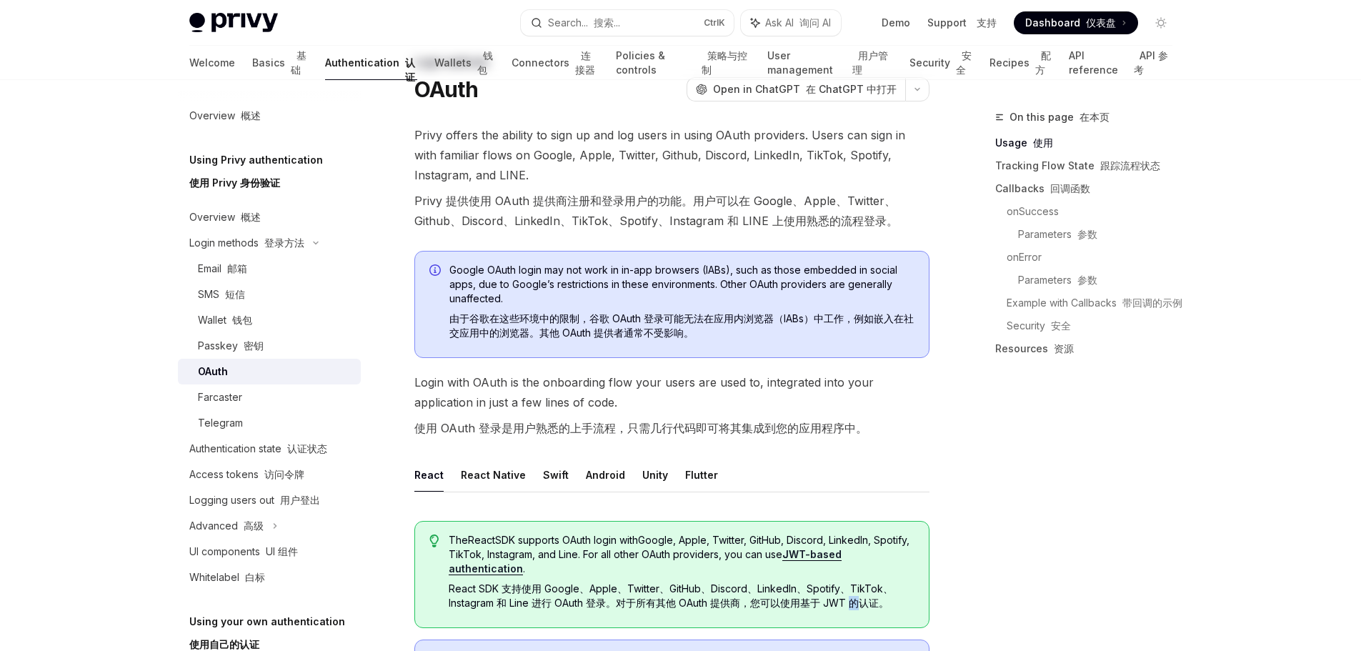
scroll to position [0, 0]
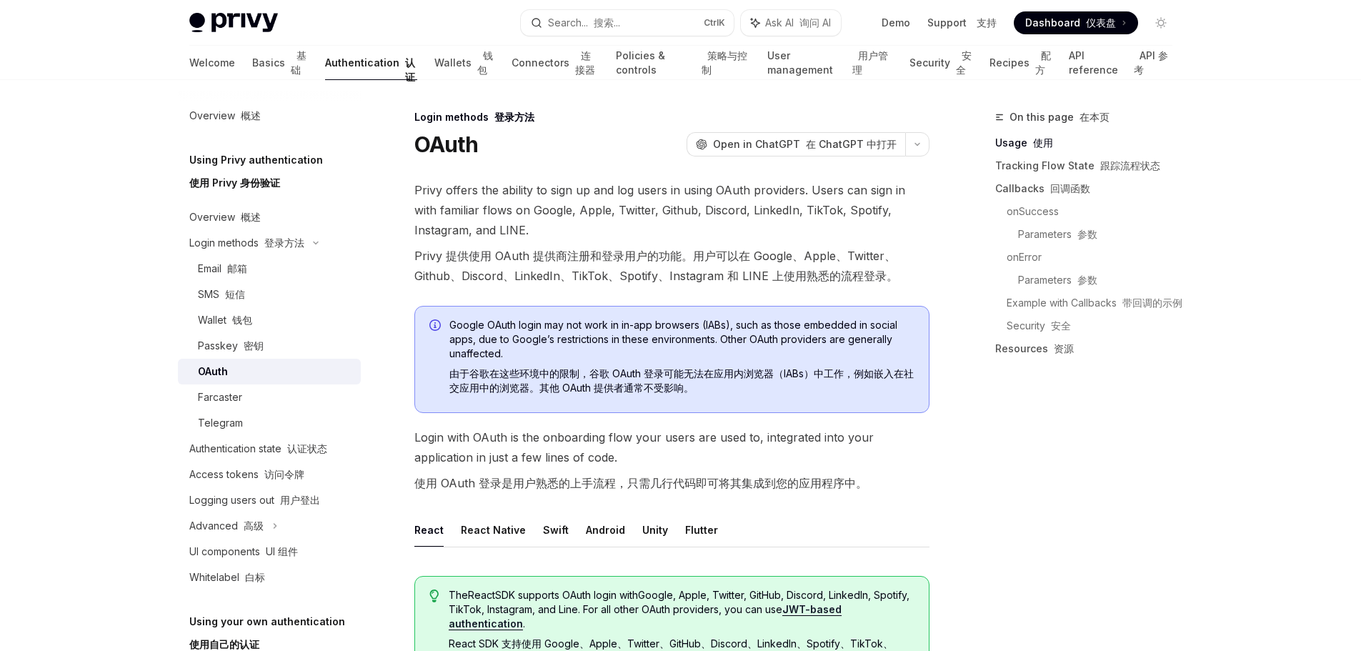
click at [600, 259] on font "Privy 提供使用 OAuth 提供商注册和登录用户的功能。用户可以在 Google、Apple、Twitter、Github、Discord、Linked…" at bounding box center [656, 266] width 484 height 34
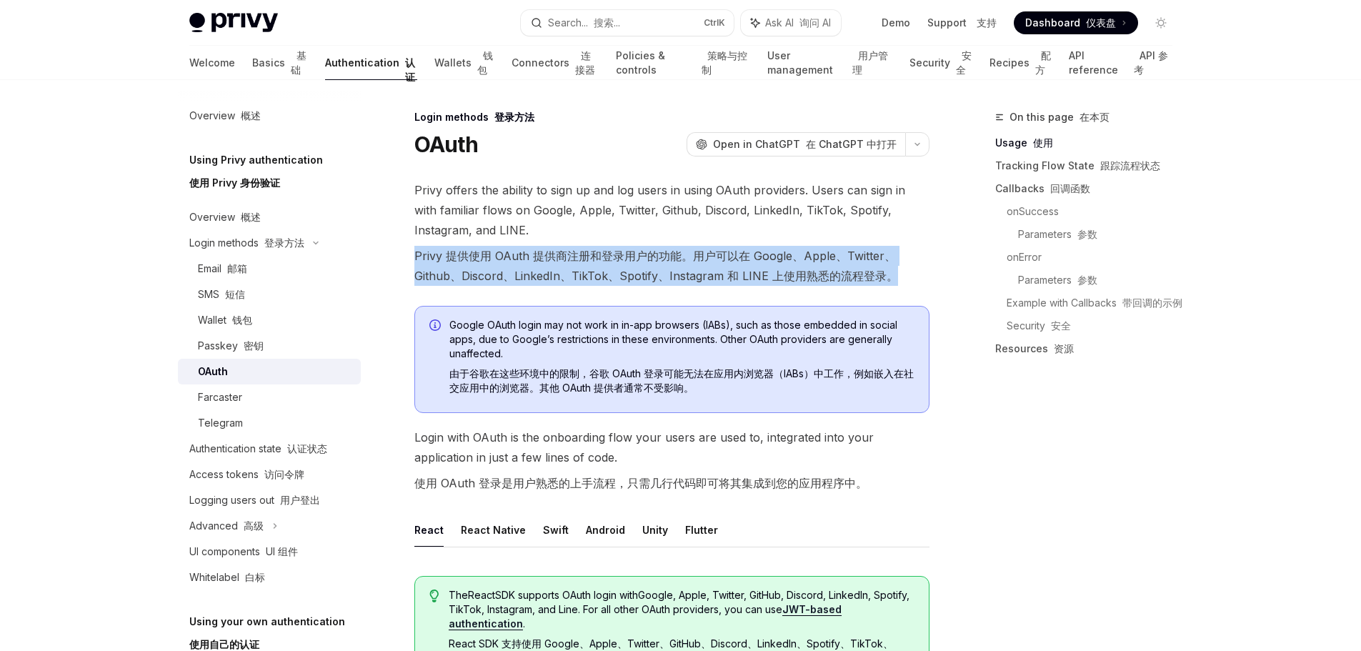
click at [600, 259] on font "Privy 提供使用 OAuth 提供商注册和登录用户的功能。用户可以在 Google、Apple、Twitter、Github、Discord、Linked…" at bounding box center [656, 266] width 484 height 34
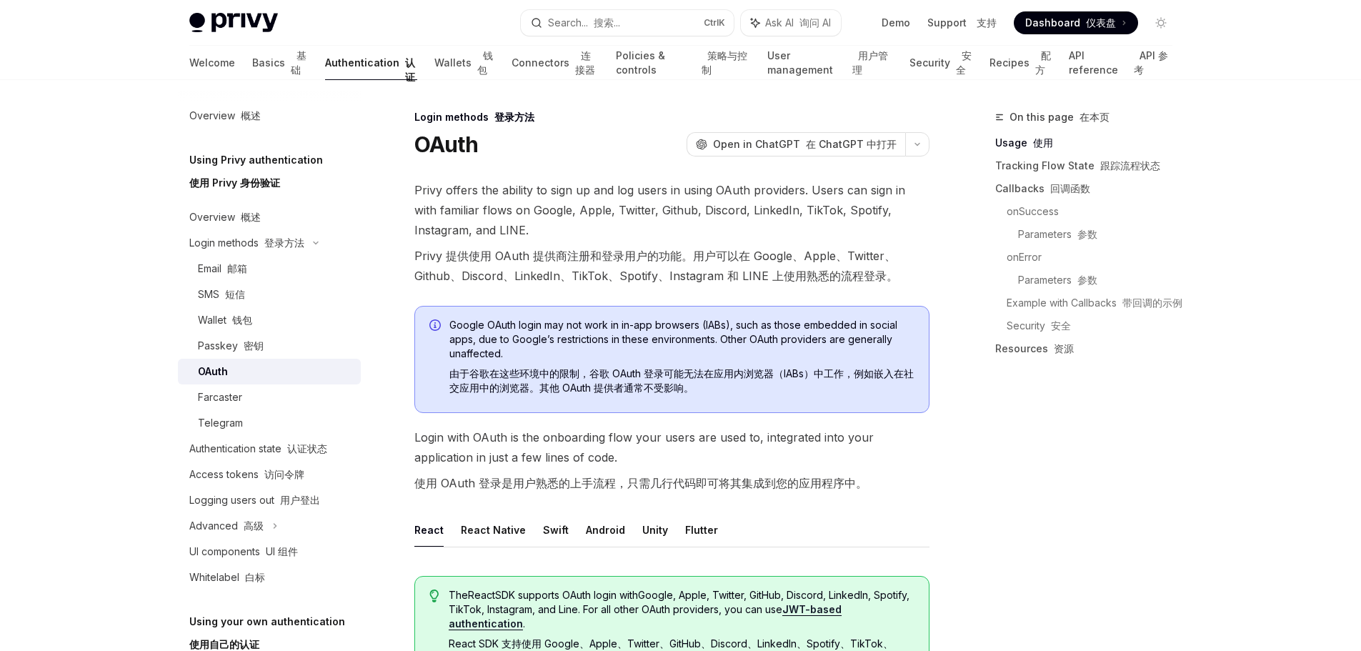
click at [691, 207] on span "Privy offers the ability to sign up and log users in using OAuth providers. Use…" at bounding box center [671, 235] width 515 height 111
click at [791, 199] on span "Privy offers the ability to sign up and log users in using OAuth providers. Use…" at bounding box center [671, 235] width 515 height 111
click at [867, 150] on span "Open in ChatGPT 在 ChatGPT 中打开" at bounding box center [805, 144] width 184 height 14
